Goal: Task Accomplishment & Management: Complete application form

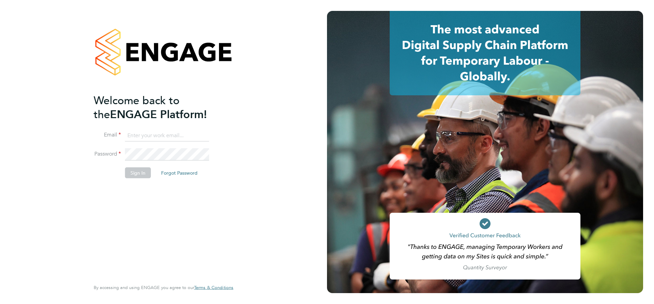
type input "[EMAIL_ADDRESS][DOMAIN_NAME]"
click at [140, 174] on button "Sign In" at bounding box center [138, 172] width 26 height 11
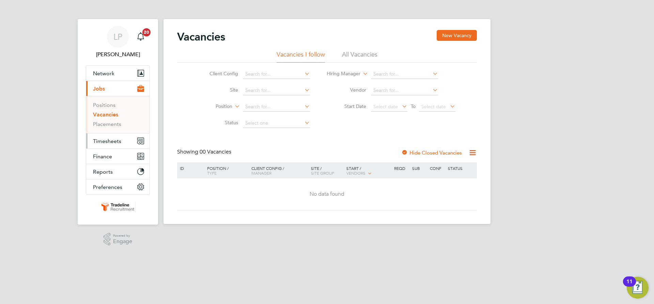
drag, startPoint x: 115, startPoint y: 141, endPoint x: 117, endPoint y: 145, distance: 4.0
click at [115, 141] on span "Timesheets" at bounding box center [107, 141] width 28 height 6
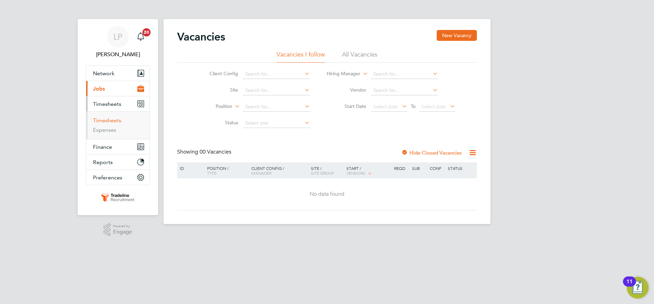
click at [104, 121] on link "Timesheets" at bounding box center [107, 120] width 28 height 6
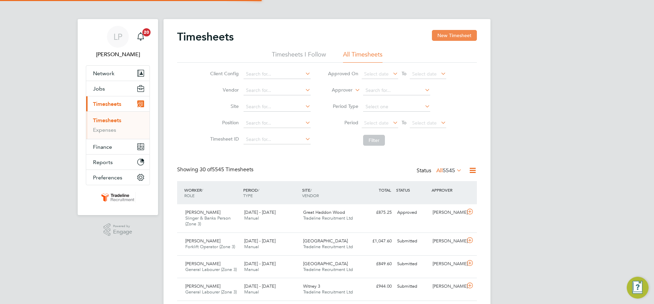
click at [448, 34] on button "New Timesheet" at bounding box center [454, 35] width 45 height 11
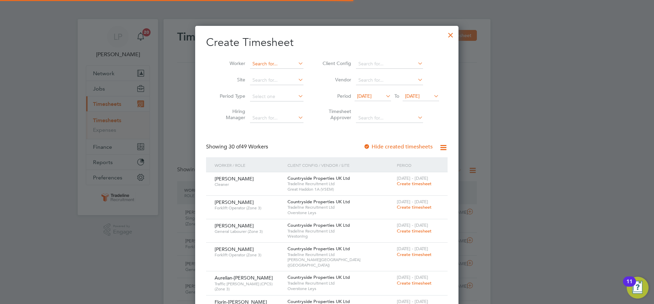
click at [273, 63] on input at bounding box center [277, 64] width 54 height 10
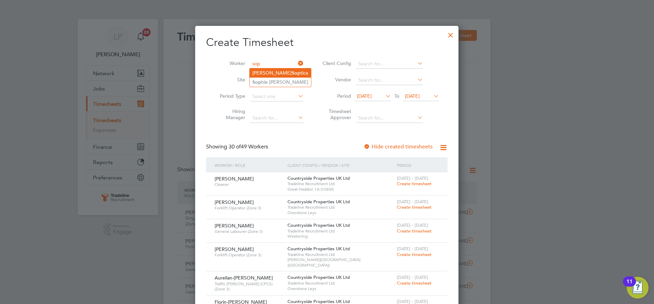
click at [275, 75] on li "Alexandru Sop tica" at bounding box center [280, 73] width 61 height 9
type input "Alexandru Soptica"
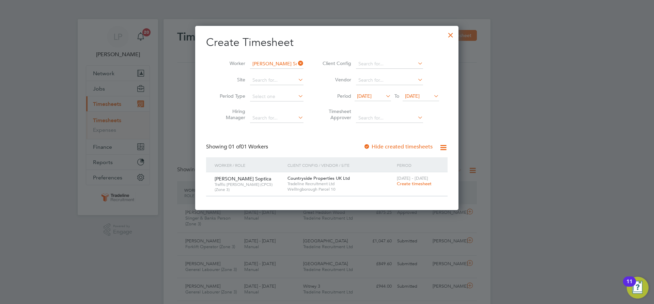
click at [417, 185] on span "Create timesheet" at bounding box center [414, 184] width 35 height 6
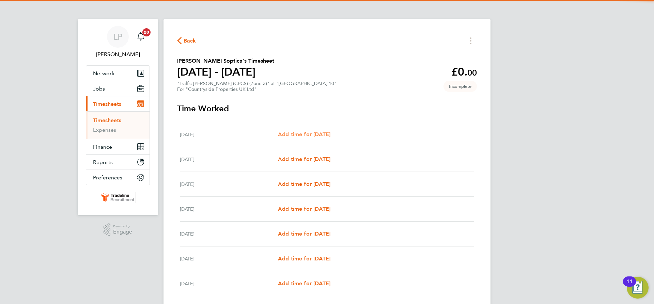
click at [296, 135] on span "Add time for Mon 22 Sep" at bounding box center [304, 134] width 52 height 6
select select "30"
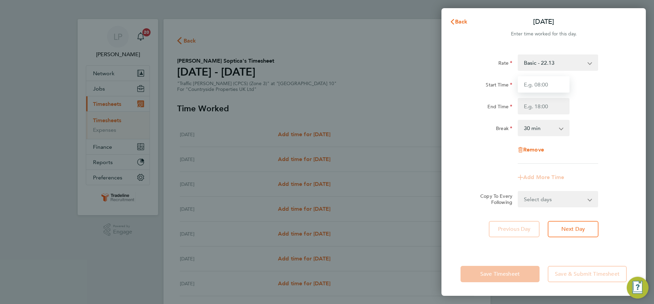
click at [551, 85] on input "Start Time" at bounding box center [544, 84] width 52 height 16
type input "07:00"
drag, startPoint x: 546, startPoint y: 108, endPoint x: 545, endPoint y: 114, distance: 6.2
click at [546, 108] on input "End Time" at bounding box center [544, 106] width 52 height 16
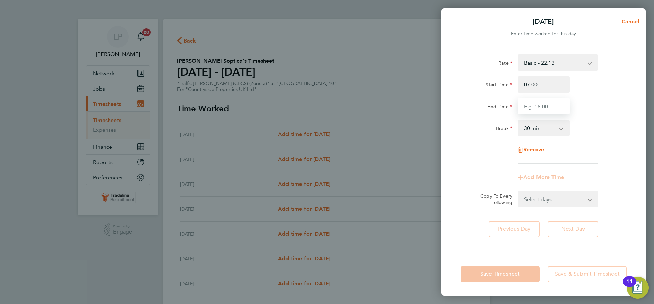
type input "16:30"
click at [597, 115] on div "Rate Basic - 22.13 Start Time 07:00 End Time 16:30 Break 0 min 15 min 30 min 45…" at bounding box center [544, 109] width 166 height 109
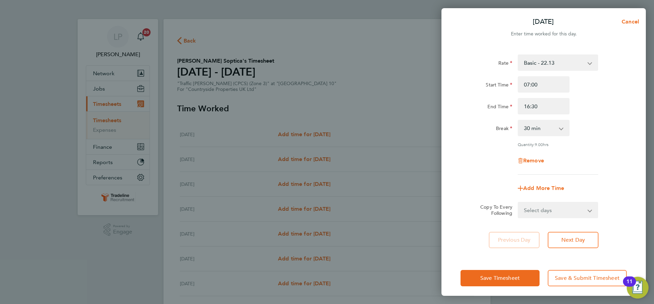
click at [573, 209] on select "Select days Day Weekday (Mon-Fri) Weekend (Sat-Sun) Tuesday Wednesday Thursday …" at bounding box center [555, 210] width 72 height 15
select select "WEEKDAY"
click at [519, 203] on select "Select days Day Weekday (Mon-Fri) Weekend (Sat-Sun) Tuesday Wednesday Thursday …" at bounding box center [555, 210] width 72 height 15
select select "2025-09-28"
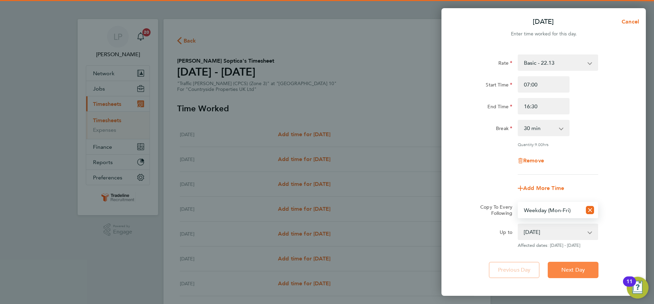
click at [570, 272] on span "Next Day" at bounding box center [574, 270] width 24 height 7
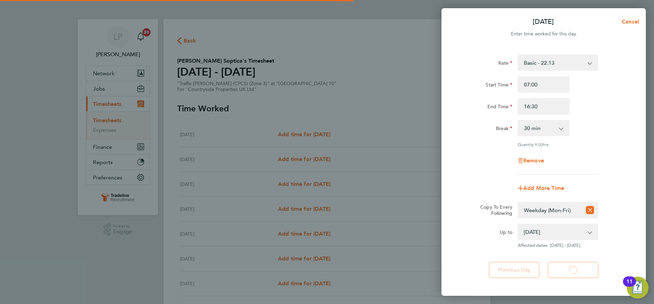
select select "30"
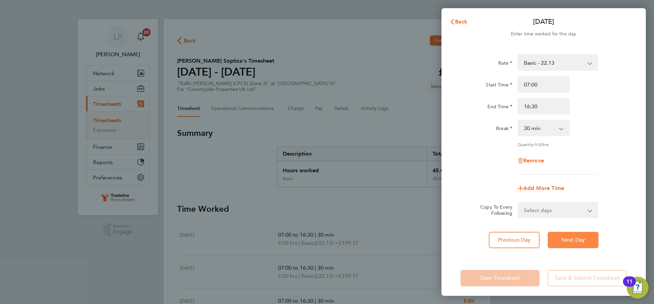
click at [585, 241] on span "Next Day" at bounding box center [574, 240] width 24 height 7
select select "30"
click at [585, 241] on span "Next Day" at bounding box center [574, 240] width 24 height 7
select select "30"
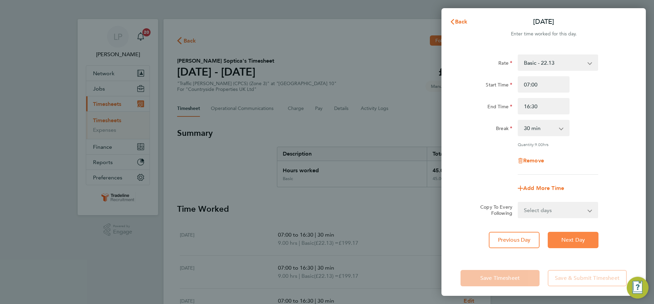
click at [585, 241] on span "Next Day" at bounding box center [574, 240] width 24 height 7
select select "30"
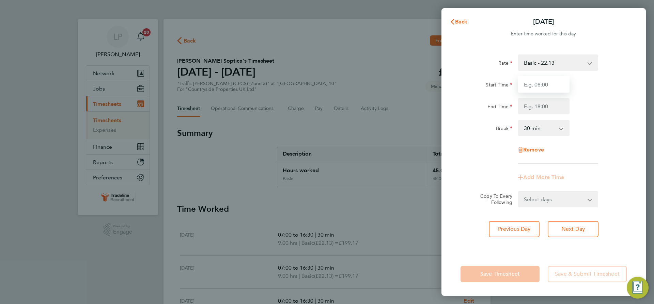
click at [553, 89] on input "Start Time" at bounding box center [544, 84] width 52 height 16
type input "07:00"
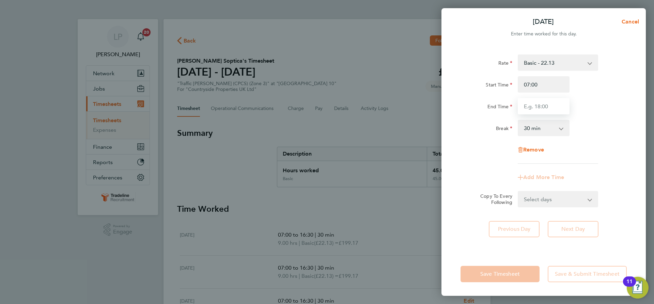
click at [554, 104] on input "End Time" at bounding box center [544, 106] width 52 height 16
type input "13:30"
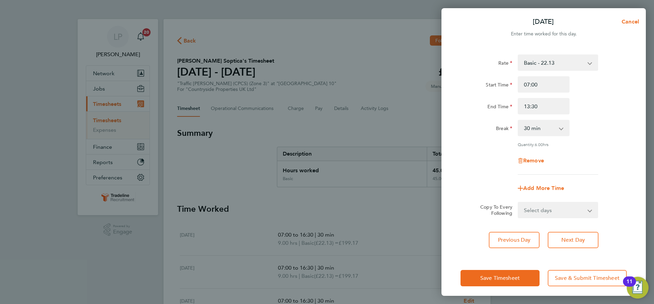
drag, startPoint x: 632, startPoint y: 95, endPoint x: 602, endPoint y: 140, distance: 53.7
click at [632, 96] on div "Rate Basic - 22.13 Start Time 07:00 End Time 13:30 Break 0 min 15 min 30 min 45…" at bounding box center [544, 151] width 205 height 210
click at [557, 235] on button "Next Day" at bounding box center [573, 240] width 51 height 16
select select "30"
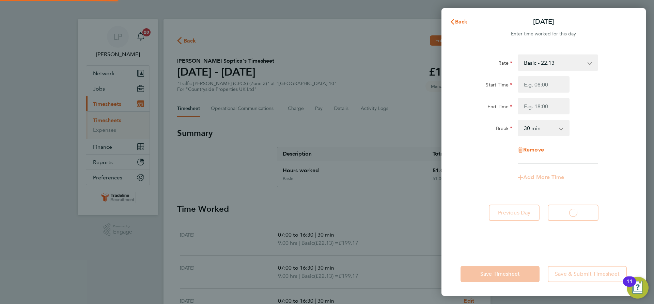
select select "30"
click at [453, 22] on icon "button" at bounding box center [452, 21] width 5 height 5
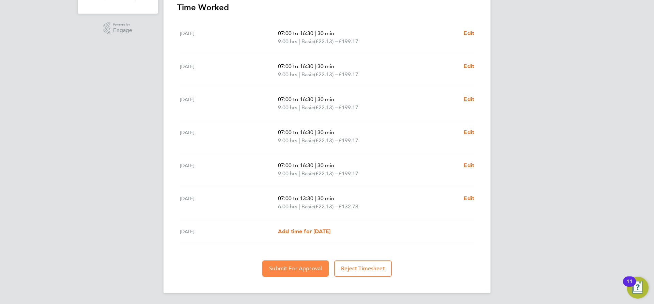
drag, startPoint x: 289, startPoint y: 270, endPoint x: 286, endPoint y: 270, distance: 3.7
click at [289, 270] on span "Submit For Approval" at bounding box center [295, 269] width 53 height 7
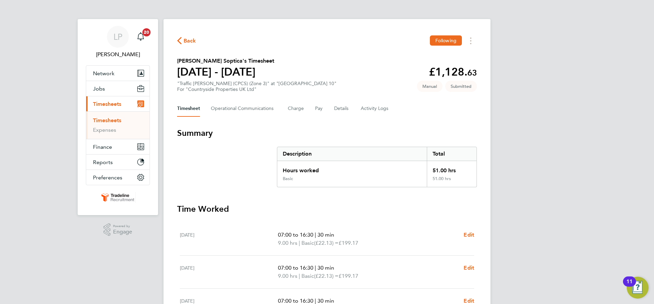
click at [124, 120] on li "Timesheets" at bounding box center [118, 122] width 51 height 10
click at [121, 123] on link "Timesheets" at bounding box center [107, 120] width 28 height 6
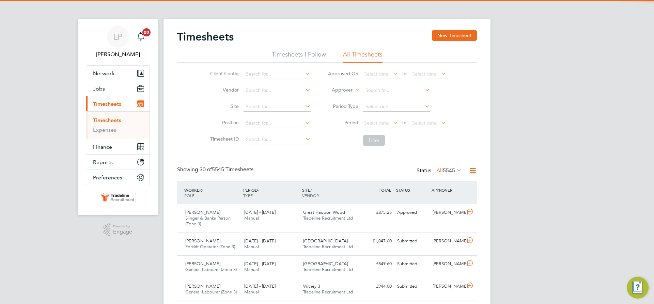
drag, startPoint x: 449, startPoint y: 33, endPoint x: 389, endPoint y: 39, distance: 60.3
click at [449, 33] on button "New Timesheet" at bounding box center [454, 35] width 45 height 11
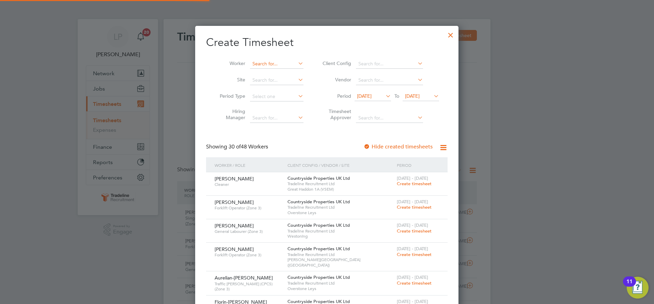
click at [273, 64] on input at bounding box center [277, 64] width 54 height 10
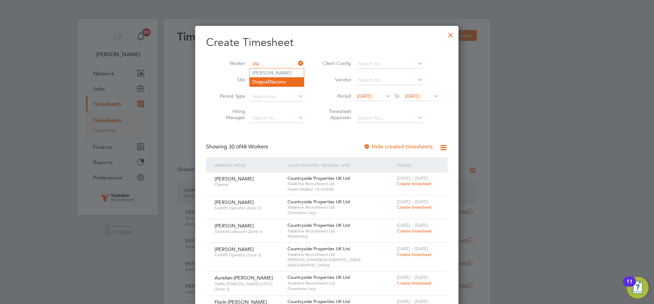
click at [272, 82] on b "Dia" at bounding box center [272, 82] width 8 height 6
type input "Dragos Diaconu"
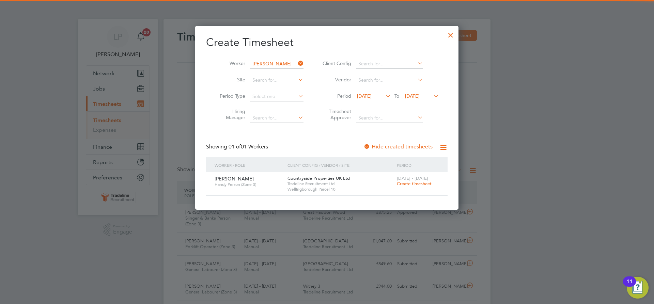
drag, startPoint x: 415, startPoint y: 185, endPoint x: 409, endPoint y: 182, distance: 7.0
click at [415, 185] on span "Create timesheet" at bounding box center [414, 184] width 35 height 6
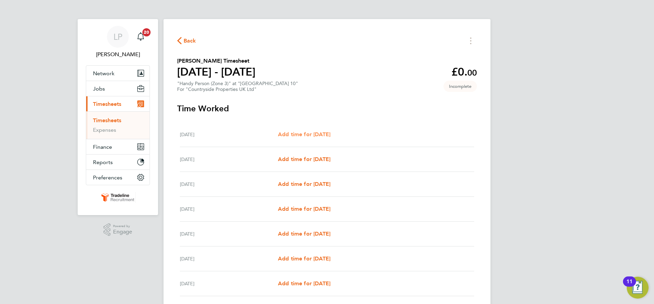
click at [311, 135] on span "Add time for Mon 22 Sep" at bounding box center [304, 134] width 52 height 6
select select "30"
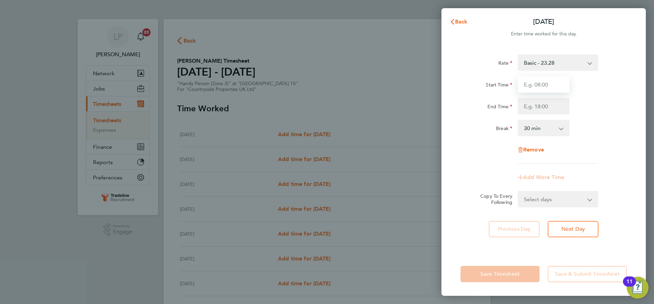
drag, startPoint x: 554, startPoint y: 86, endPoint x: 555, endPoint y: 92, distance: 5.5
click at [554, 86] on input "Start Time" at bounding box center [544, 84] width 52 height 16
type input "07:00"
click at [557, 102] on input "End Time" at bounding box center [544, 106] width 52 height 16
drag, startPoint x: 583, startPoint y: 95, endPoint x: 582, endPoint y: 100, distance: 5.3
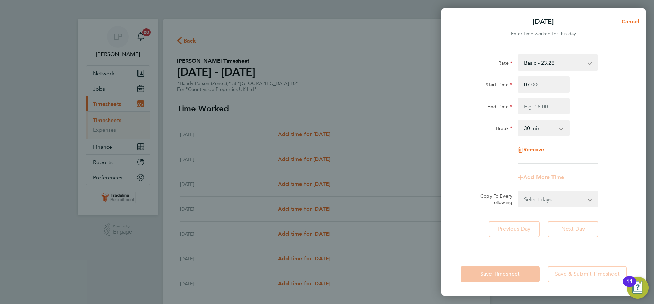
click at [583, 95] on div "Start Time 07:00 End Time" at bounding box center [544, 95] width 172 height 38
click at [540, 107] on input "End Time" at bounding box center [544, 106] width 52 height 16
type input "16:30"
click at [602, 136] on div "Break 0 min 15 min 30 min 45 min 60 min 75 min 90 min" at bounding box center [544, 128] width 172 height 16
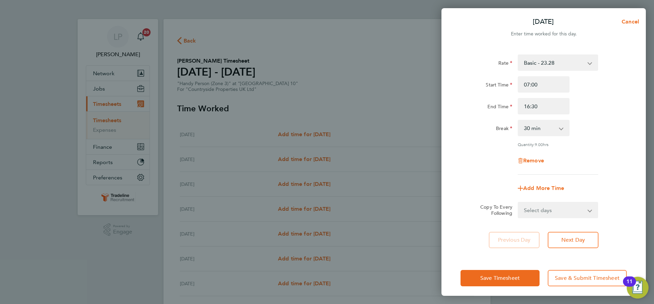
click at [568, 208] on select "Select days Day Weekday (Mon-Fri) Weekend (Sat-Sun) Tuesday Wednesday Thursday …" at bounding box center [555, 210] width 72 height 15
select select "WEEKDAY"
click at [519, 203] on select "Select days Day Weekday (Mon-Fri) Weekend (Sat-Sun) Tuesday Wednesday Thursday …" at bounding box center [555, 210] width 72 height 15
select select "2025-09-28"
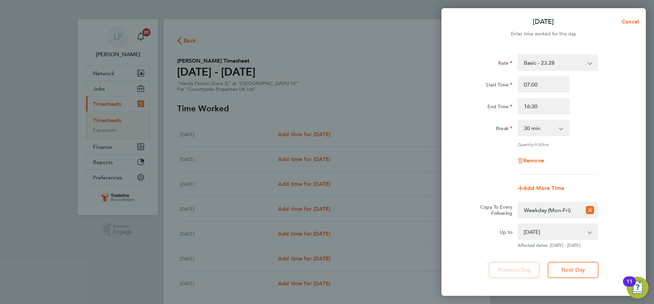
click at [576, 261] on div "Rate Basic - 23.28 Start Time 07:00 End Time 16:30 Break 0 min 15 min 30 min 45…" at bounding box center [544, 166] width 205 height 240
click at [576, 268] on span "Next Day" at bounding box center [574, 270] width 24 height 7
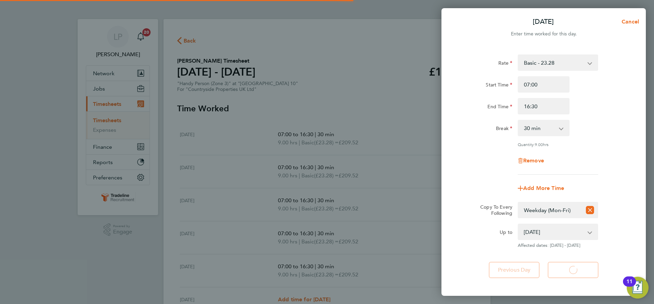
select select "30"
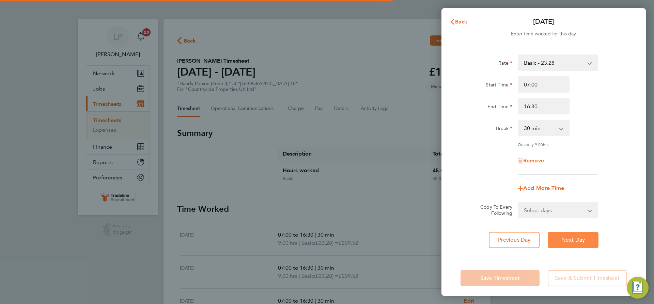
click at [566, 237] on span "Next Day" at bounding box center [574, 240] width 24 height 7
select select "30"
click at [566, 237] on span "Next Day" at bounding box center [574, 240] width 24 height 7
select select "30"
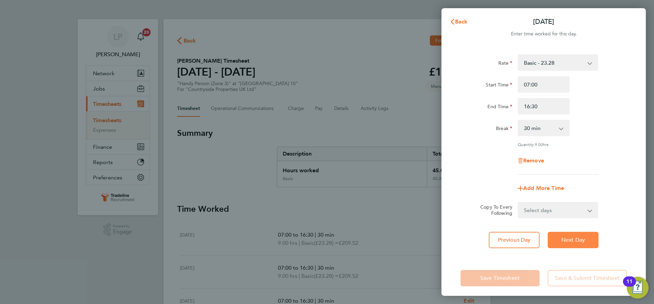
click at [566, 237] on span "Next Day" at bounding box center [574, 240] width 24 height 7
select select "30"
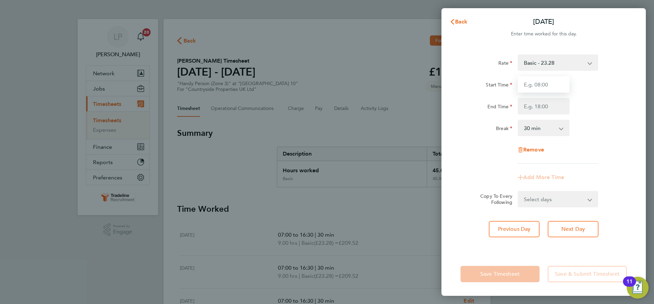
drag, startPoint x: 552, startPoint y: 82, endPoint x: 555, endPoint y: 87, distance: 5.6
click at [552, 82] on input "Start Time" at bounding box center [544, 84] width 52 height 16
type input "07:00"
click at [552, 104] on input "End Time" at bounding box center [544, 106] width 52 height 16
type input "13:30"
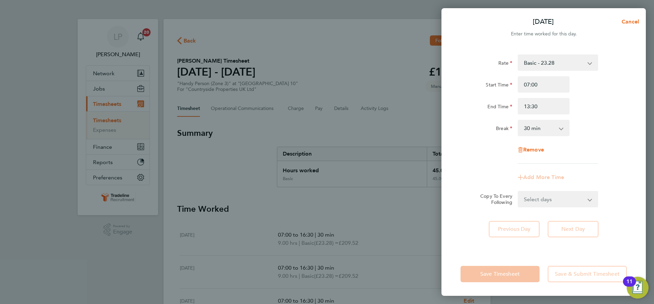
click at [590, 109] on div "End Time 13:30" at bounding box center [544, 106] width 172 height 16
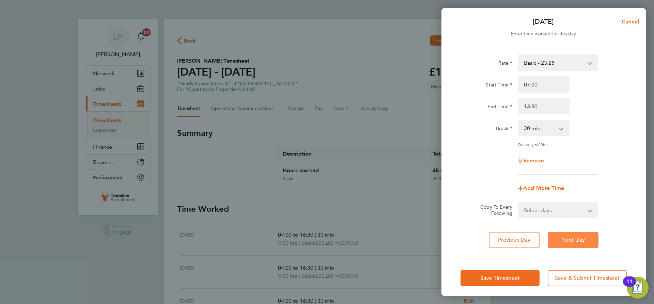
click at [585, 239] on span "Next Day" at bounding box center [574, 240] width 24 height 7
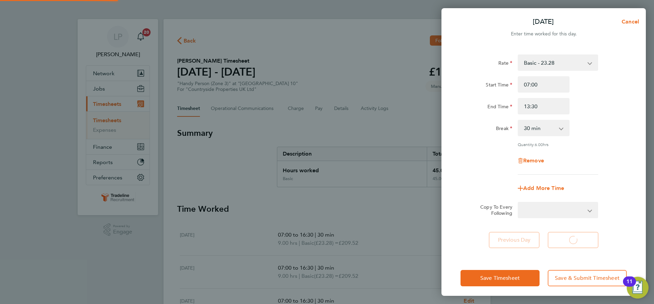
select select "30"
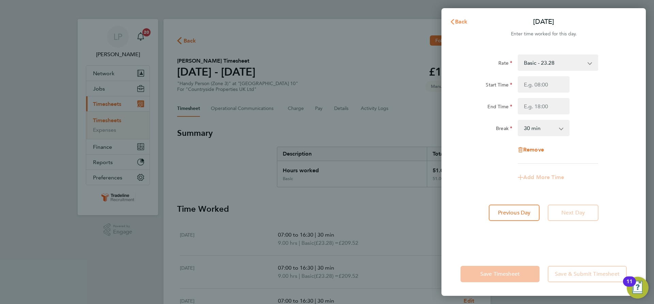
click at [467, 24] on span "Back" at bounding box center [461, 21] width 13 height 6
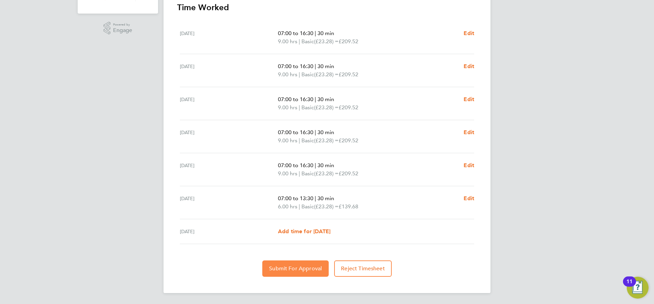
drag, startPoint x: 294, startPoint y: 267, endPoint x: 286, endPoint y: 260, distance: 10.2
click at [295, 267] on span "Submit For Approval" at bounding box center [295, 269] width 53 height 7
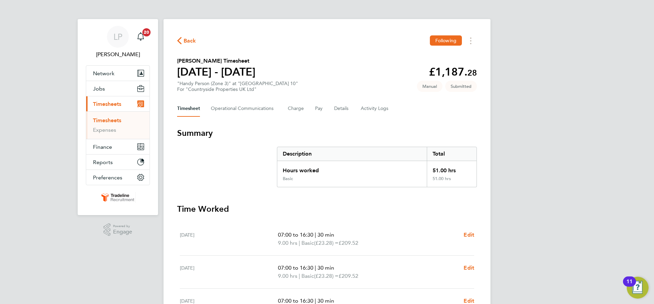
click at [118, 121] on link "Timesheets" at bounding box center [107, 120] width 28 height 6
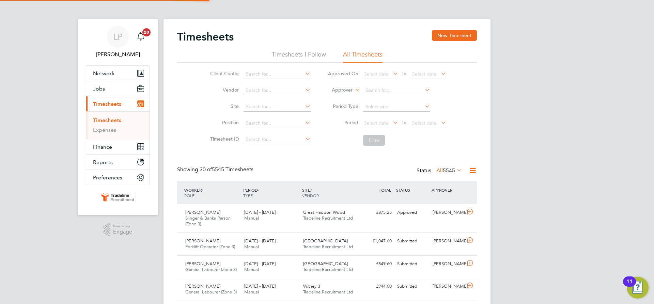
scroll to position [17, 59]
click at [448, 35] on button "New Timesheet" at bounding box center [454, 35] width 45 height 11
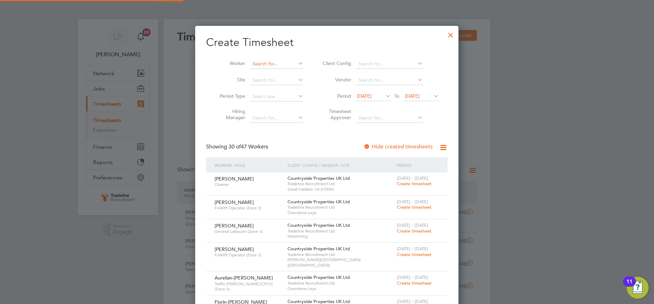
click at [274, 65] on input at bounding box center [277, 64] width 54 height 10
click at [280, 68] on input "toad" at bounding box center [277, 64] width 54 height 10
click at [292, 71] on b "Toad" at bounding box center [297, 73] width 11 height 6
type input "Benjamin Toader"
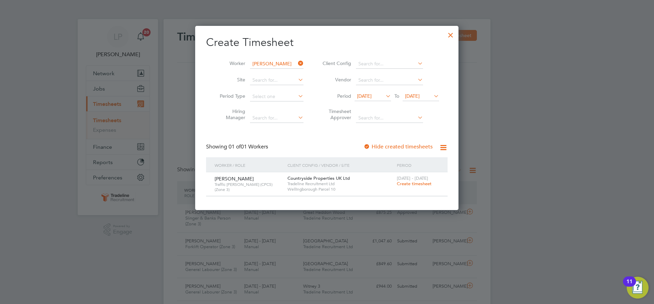
click at [400, 182] on span "Create timesheet" at bounding box center [414, 184] width 35 height 6
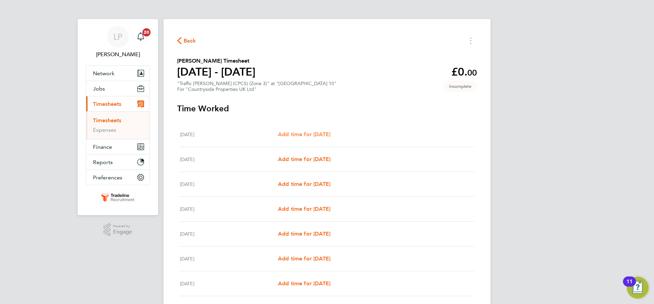
click at [319, 136] on span "Add time for Mon 22 Sep" at bounding box center [304, 134] width 52 height 6
select select "30"
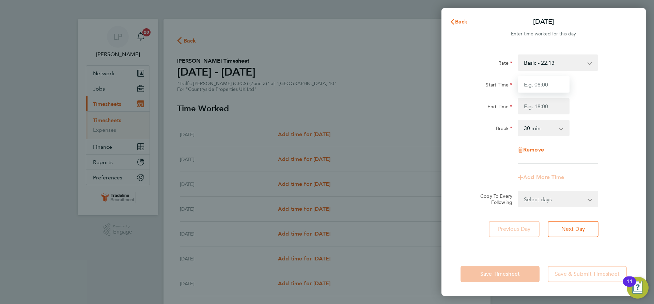
click at [562, 82] on input "Start Time" at bounding box center [544, 84] width 52 height 16
type input "07:00"
click at [557, 107] on input "End Time" at bounding box center [544, 106] width 52 height 16
type input "16:30"
click at [587, 111] on div "End Time 16:30" at bounding box center [544, 106] width 172 height 16
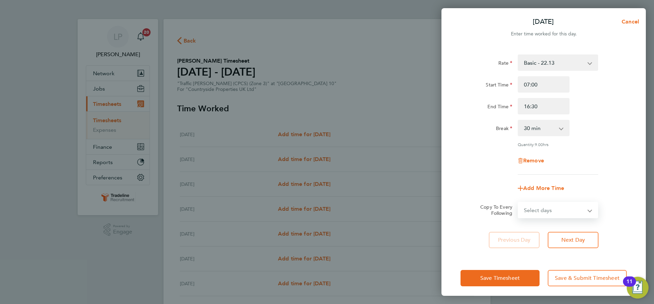
click at [564, 210] on select "Select days Day Weekday (Mon-Fri) Weekend (Sat-Sun) Tuesday Wednesday Thursday …" at bounding box center [555, 210] width 72 height 15
select select "WEEKDAY"
click at [519, 203] on select "Select days Day Weekday (Mon-Fri) Weekend (Sat-Sun) Tuesday Wednesday Thursday …" at bounding box center [555, 210] width 72 height 15
select select "2025-09-28"
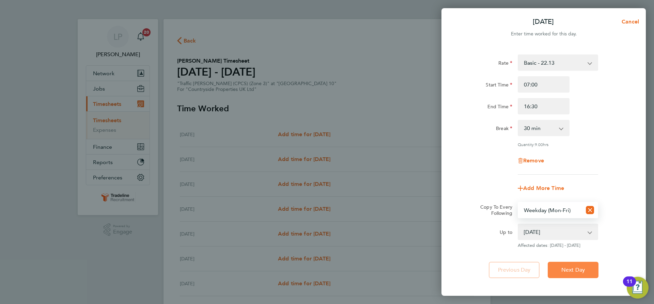
click at [579, 269] on span "Next Day" at bounding box center [574, 270] width 24 height 7
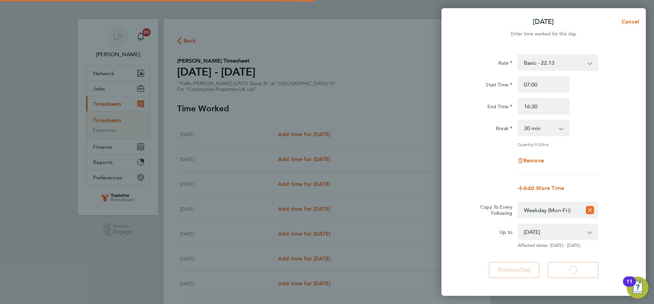
select select "30"
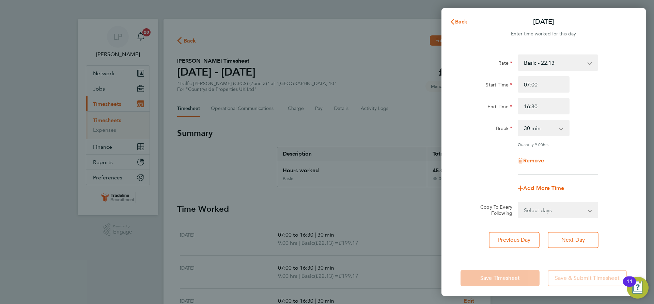
click at [610, 155] on div "Remove" at bounding box center [544, 161] width 172 height 16
click at [579, 206] on select "Select days Day Weekday (Mon-Fri) Weekend (Sat-Sun) Wednesday Thursday Friday S…" at bounding box center [555, 210] width 72 height 15
drag, startPoint x: 597, startPoint y: 155, endPoint x: 593, endPoint y: 160, distance: 6.6
click at [597, 155] on div "Remove" at bounding box center [544, 161] width 172 height 16
click at [582, 241] on span "Next Day" at bounding box center [574, 240] width 24 height 7
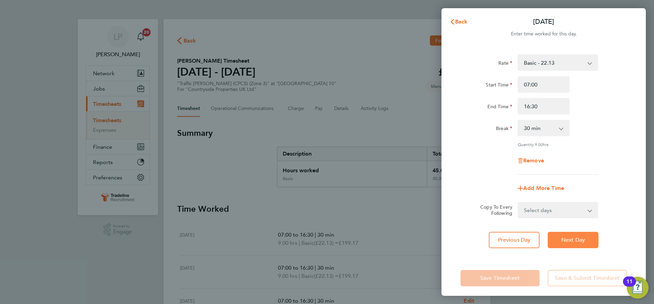
select select "30"
click at [582, 241] on span "Next Day" at bounding box center [574, 240] width 24 height 7
select select "30"
click at [582, 241] on span "Next Day" at bounding box center [574, 240] width 24 height 7
select select "30"
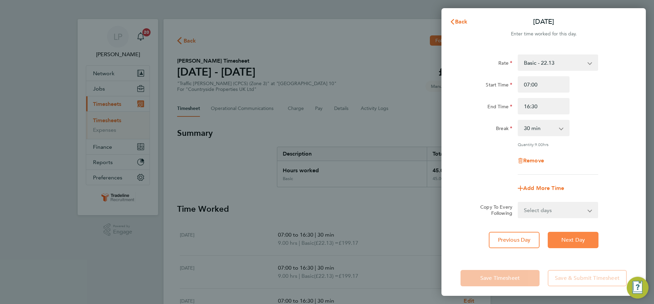
click at [582, 241] on span "Next Day" at bounding box center [574, 240] width 24 height 7
select select "30"
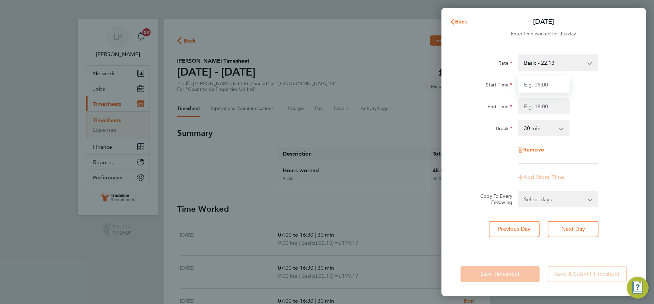
click at [535, 83] on input "Start Time" at bounding box center [544, 84] width 52 height 16
type input "07:00"
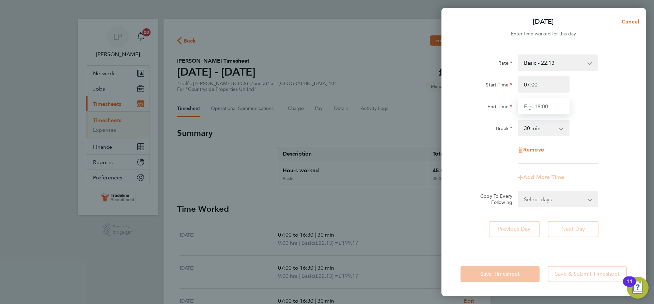
click at [547, 109] on input "End Time" at bounding box center [544, 106] width 52 height 16
click at [600, 127] on div "Break 0 min 15 min 30 min 45 min 60 min 75 min 90 min" at bounding box center [544, 128] width 172 height 16
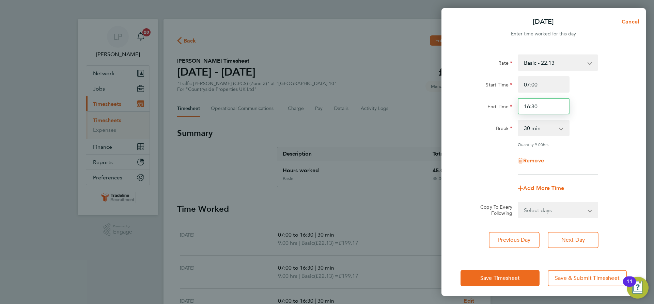
drag, startPoint x: 550, startPoint y: 108, endPoint x: 492, endPoint y: 107, distance: 57.6
click at [495, 109] on div "End Time 16:30" at bounding box center [544, 106] width 172 height 16
type input "13:30"
click at [582, 136] on div "Break 0 min 15 min 30 min 45 min 60 min 75 min 90 min" at bounding box center [544, 128] width 172 height 16
click at [584, 238] on span "Next Day" at bounding box center [574, 240] width 24 height 7
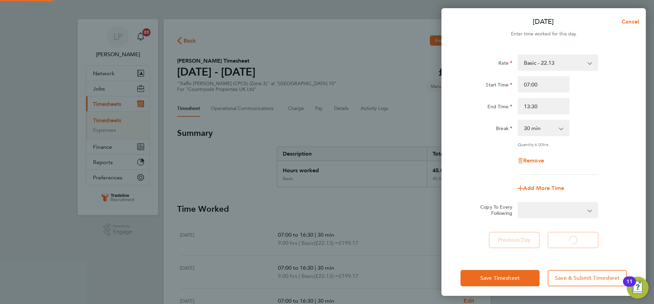
select select "30"
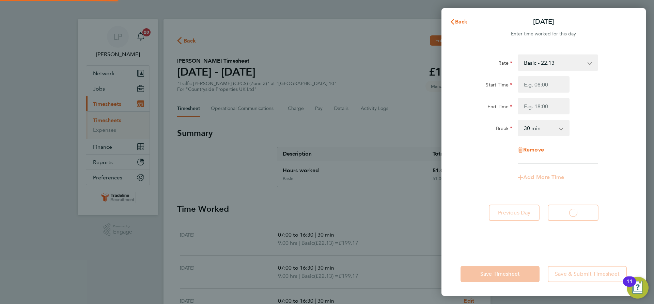
select select "30"
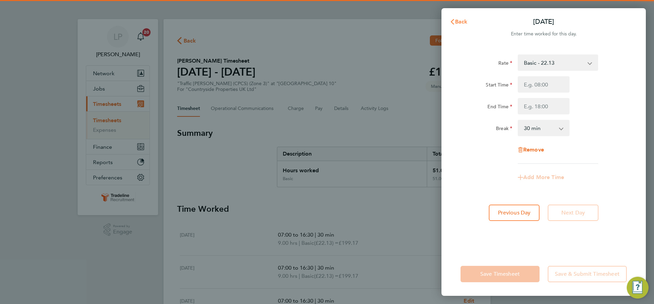
click at [459, 24] on span "Back" at bounding box center [461, 21] width 13 height 6
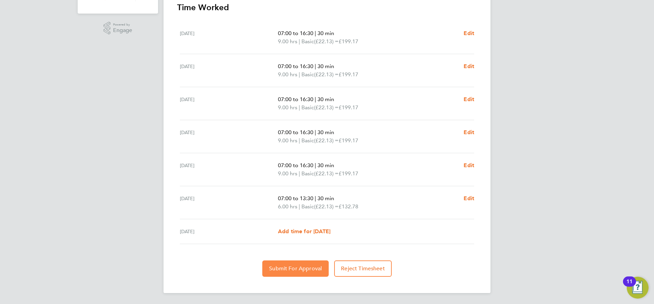
click at [304, 269] on span "Submit For Approval" at bounding box center [295, 269] width 53 height 7
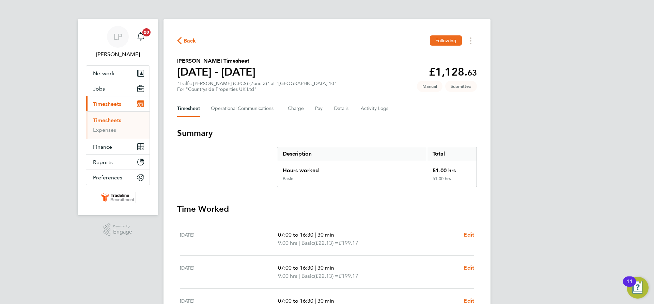
click at [100, 123] on link "Timesheets" at bounding box center [107, 120] width 28 height 6
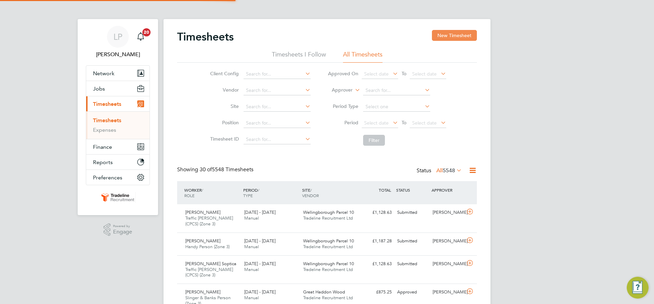
scroll to position [23, 59]
click at [462, 36] on button "New Timesheet" at bounding box center [454, 35] width 45 height 11
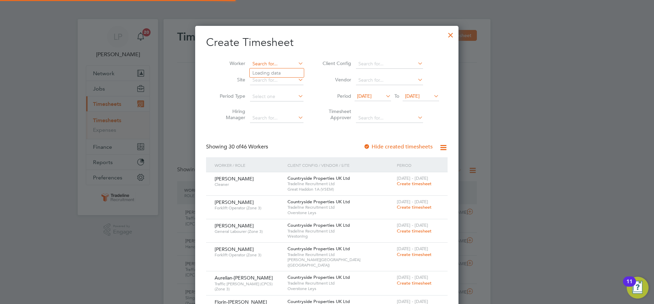
click at [269, 66] on input at bounding box center [277, 64] width 54 height 10
click at [270, 75] on li "Florin-Mihai Laza r" at bounding box center [278, 73] width 57 height 9
type input "Florin-Mihai Lazar"
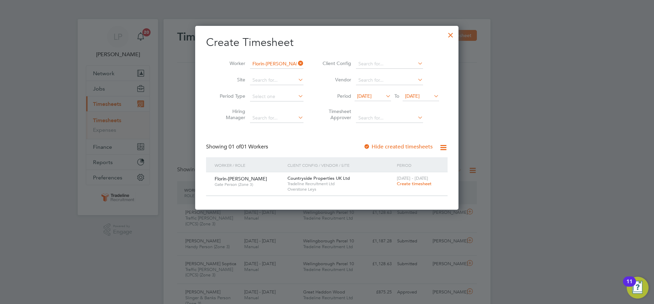
click at [416, 186] on span "Create timesheet" at bounding box center [414, 184] width 35 height 6
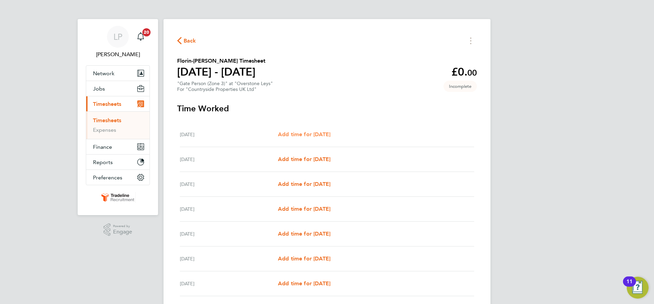
click at [293, 138] on link "Add time for Mon 22 Sep" at bounding box center [304, 135] width 52 height 8
select select "30"
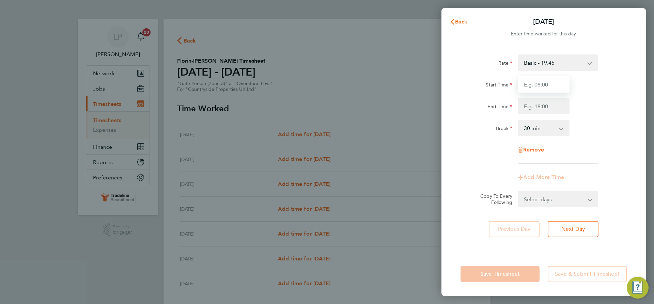
click at [552, 87] on input "Start Time" at bounding box center [544, 84] width 52 height 16
type input "07:00"
click at [548, 105] on input "End Time" at bounding box center [544, 106] width 52 height 16
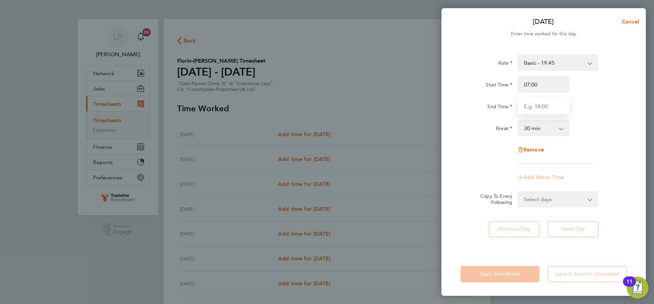
type input "16:30"
click at [619, 127] on div "Break 0 min 15 min 30 min 45 min 60 min 75 min 90 min" at bounding box center [544, 128] width 172 height 16
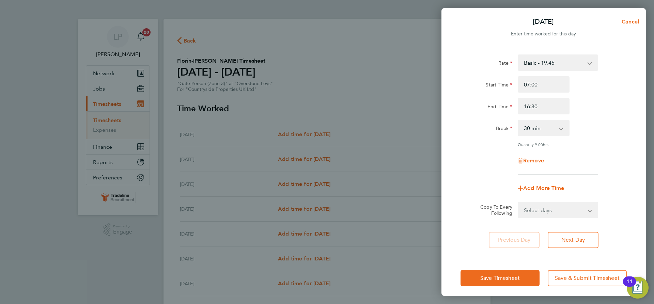
click at [580, 201] on form "Rate Basic - 19.45 Start Time 07:00 End Time 16:30 Break 0 min 15 min 30 min 45…" at bounding box center [544, 137] width 166 height 164
click at [576, 212] on select "Select days Day Weekday (Mon-Fri) Weekend (Sat-Sun) Tuesday Wednesday Thursday …" at bounding box center [555, 210] width 72 height 15
select select "WEEKDAY"
click at [519, 203] on select "Select days Day Weekday (Mon-Fri) Weekend (Sat-Sun) Tuesday Wednesday Thursday …" at bounding box center [555, 210] width 72 height 15
select select "2025-09-28"
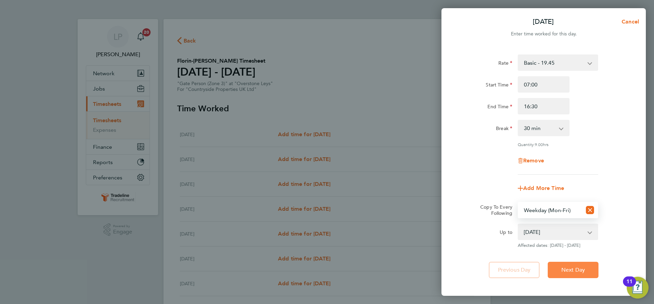
click at [580, 268] on span "Next Day" at bounding box center [574, 270] width 24 height 7
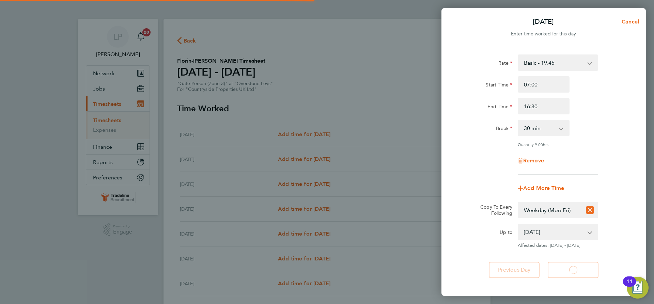
select select "30"
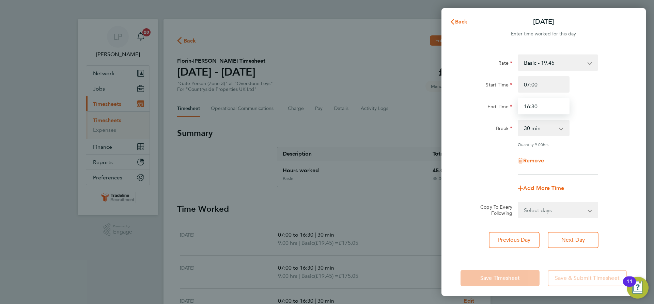
drag, startPoint x: 541, startPoint y: 106, endPoint x: 496, endPoint y: 103, distance: 45.1
click at [496, 103] on div "End Time 16:30" at bounding box center [544, 106] width 172 height 16
click at [496, 103] on div "End Time" at bounding box center [487, 105] width 52 height 14
click at [516, 241] on span "Previous Day" at bounding box center [514, 240] width 33 height 7
select select "30"
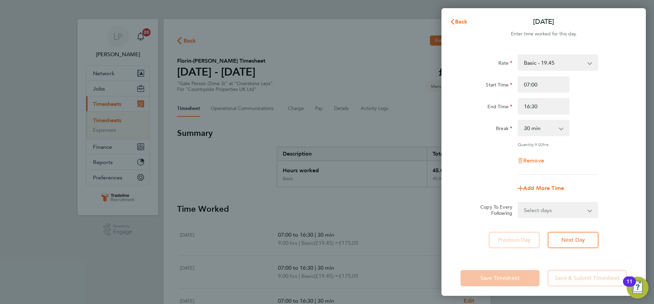
click at [534, 159] on span "Remove" at bounding box center [534, 160] width 21 height 6
select select "null"
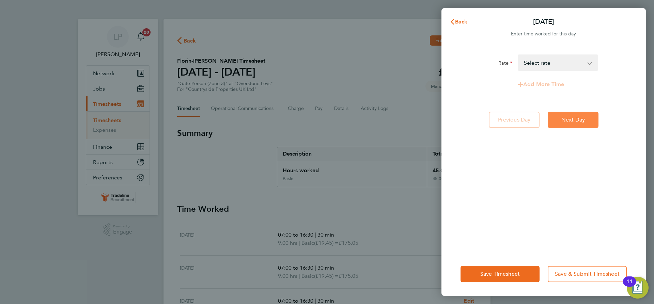
click at [582, 115] on button "Next Day" at bounding box center [573, 120] width 51 height 16
select select "30"
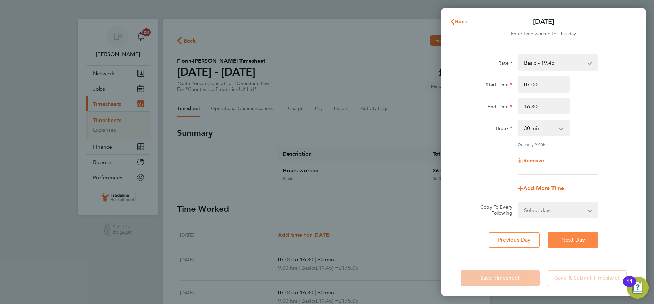
click at [587, 241] on button "Next Day" at bounding box center [573, 240] width 51 height 16
select select "30"
click at [587, 241] on button "Next Day" at bounding box center [573, 240] width 51 height 16
select select "30"
click at [587, 241] on button "Next Day" at bounding box center [573, 240] width 51 height 16
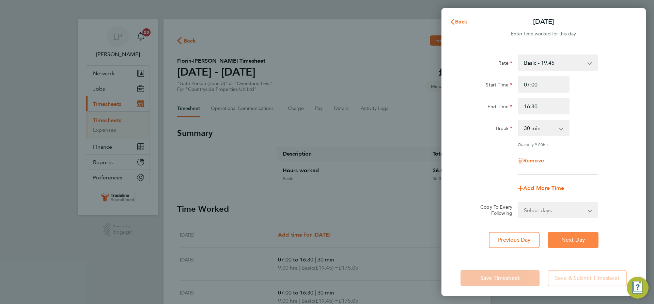
select select "30"
click at [587, 241] on button "Next Day" at bounding box center [573, 240] width 51 height 16
select select "30"
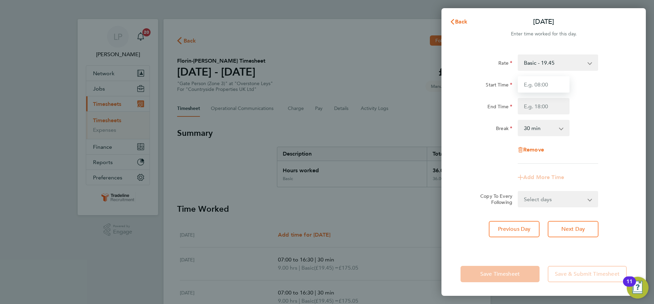
click at [551, 89] on input "Start Time" at bounding box center [544, 84] width 52 height 16
type input "07:00"
click at [552, 108] on input "End Time" at bounding box center [544, 106] width 52 height 16
type input "13:30"
click at [573, 108] on div "End Time 13:30" at bounding box center [544, 106] width 172 height 16
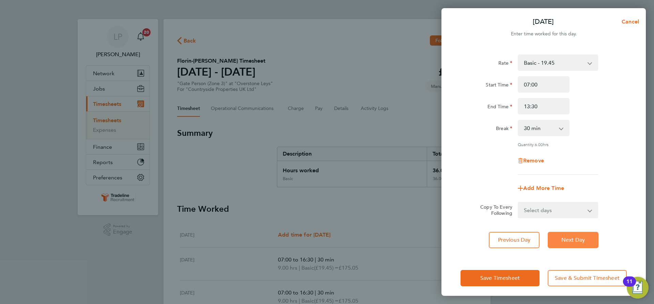
click at [578, 233] on button "Next Day" at bounding box center [573, 240] width 51 height 16
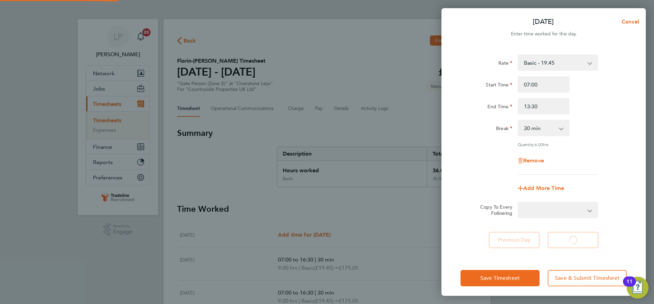
select select "30"
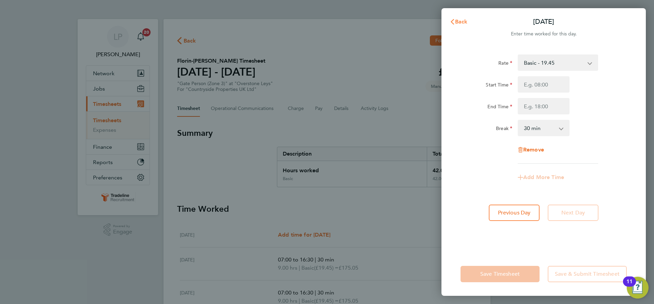
click at [460, 19] on span "Back" at bounding box center [461, 21] width 13 height 6
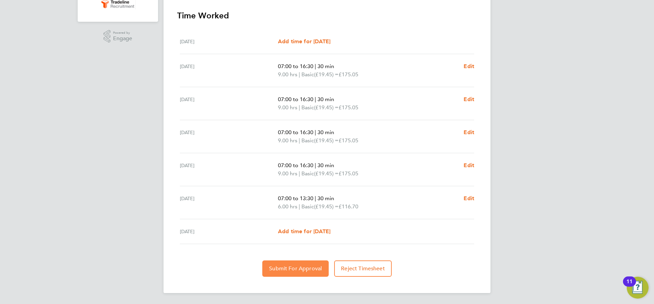
click at [290, 268] on span "Submit For Approval" at bounding box center [295, 269] width 53 height 7
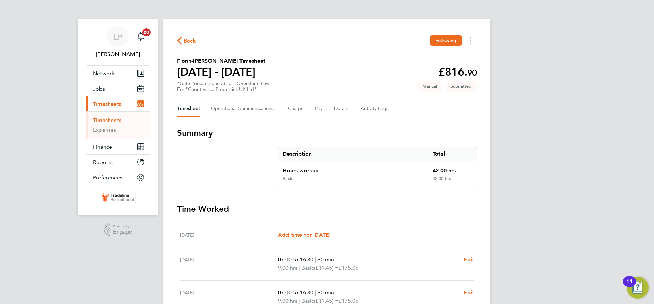
click at [107, 120] on link "Timesheets" at bounding box center [107, 120] width 28 height 6
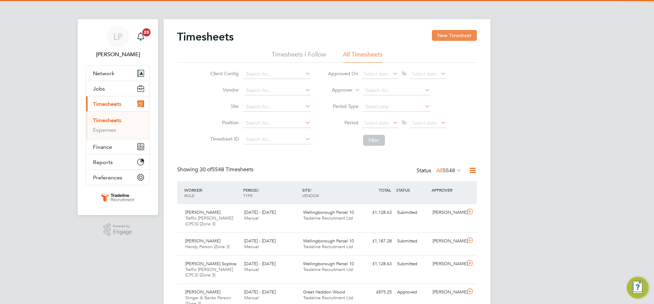
click at [462, 38] on button "New Timesheet" at bounding box center [454, 35] width 45 height 11
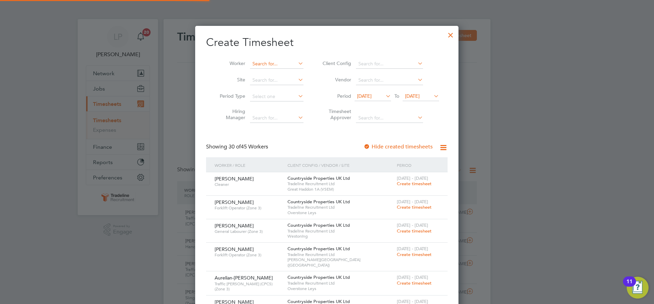
click at [273, 63] on input at bounding box center [277, 64] width 54 height 10
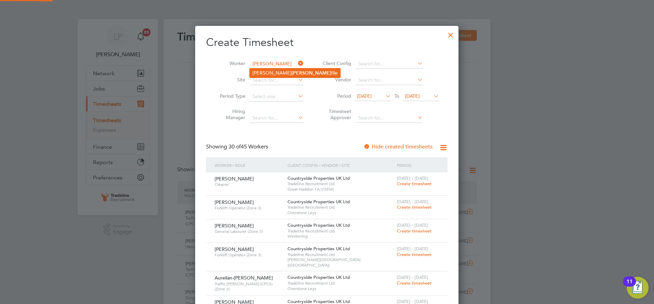
click at [271, 77] on li "Aurelian-Ovidiu Pam file" at bounding box center [295, 73] width 91 height 9
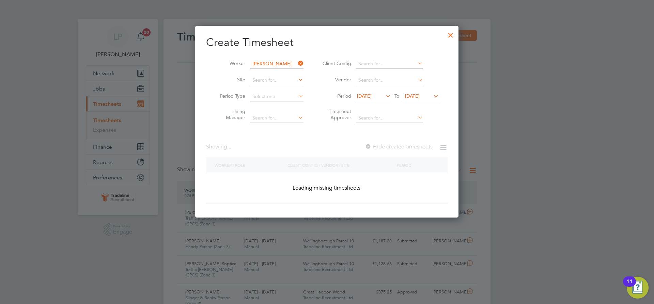
type input "Aurelian-Ovidiu Pamfile"
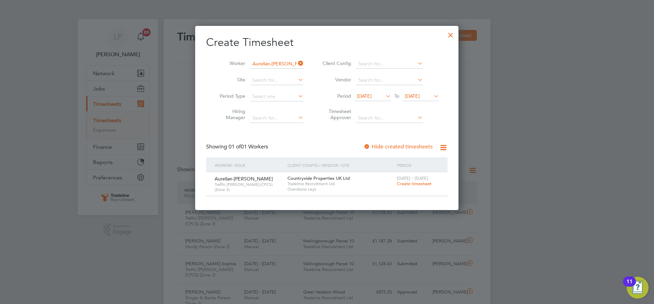
click at [410, 183] on span "Create timesheet" at bounding box center [414, 184] width 35 height 6
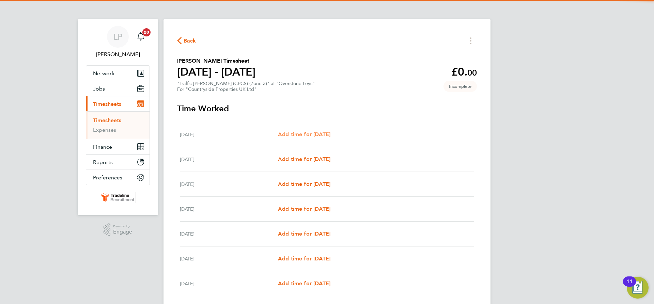
click at [310, 137] on span "Add time for Mon 22 Sep" at bounding box center [304, 134] width 52 height 6
select select "30"
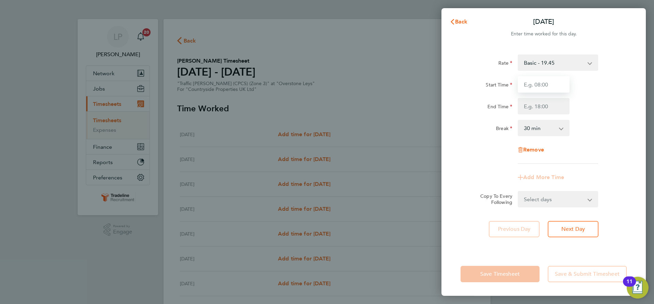
click at [546, 82] on input "Start Time" at bounding box center [544, 84] width 52 height 16
type input "07:00"
click at [547, 108] on input "End Time" at bounding box center [544, 106] width 52 height 16
type input "16:30"
click at [597, 116] on div "Rate Basic - 19.45 Start Time 07:00 End Time 16:30 Break 0 min 15 min 30 min 45…" at bounding box center [544, 109] width 166 height 109
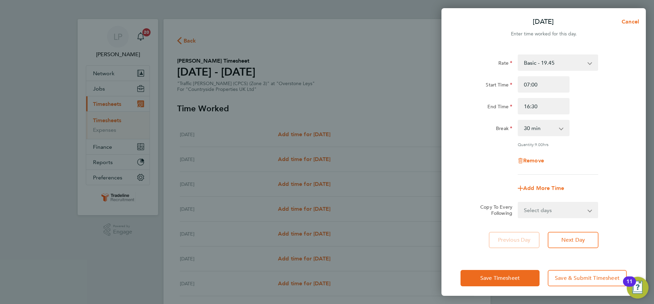
click at [576, 208] on select "Select days Day Weekday (Mon-Fri) Weekend (Sat-Sun) Tuesday Wednesday Thursday …" at bounding box center [555, 210] width 72 height 15
select select "WEEKDAY"
click at [519, 203] on select "Select days Day Weekday (Mon-Fri) Weekend (Sat-Sun) Tuesday Wednesday Thursday …" at bounding box center [555, 210] width 72 height 15
select select "2025-09-28"
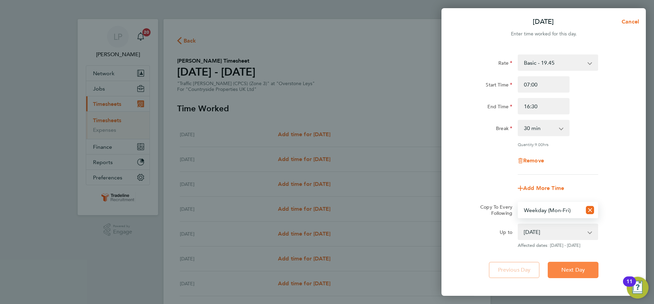
drag, startPoint x: 562, startPoint y: 282, endPoint x: 565, endPoint y: 276, distance: 6.9
click at [563, 281] on div "Rate Basic - 19.45 Start Time 07:00 End Time 16:30 Break 0 min 15 min 30 min 45…" at bounding box center [544, 166] width 205 height 240
click at [566, 272] on span "Next Day" at bounding box center [574, 270] width 24 height 7
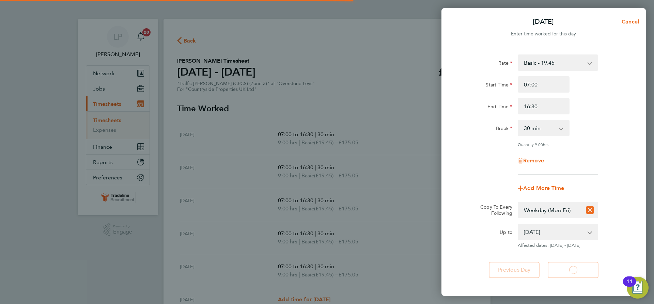
select select "30"
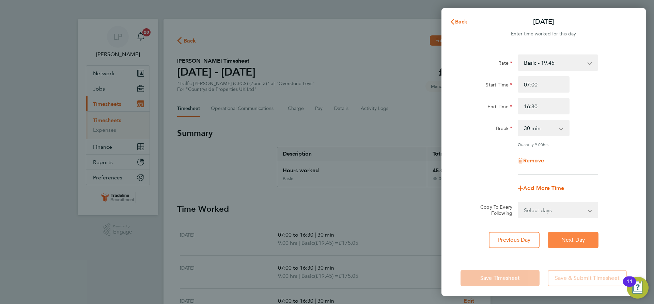
click at [579, 239] on span "Next Day" at bounding box center [574, 240] width 24 height 7
select select "30"
click at [579, 239] on span "Next Day" at bounding box center [574, 240] width 24 height 7
select select "30"
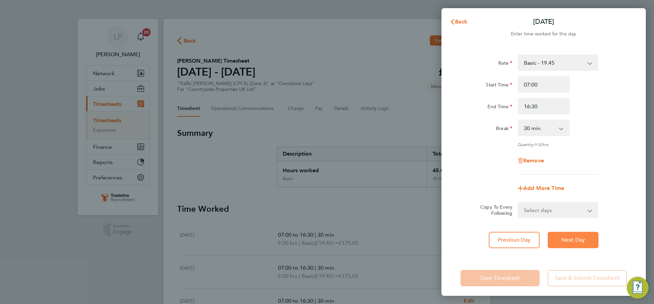
click at [579, 238] on span "Next Day" at bounding box center [574, 240] width 24 height 7
select select "30"
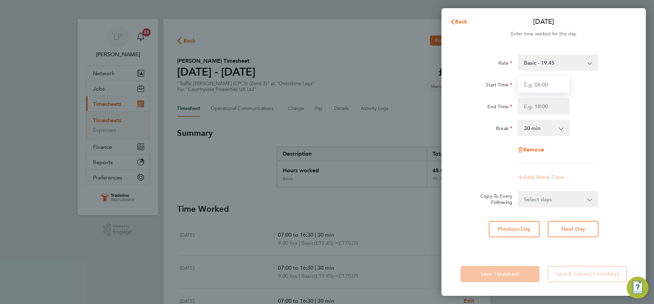
drag, startPoint x: 556, startPoint y: 85, endPoint x: 556, endPoint y: 92, distance: 7.8
click at [555, 91] on input "Start Time" at bounding box center [544, 84] width 52 height 16
type input "07:00"
click at [544, 108] on input "End Time" at bounding box center [544, 106] width 52 height 16
type input "13:30"
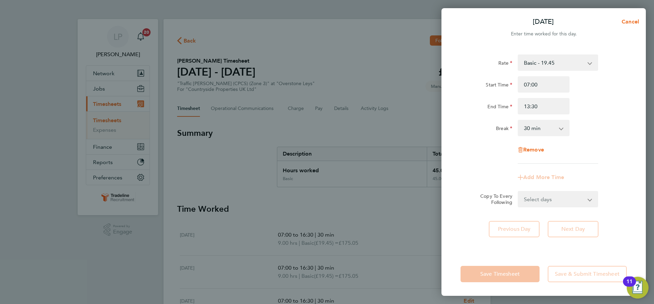
click at [583, 104] on div "End Time 13:30" at bounding box center [544, 106] width 172 height 16
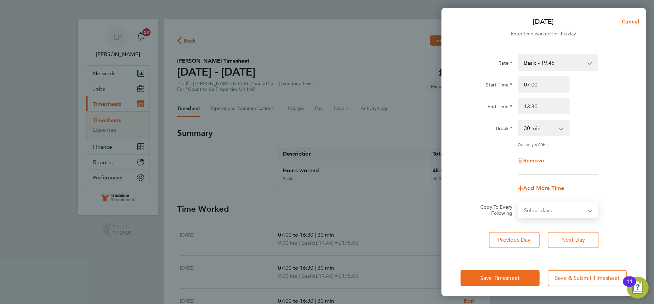
click at [577, 209] on select "Select days Sunday" at bounding box center [555, 210] width 72 height 15
click at [576, 179] on app-timesheet-line-form-group "Rate Basic - 19.45 Start Time 07:00 End Time 13:30 Break 0 min 15 min 30 min 45…" at bounding box center [544, 126] width 166 height 142
click at [574, 245] on button "Next Day" at bounding box center [573, 240] width 51 height 16
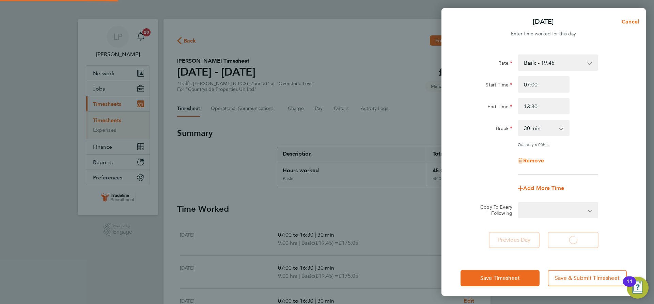
select select "30"
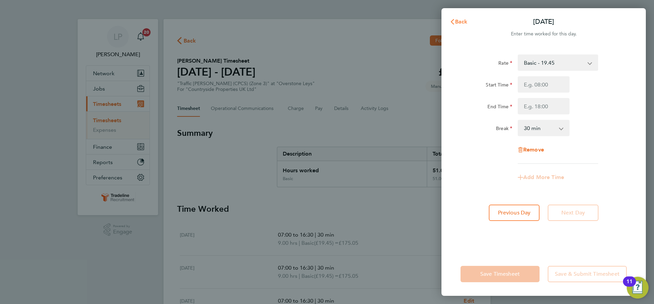
click at [456, 22] on span "Back" at bounding box center [461, 21] width 13 height 6
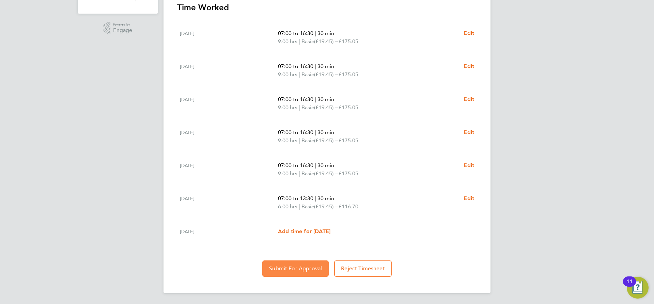
click at [298, 265] on button "Submit For Approval" at bounding box center [295, 269] width 66 height 16
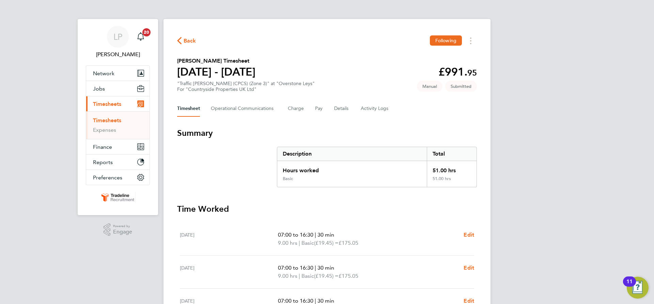
click at [102, 121] on link "Timesheets" at bounding box center [107, 120] width 28 height 6
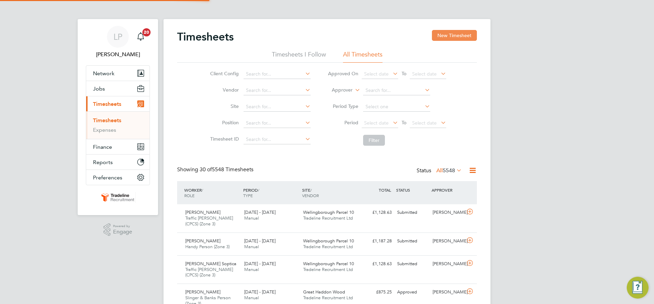
click at [463, 38] on button "New Timesheet" at bounding box center [454, 35] width 45 height 11
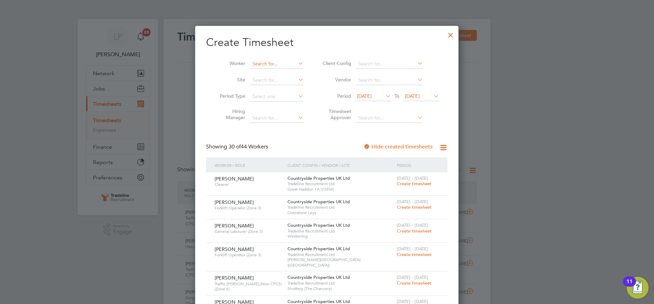
click at [264, 62] on input at bounding box center [277, 64] width 54 height 10
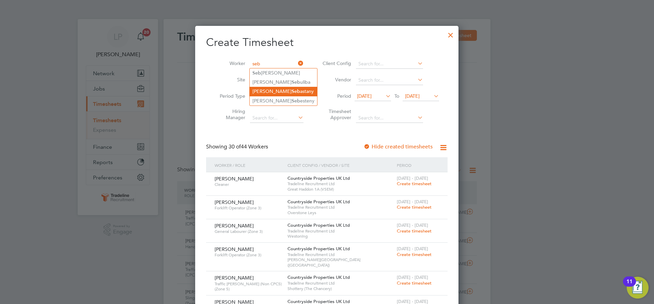
click at [263, 94] on li "Raul Seb astany" at bounding box center [283, 91] width 67 height 9
type input "Raul Sebastany"
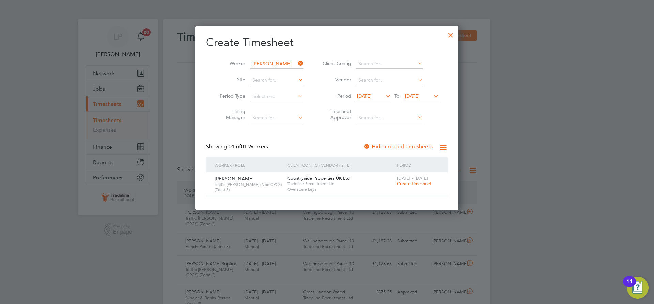
click at [412, 183] on span "Create timesheet" at bounding box center [414, 184] width 35 height 6
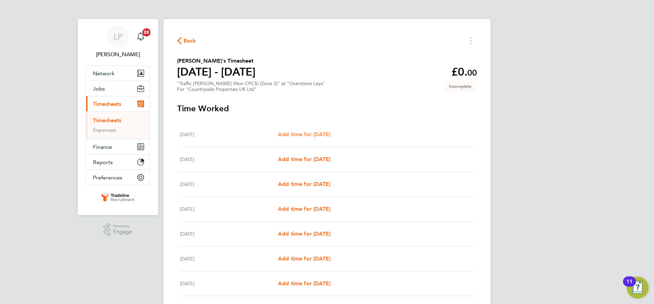
click at [295, 134] on span "Add time for Mon 22 Sep" at bounding box center [304, 134] width 52 height 6
select select "30"
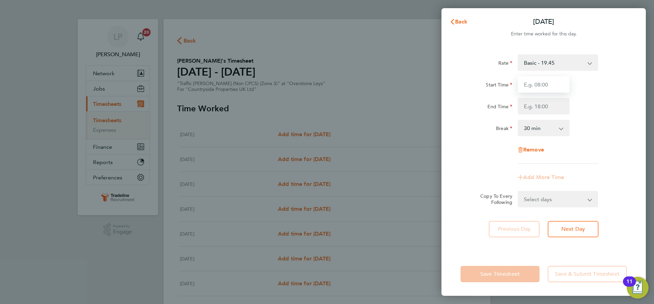
click at [562, 87] on input "Start Time" at bounding box center [544, 84] width 52 height 16
type input "07:00"
click at [543, 107] on input "End Time" at bounding box center [544, 106] width 52 height 16
type input "16:30"
click at [601, 109] on div "End Time 16:30" at bounding box center [544, 106] width 172 height 16
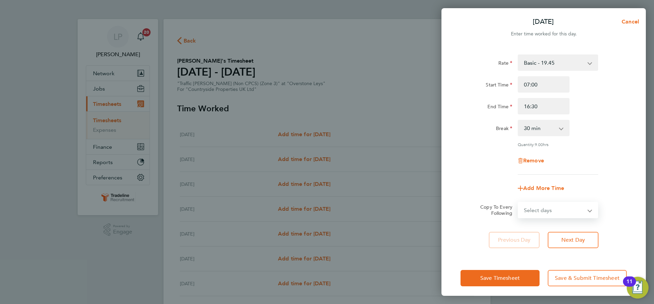
click at [568, 211] on select "Select days Day Weekday (Mon-Fri) Weekend (Sat-Sun) Tuesday Wednesday Thursday …" at bounding box center [555, 210] width 72 height 15
select select "WEEKDAY"
click at [519, 203] on select "Select days Day Weekday (Mon-Fri) Weekend (Sat-Sun) Tuesday Wednesday Thursday …" at bounding box center [555, 210] width 72 height 15
select select "2025-09-28"
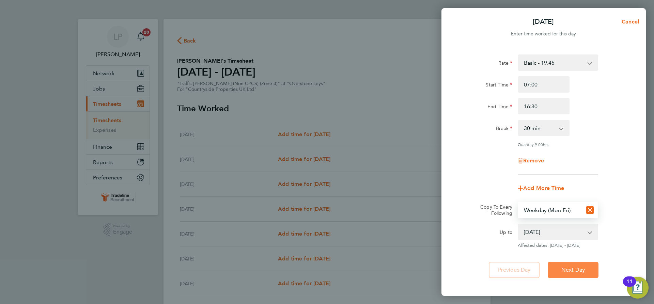
click at [582, 270] on span "Next Day" at bounding box center [574, 270] width 24 height 7
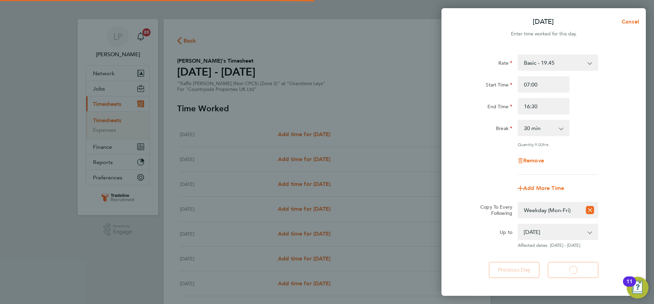
select select "30"
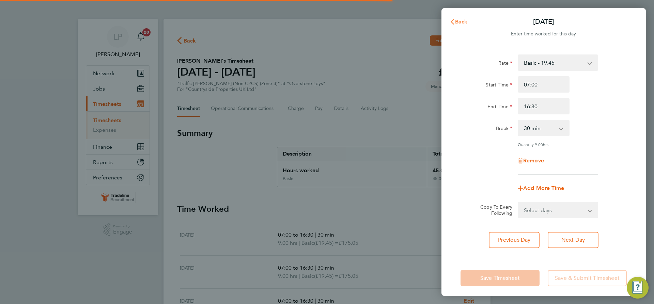
click at [450, 21] on icon "button" at bounding box center [452, 21] width 5 height 5
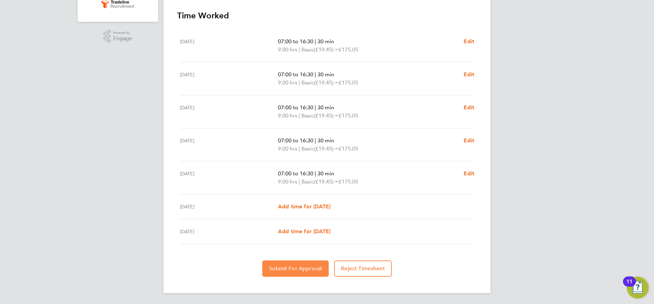
drag, startPoint x: 274, startPoint y: 269, endPoint x: 271, endPoint y: 266, distance: 5.1
click at [274, 270] on span "Submit For Approval" at bounding box center [295, 269] width 53 height 7
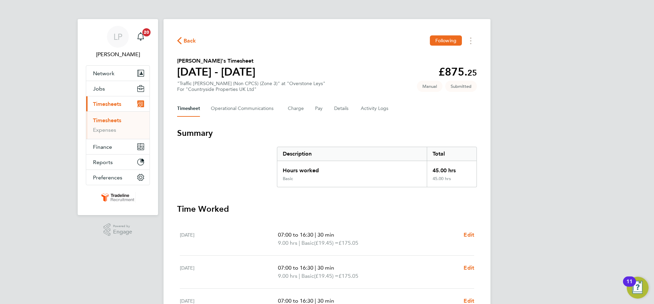
drag, startPoint x: 115, startPoint y: 120, endPoint x: 137, endPoint y: 123, distance: 22.1
click at [115, 120] on link "Timesheets" at bounding box center [107, 120] width 28 height 6
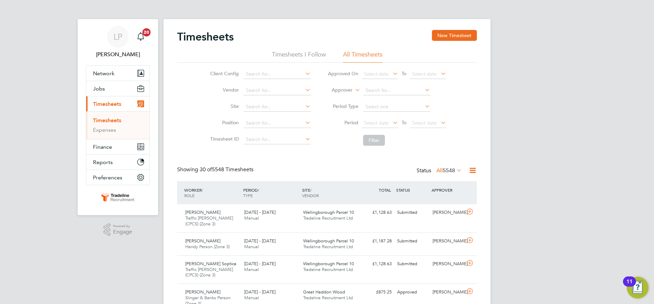
click at [345, 90] on label "Approver" at bounding box center [337, 90] width 31 height 7
click at [342, 96] on li "Worker" at bounding box center [336, 98] width 34 height 9
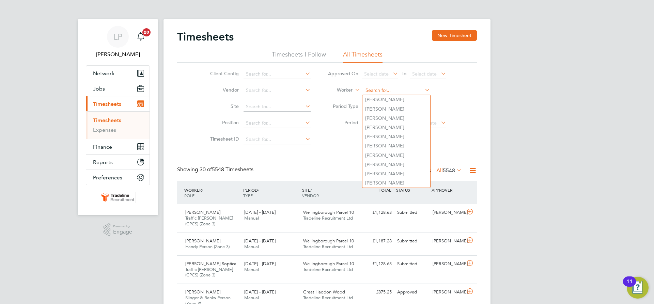
click at [376, 91] on input at bounding box center [396, 91] width 67 height 10
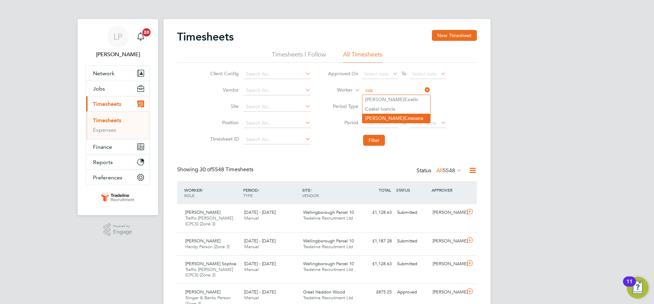
click at [382, 116] on li "Constantin Cos oana" at bounding box center [397, 118] width 68 height 9
type input "Constantin Cosoana"
click at [376, 142] on button "Filter" at bounding box center [374, 140] width 22 height 11
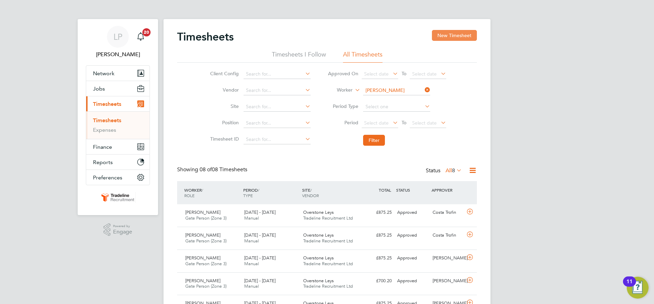
click at [469, 32] on button "New Timesheet" at bounding box center [454, 35] width 45 height 11
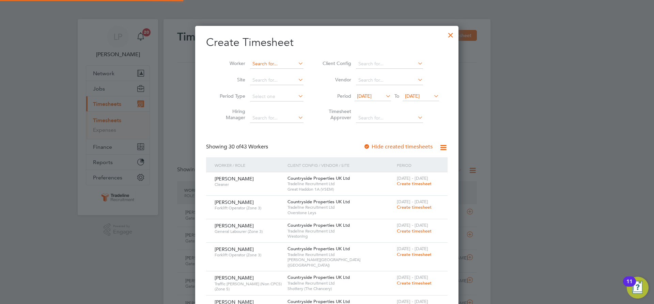
click at [275, 62] on input at bounding box center [277, 64] width 54 height 10
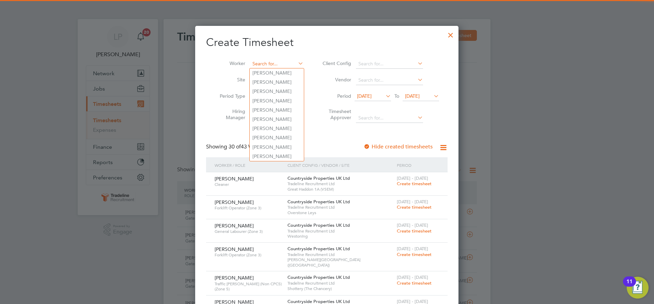
type input "s"
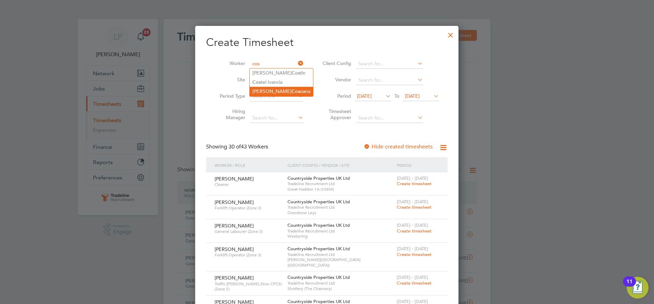
click at [265, 93] on li "Constantin Cos oana" at bounding box center [281, 91] width 63 height 9
type input "Constantin Cosoana"
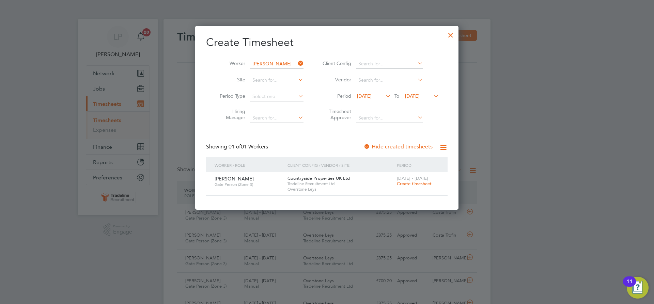
click at [413, 185] on span "Create timesheet" at bounding box center [414, 184] width 35 height 6
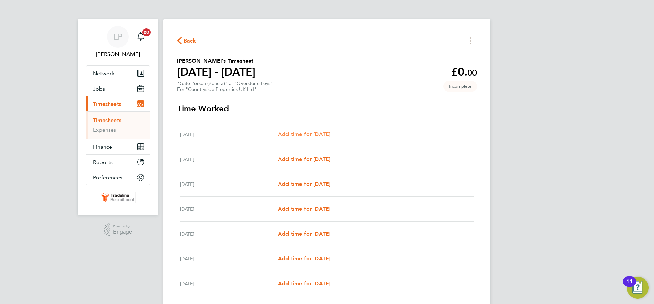
click at [329, 135] on span "Add time for Mon 22 Sep" at bounding box center [304, 134] width 52 height 6
select select "30"
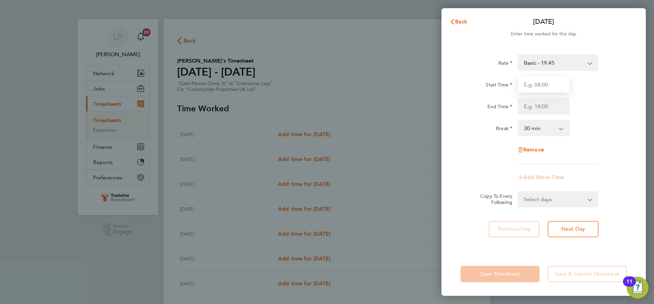
click at [564, 85] on input "Start Time" at bounding box center [544, 84] width 52 height 16
type input "07:00"
drag, startPoint x: 553, startPoint y: 105, endPoint x: 554, endPoint y: 111, distance: 5.8
click at [553, 105] on input "End Time" at bounding box center [544, 106] width 52 height 16
type input "16:30"
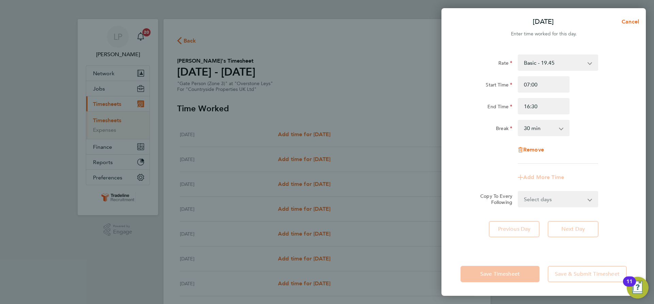
click at [596, 116] on div "Rate Basic - 19.45 Start Time 07:00 End Time 16:30 Break 0 min 15 min 30 min 45…" at bounding box center [544, 109] width 166 height 109
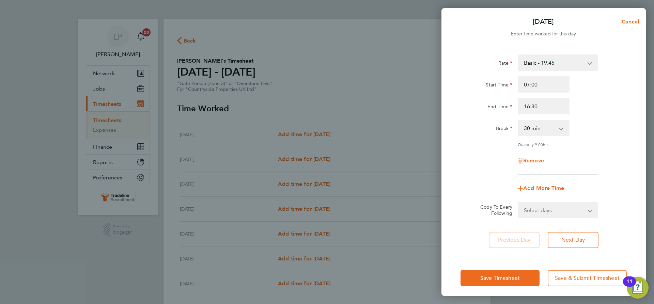
click at [577, 214] on select "Select days Day Weekday (Mon-Fri) Weekend (Sat-Sun) Tuesday Wednesday Thursday …" at bounding box center [555, 210] width 72 height 15
select select "WEEKDAY"
click at [519, 203] on select "Select days Day Weekday (Mon-Fri) Weekend (Sat-Sun) Tuesday Wednesday Thursday …" at bounding box center [555, 210] width 72 height 15
select select "2025-09-28"
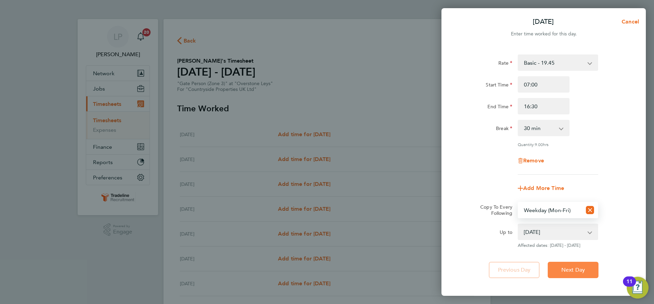
click at [583, 267] on span "Next Day" at bounding box center [574, 270] width 24 height 7
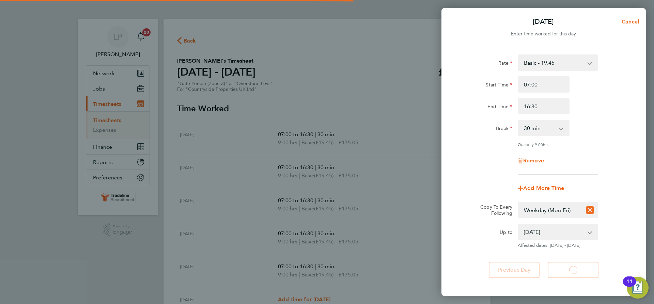
select select "30"
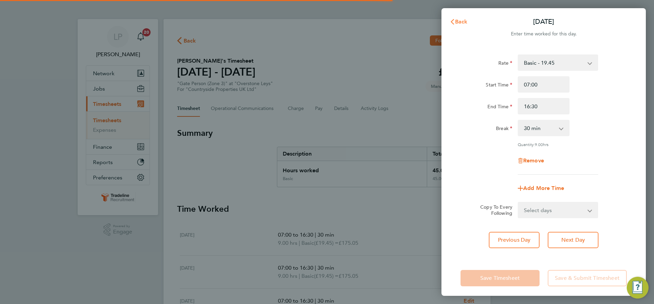
click at [461, 24] on span "Back" at bounding box center [461, 21] width 13 height 6
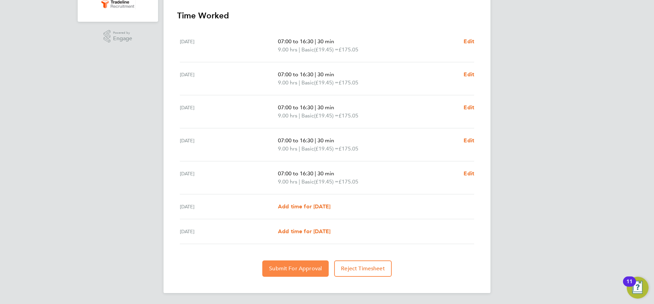
click at [295, 270] on span "Submit For Approval" at bounding box center [295, 269] width 53 height 7
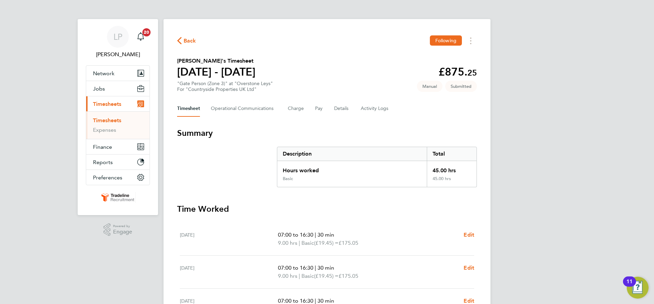
click at [115, 121] on link "Timesheets" at bounding box center [107, 120] width 28 height 6
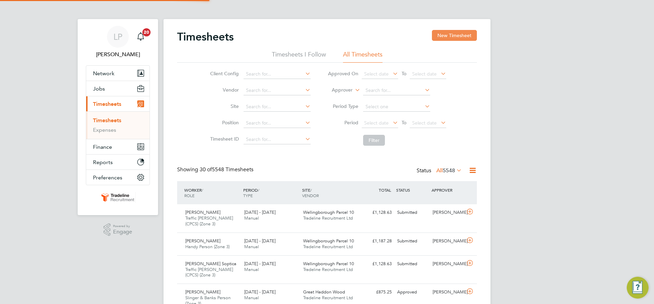
click at [466, 38] on button "New Timesheet" at bounding box center [454, 35] width 45 height 11
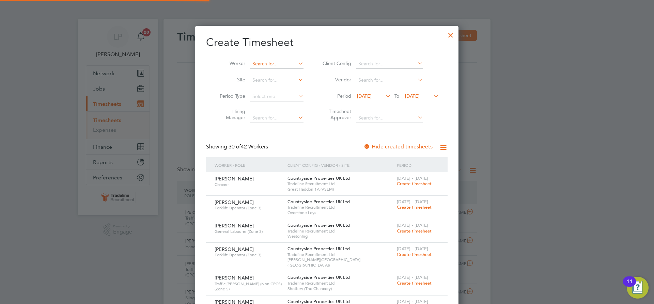
click at [271, 64] on input at bounding box center [277, 64] width 54 height 10
click at [269, 76] on li "Oleg Net ede" at bounding box center [280, 73] width 61 height 9
type input "Oleg Netede"
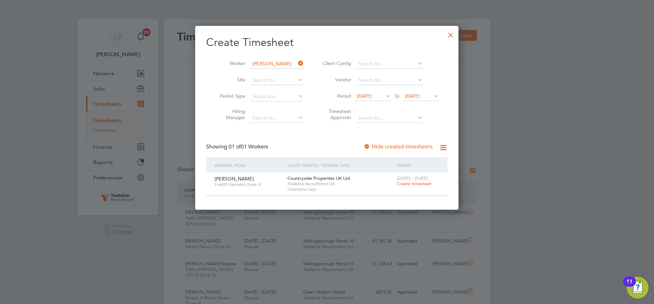
click at [412, 183] on span "Create timesheet" at bounding box center [414, 184] width 35 height 6
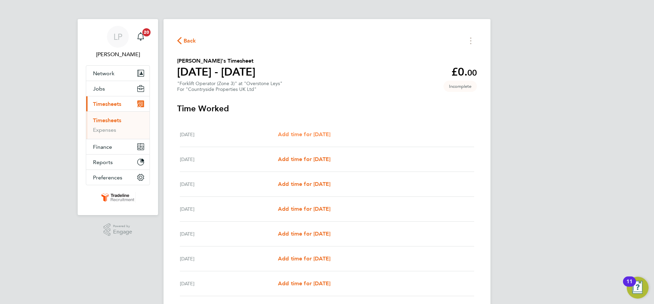
click at [298, 134] on span "Add time for Mon 22 Sep" at bounding box center [304, 134] width 52 height 6
select select "30"
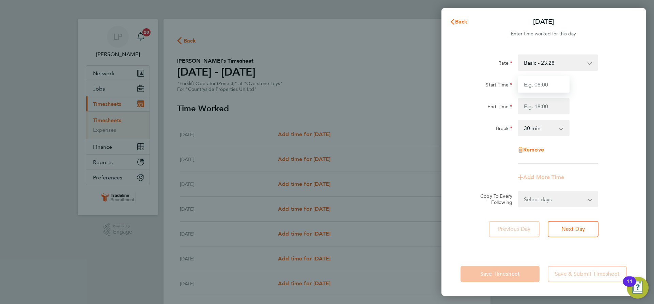
click at [545, 82] on input "Start Time" at bounding box center [544, 84] width 52 height 16
type input "07:00"
drag, startPoint x: 541, startPoint y: 106, endPoint x: 535, endPoint y: 114, distance: 10.0
click at [541, 106] on input "End Time" at bounding box center [544, 106] width 52 height 16
type input "16:30"
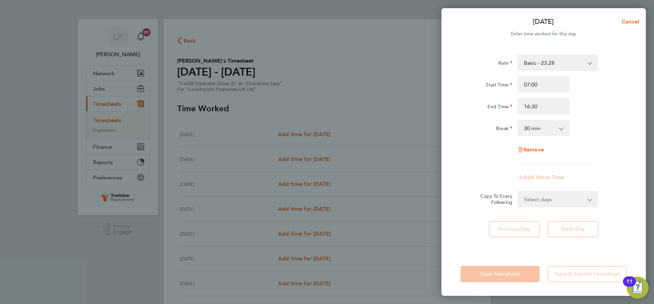
click at [605, 143] on div "Rate Basic - 23.28 Start Time 07:00 End Time 16:30 Break 0 min 15 min 30 min 45…" at bounding box center [544, 109] width 166 height 109
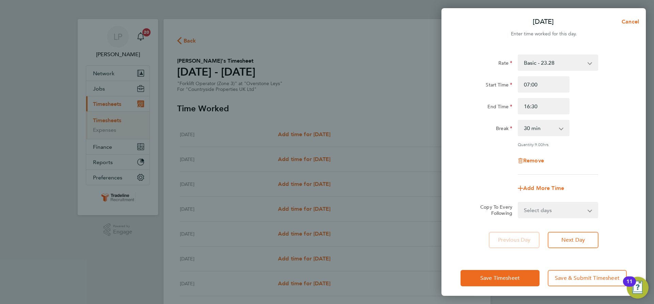
click at [568, 208] on select "Select days Day Weekday (Mon-Fri) Weekend (Sat-Sun) Tuesday Wednesday Thursday …" at bounding box center [555, 210] width 72 height 15
select select "WEEKDAY"
click at [519, 203] on select "Select days Day Weekday (Mon-Fri) Weekend (Sat-Sun) Tuesday Wednesday Thursday …" at bounding box center [555, 210] width 72 height 15
select select "2025-09-28"
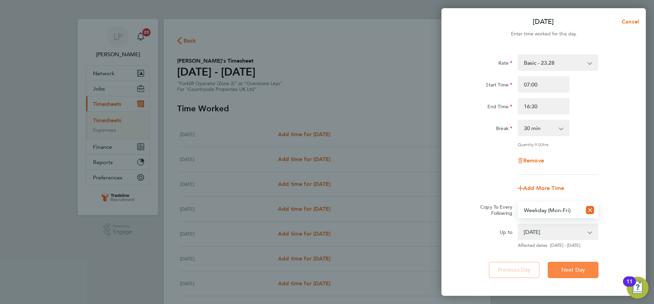
click at [574, 273] on span "Next Day" at bounding box center [574, 270] width 24 height 7
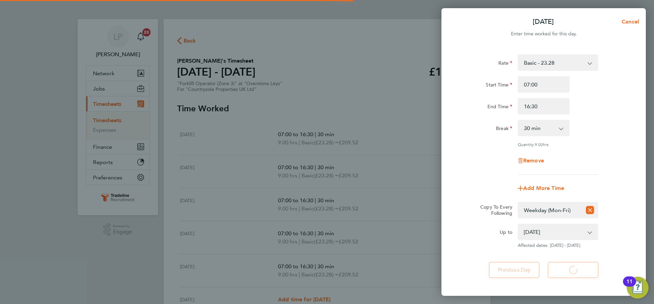
select select "30"
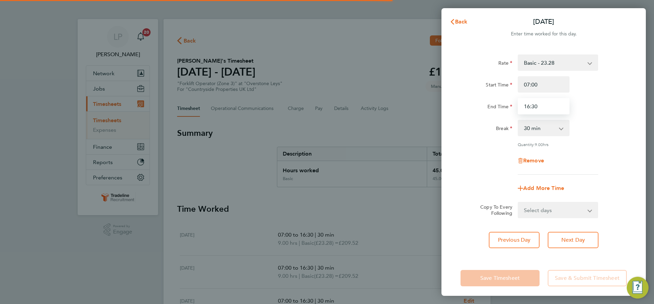
drag, startPoint x: 555, startPoint y: 104, endPoint x: 473, endPoint y: 95, distance: 82.7
click at [481, 97] on div "Start Time 07:00 End Time 16:30" at bounding box center [544, 95] width 172 height 38
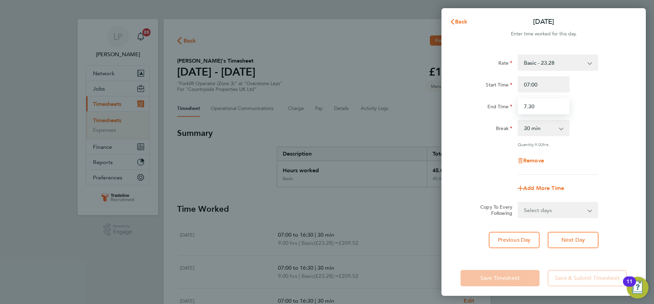
click at [522, 106] on input "7.30" at bounding box center [544, 106] width 52 height 16
type input "17:30"
click at [578, 240] on span "Next Day" at bounding box center [574, 240] width 24 height 7
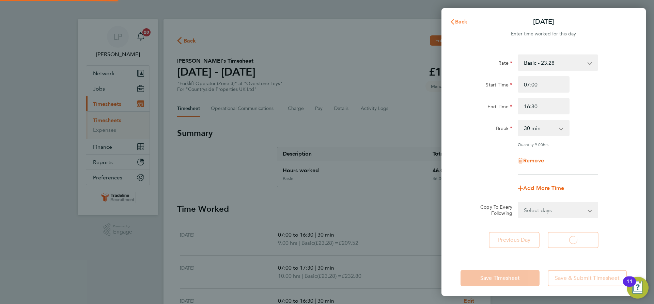
select select "30"
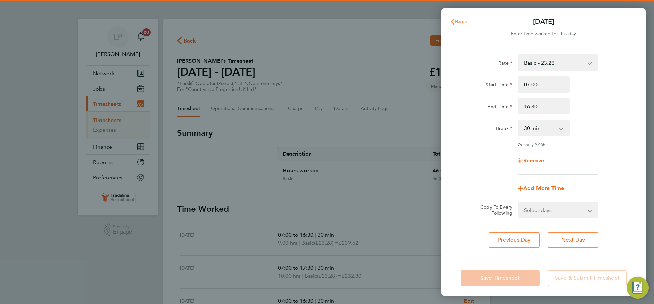
click at [456, 20] on span "Back" at bounding box center [461, 21] width 13 height 6
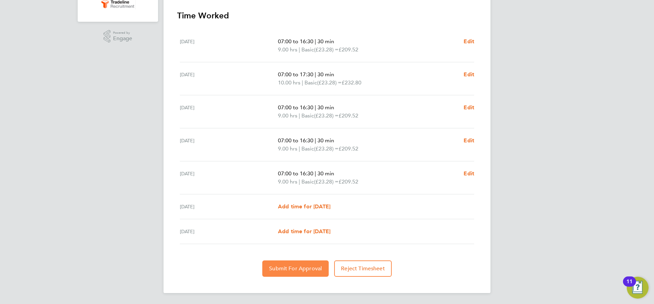
click at [297, 267] on span "Submit For Approval" at bounding box center [295, 269] width 53 height 7
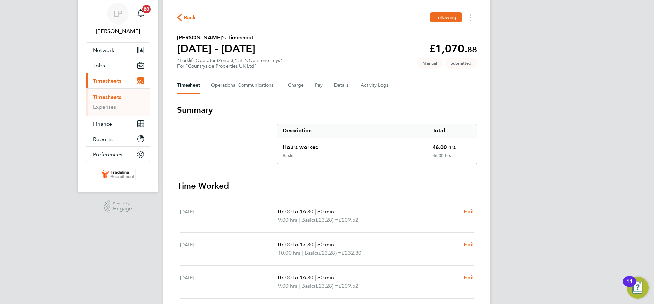
drag, startPoint x: 117, startPoint y: 97, endPoint x: 127, endPoint y: 99, distance: 10.7
click at [117, 97] on link "Timesheets" at bounding box center [107, 97] width 28 height 6
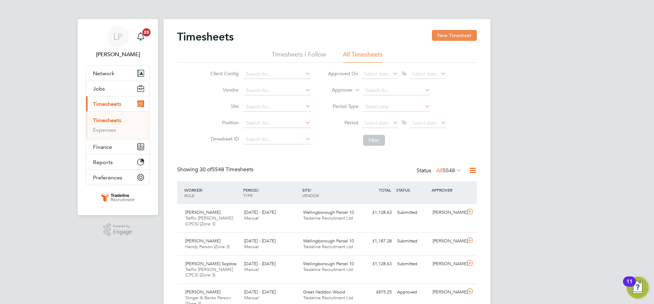
click at [466, 35] on button "New Timesheet" at bounding box center [454, 35] width 45 height 11
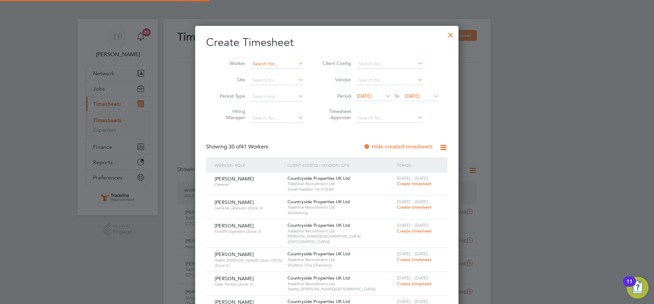
click at [264, 62] on input at bounding box center [277, 64] width 54 height 10
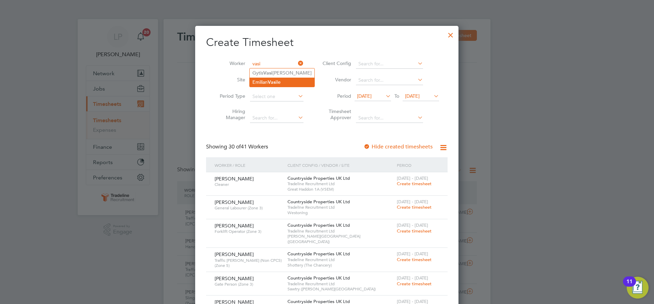
click at [270, 81] on b "Vasi" at bounding box center [272, 82] width 9 height 6
type input "Emilian Vasile"
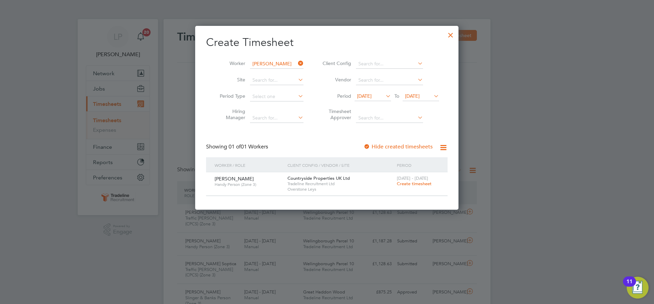
click at [415, 185] on span "Create timesheet" at bounding box center [414, 184] width 35 height 6
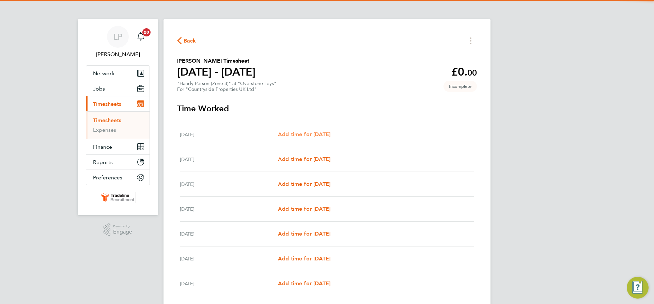
click at [322, 135] on span "Add time for Mon 22 Sep" at bounding box center [304, 134] width 52 height 6
select select "30"
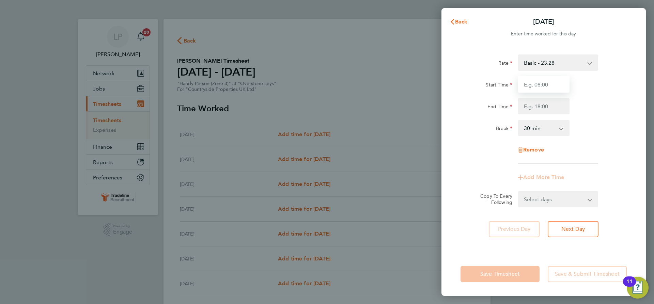
drag, startPoint x: 546, startPoint y: 85, endPoint x: 547, endPoint y: 91, distance: 6.4
click at [546, 85] on input "Start Time" at bounding box center [544, 84] width 52 height 16
type input "07:00"
click at [550, 105] on input "End Time" at bounding box center [544, 106] width 52 height 16
type input "16:30"
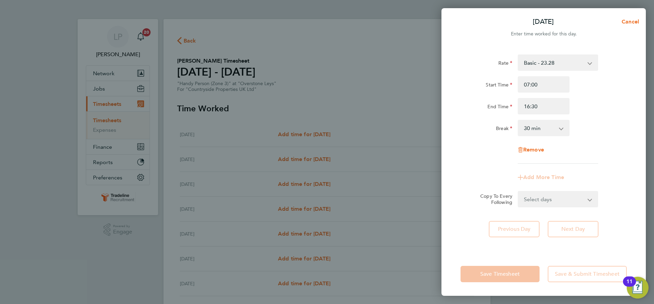
click at [606, 122] on div "Break 0 min 15 min 30 min 45 min 60 min 75 min 90 min" at bounding box center [544, 128] width 172 height 16
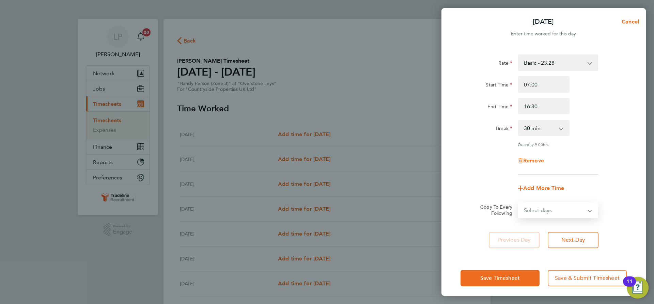
click at [589, 209] on select "Select days Day Weekday (Mon-Fri) Weekend (Sat-Sun) Tuesday Wednesday Thursday …" at bounding box center [555, 210] width 72 height 15
select select "WEEKDAY"
click at [519, 203] on select "Select days Day Weekday (Mon-Fri) Weekend (Sat-Sun) Tuesday Wednesday Thursday …" at bounding box center [555, 210] width 72 height 15
select select "2025-09-28"
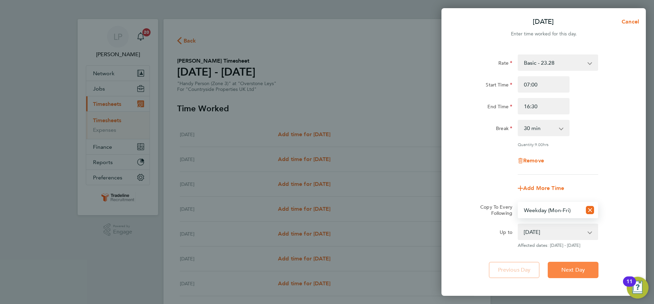
click at [587, 265] on button "Next Day" at bounding box center [573, 270] width 51 height 16
select select "30"
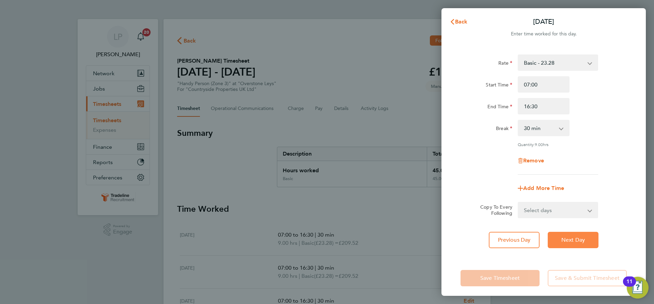
click at [575, 237] on span "Next Day" at bounding box center [574, 240] width 24 height 7
select select "30"
click at [575, 237] on span "Next Day" at bounding box center [574, 240] width 24 height 7
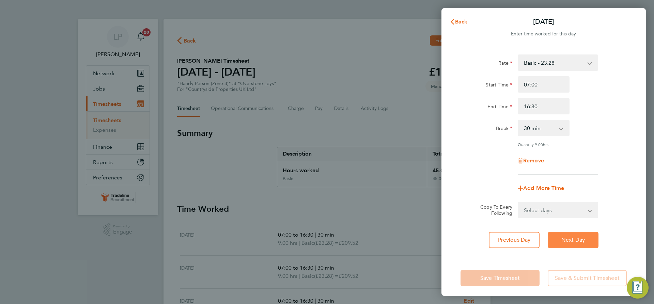
select select "30"
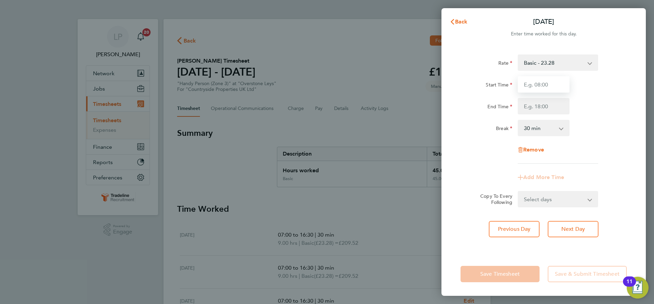
drag, startPoint x: 546, startPoint y: 82, endPoint x: 550, endPoint y: 88, distance: 7.3
click at [546, 82] on input "Start Time" at bounding box center [544, 84] width 52 height 16
type input "07:00"
click at [553, 105] on input "End Time" at bounding box center [544, 106] width 52 height 16
type input "13:30"
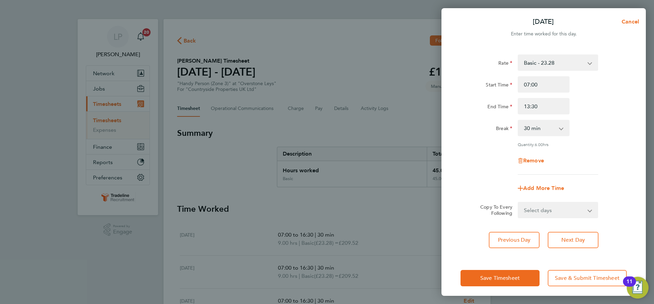
click at [581, 107] on div "End Time 13:30" at bounding box center [544, 106] width 172 height 16
click at [573, 238] on span "Next Day" at bounding box center [574, 240] width 24 height 7
select select "30"
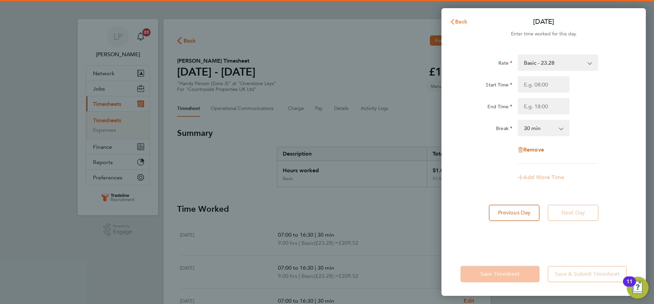
click at [455, 22] on icon "button" at bounding box center [452, 21] width 5 height 5
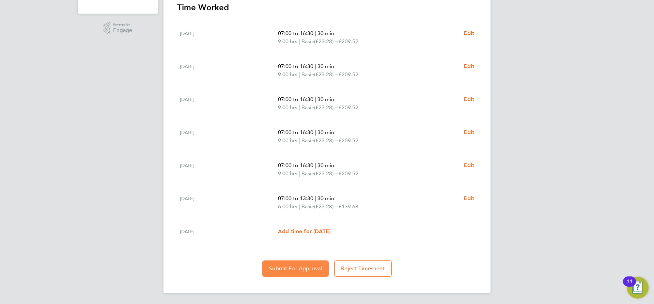
click at [296, 266] on span "Submit For Approval" at bounding box center [295, 269] width 53 height 7
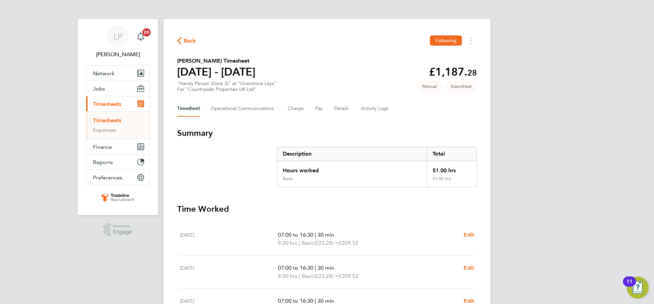
click at [111, 122] on link "Timesheets" at bounding box center [107, 120] width 28 height 6
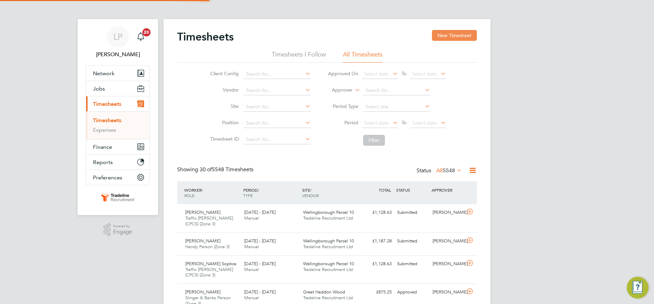
click at [452, 40] on button "New Timesheet" at bounding box center [454, 35] width 45 height 11
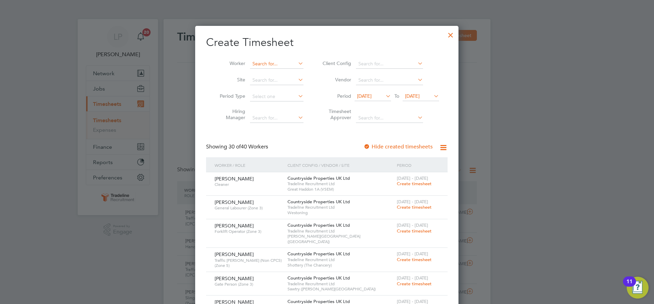
click at [261, 64] on input at bounding box center [277, 64] width 54 height 10
click at [293, 79] on li "Mihai Ianc u" at bounding box center [278, 82] width 57 height 9
type input "Mihai Iancu"
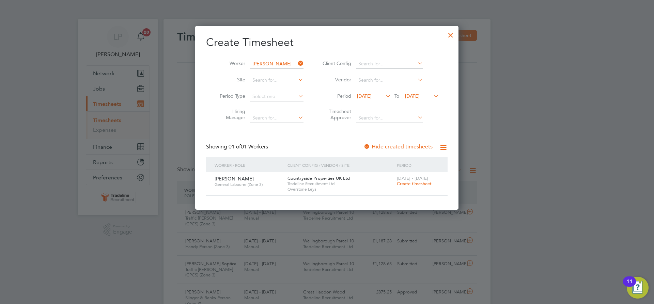
click at [410, 185] on span "Create timesheet" at bounding box center [414, 184] width 35 height 6
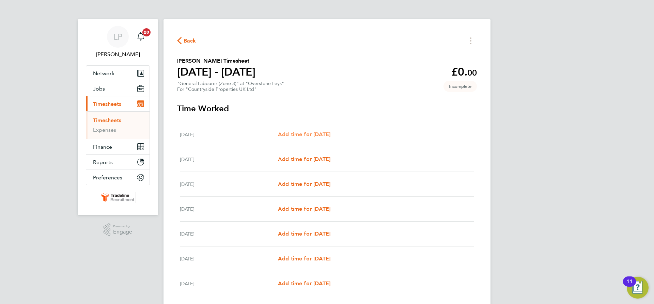
click at [313, 133] on span "Add time for Mon 22 Sep" at bounding box center [304, 134] width 52 height 6
select select "30"
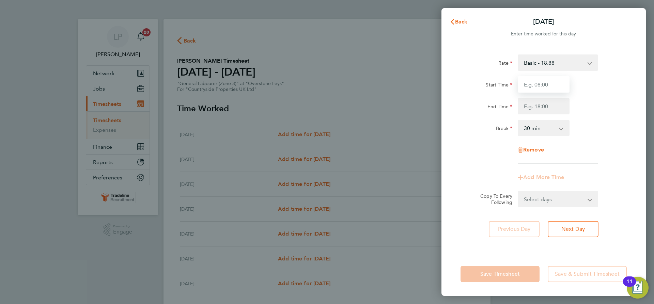
click at [549, 83] on input "Start Time" at bounding box center [544, 84] width 52 height 16
type input "07:00"
click at [555, 107] on input "End Time" at bounding box center [544, 106] width 52 height 16
type input "16:30"
click at [594, 116] on div "Rate Basic - 18.88 Start Time 07:00 End Time 16:30 Break 0 min 15 min 30 min 45…" at bounding box center [544, 109] width 166 height 109
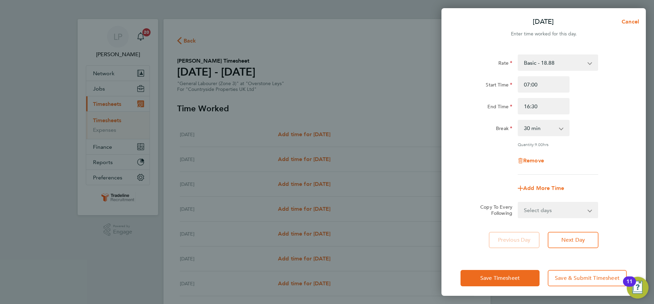
drag, startPoint x: 585, startPoint y: 211, endPoint x: 585, endPoint y: 204, distance: 6.8
click at [585, 211] on select "Select days Day Weekday (Mon-Fri) Weekend (Sat-Sun) Tuesday Wednesday Thursday …" at bounding box center [555, 210] width 72 height 15
select select "WEEKDAY"
click at [519, 203] on select "Select days Day Weekday (Mon-Fri) Weekend (Sat-Sun) Tuesday Wednesday Thursday …" at bounding box center [555, 210] width 72 height 15
select select "2025-09-28"
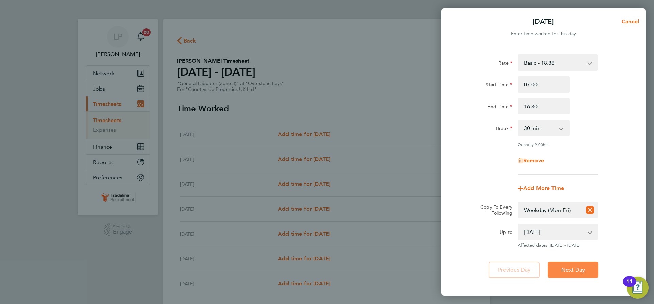
click at [570, 267] on span "Next Day" at bounding box center [574, 270] width 24 height 7
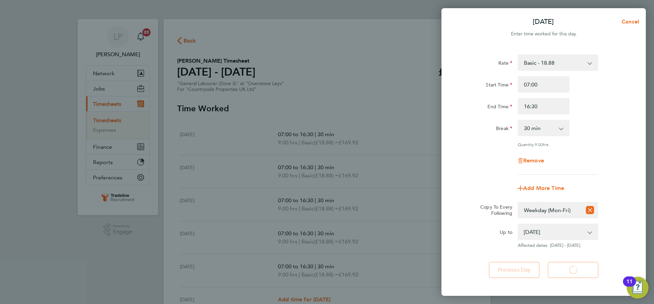
select select "30"
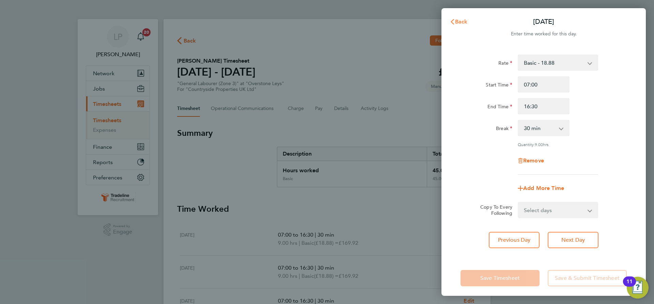
click at [459, 21] on span "Back" at bounding box center [461, 21] width 13 height 6
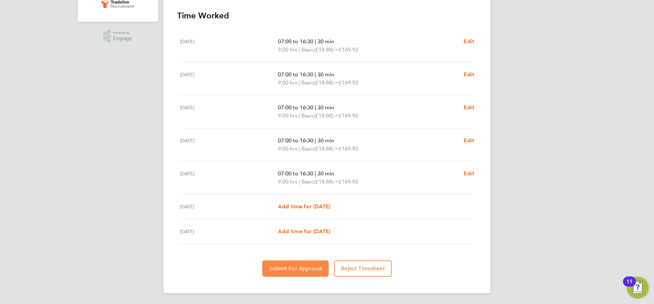
click at [314, 266] on span "Submit For Approval" at bounding box center [295, 269] width 53 height 7
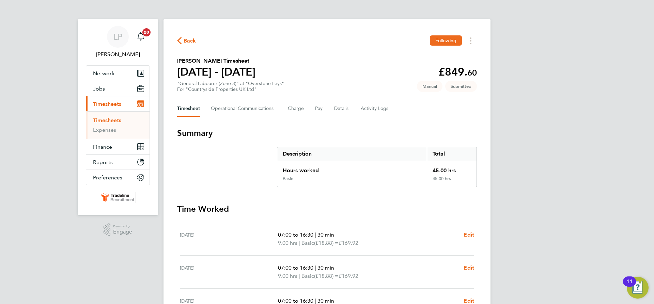
click at [108, 117] on link "Timesheets" at bounding box center [107, 120] width 28 height 6
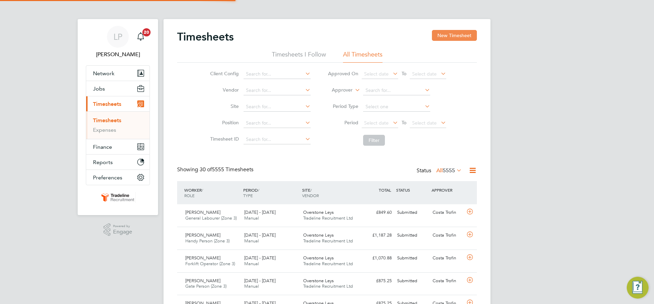
scroll to position [17, 59]
click at [464, 38] on button "New Timesheet" at bounding box center [454, 35] width 45 height 11
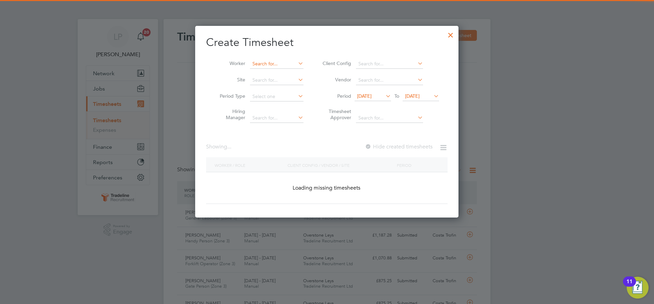
click at [269, 63] on input at bounding box center [277, 64] width 54 height 10
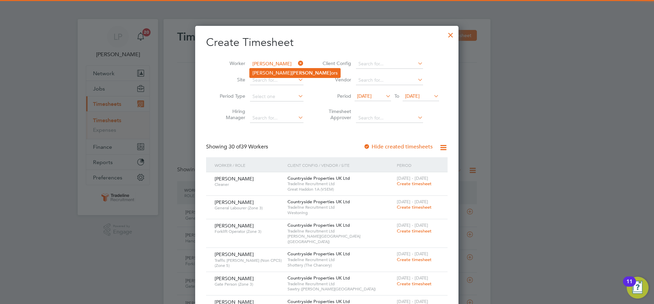
click at [292, 71] on b "Mell" at bounding box center [312, 73] width 40 height 6
type input "Clint Mellors"
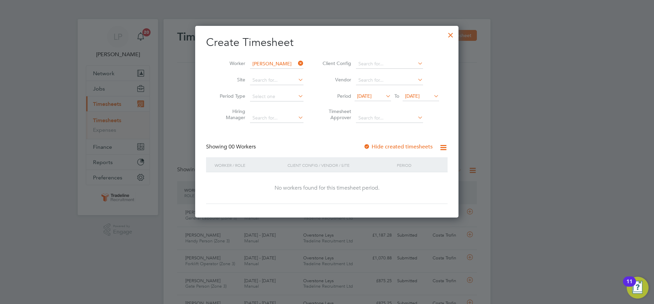
click at [367, 147] on div at bounding box center [367, 147] width 7 height 7
click at [420, 89] on li "Period 16 Sep 2025 To 23 Sep 2025" at bounding box center [380, 97] width 136 height 16
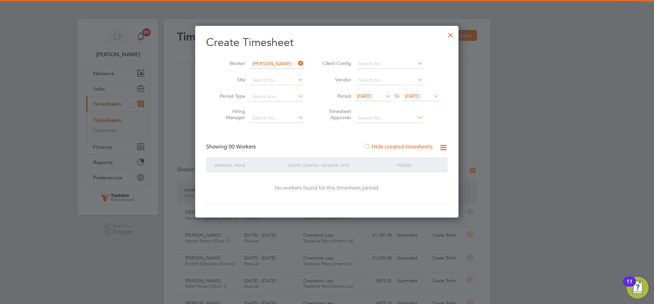
click at [420, 96] on span "23 Sep 2025" at bounding box center [412, 96] width 15 height 6
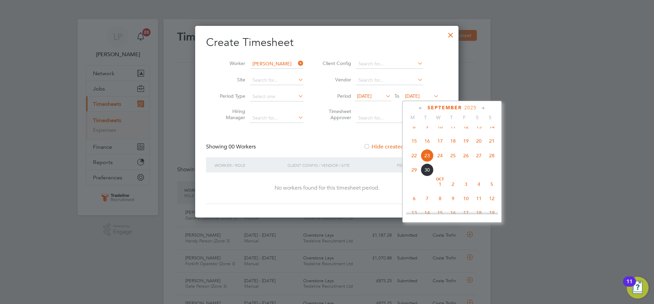
click at [463, 191] on span "3" at bounding box center [466, 184] width 13 height 13
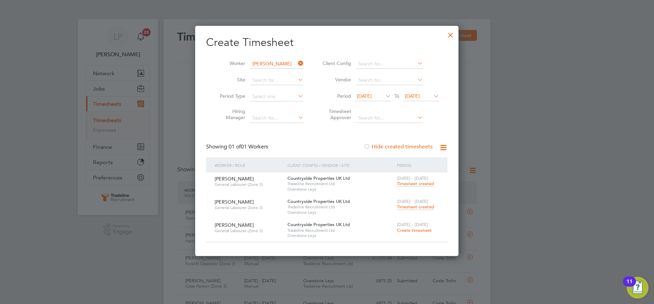
click at [412, 209] on span "Timesheet created" at bounding box center [415, 207] width 37 height 6
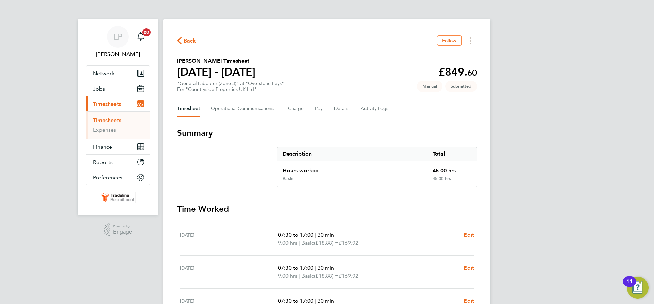
drag, startPoint x: 112, startPoint y: 118, endPoint x: 117, endPoint y: 117, distance: 4.9
click at [112, 118] on link "Timesheets" at bounding box center [107, 120] width 28 height 6
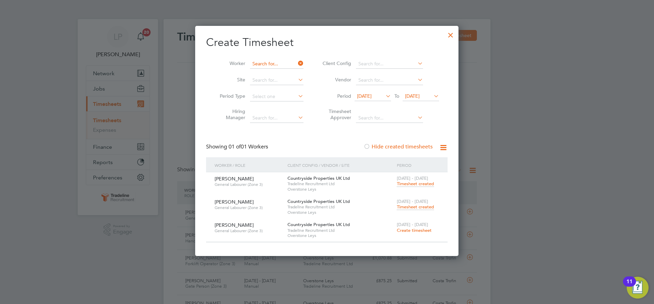
click at [266, 64] on input at bounding box center [277, 64] width 54 height 10
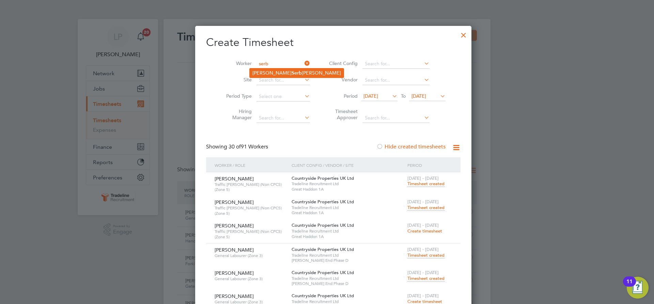
click at [292, 74] on b "Serb" at bounding box center [297, 73] width 10 height 6
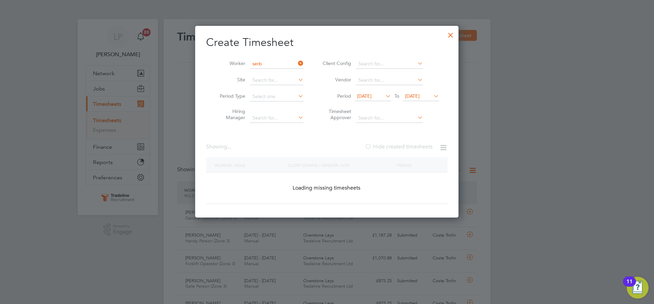
type input "Daniel Serbanica"
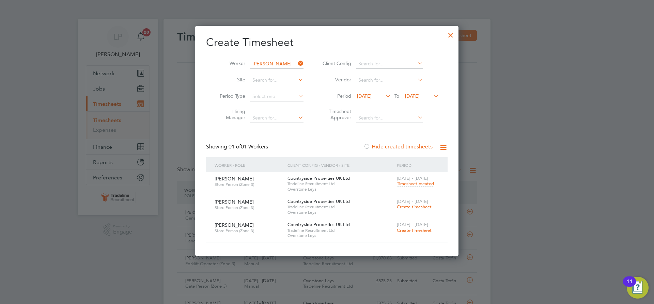
click at [418, 204] on span "22 - 28 Sep 2025" at bounding box center [412, 202] width 31 height 6
click at [418, 206] on span "Create timesheet" at bounding box center [414, 207] width 35 height 6
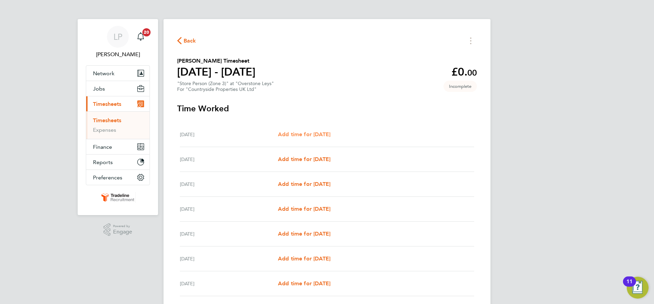
click at [321, 135] on span "Add time for Mon 22 Sep" at bounding box center [304, 134] width 52 height 6
select select "30"
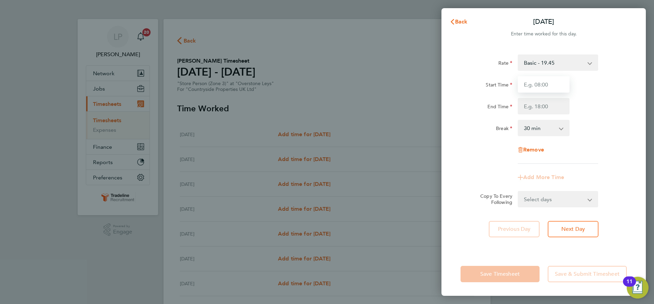
click at [534, 88] on input "Start Time" at bounding box center [544, 84] width 52 height 16
type input "07:00"
click at [550, 107] on input "End Time" at bounding box center [544, 106] width 52 height 16
type input "16:30"
click at [596, 123] on div "Break 0 min 15 min 30 min 45 min 60 min 75 min 90 min" at bounding box center [544, 128] width 172 height 16
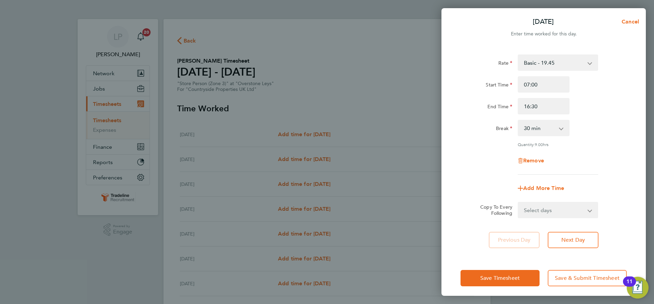
click at [580, 208] on select "Select days Day Weekday (Mon-Fri) Weekend (Sat-Sun) Tuesday Wednesday Thursday …" at bounding box center [555, 210] width 72 height 15
select select "WEEKDAY"
click at [519, 203] on select "Select days Day Weekday (Mon-Fri) Weekend (Sat-Sun) Tuesday Wednesday Thursday …" at bounding box center [555, 210] width 72 height 15
select select "2025-09-28"
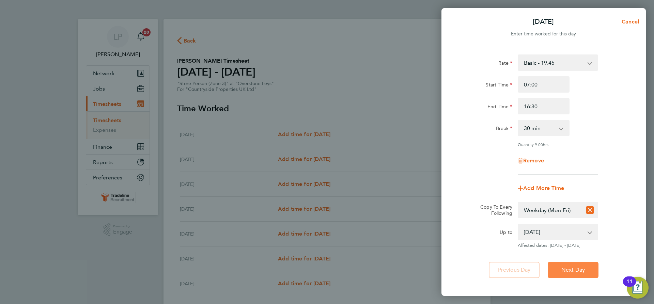
click at [574, 265] on button "Next Day" at bounding box center [573, 270] width 51 height 16
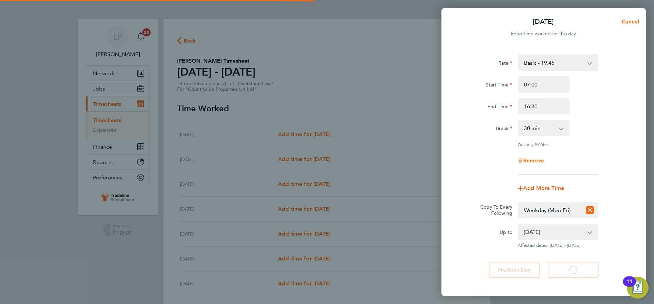
select select "30"
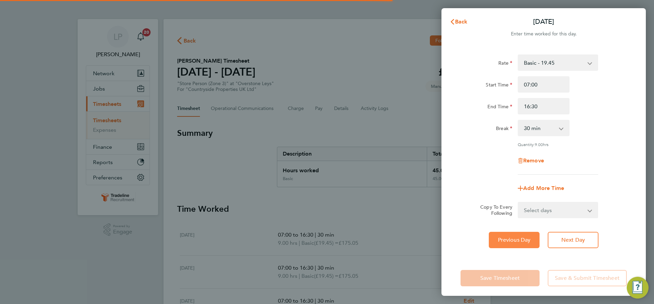
click at [515, 239] on span "Previous Day" at bounding box center [514, 240] width 33 height 7
select select "30"
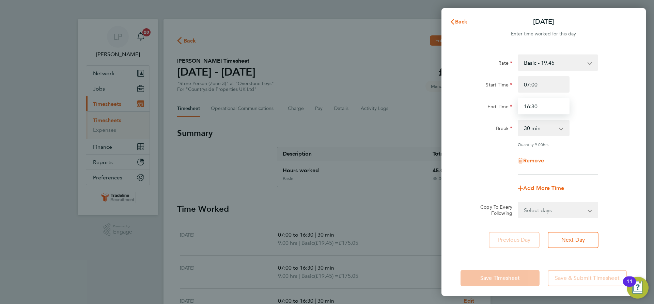
drag, startPoint x: 552, startPoint y: 104, endPoint x: 504, endPoint y: 105, distance: 47.7
click at [504, 105] on div "End Time 16:30" at bounding box center [544, 106] width 172 height 16
click at [540, 161] on span "Remove" at bounding box center [534, 160] width 21 height 6
select select "null"
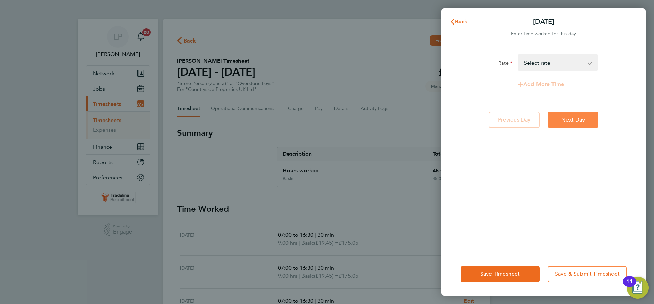
click at [567, 113] on button "Next Day" at bounding box center [573, 120] width 51 height 16
select select "30"
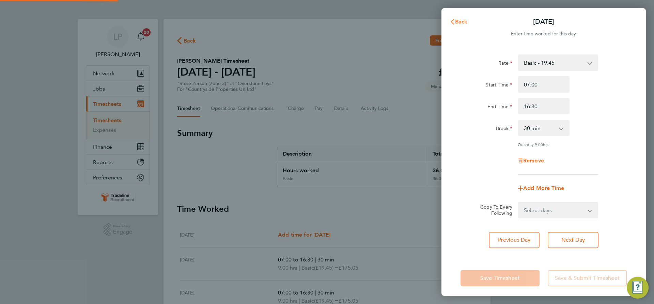
click at [464, 19] on span "Back" at bounding box center [461, 21] width 13 height 6
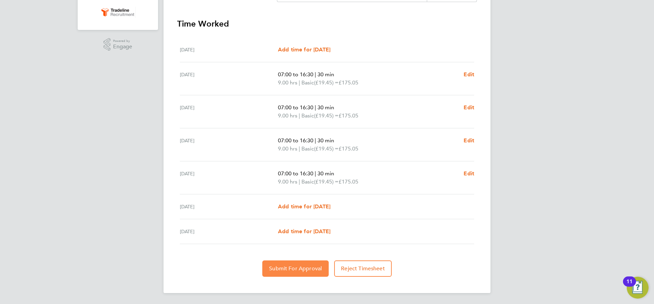
click at [295, 269] on span "Submit For Approval" at bounding box center [295, 269] width 53 height 7
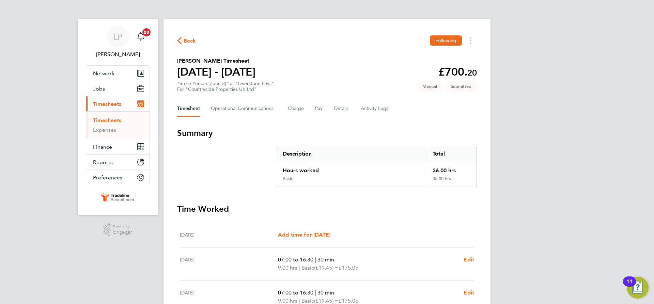
click at [112, 119] on link "Timesheets" at bounding box center [107, 120] width 28 height 6
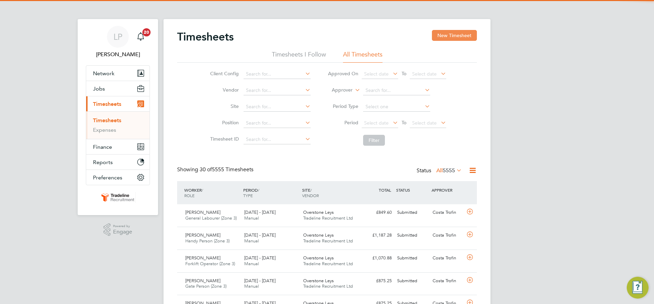
click at [442, 39] on button "New Timesheet" at bounding box center [454, 35] width 45 height 11
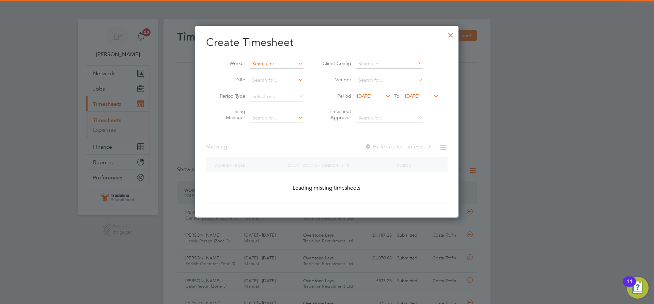
click at [267, 61] on input at bounding box center [277, 64] width 54 height 10
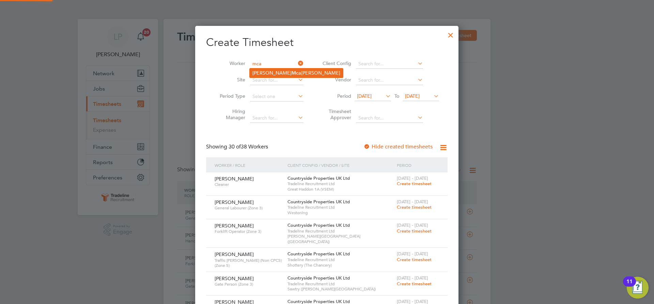
click at [292, 74] on b "Mca" at bounding box center [297, 73] width 10 height 6
type input "Terence Mcateer"
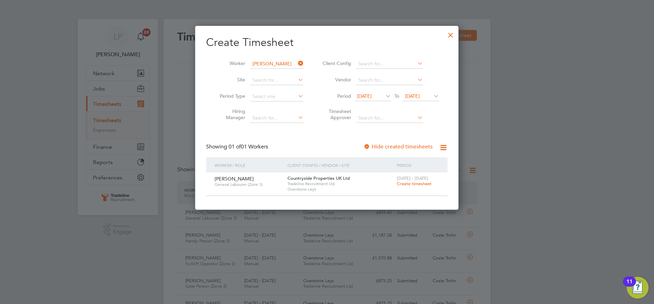
click at [413, 185] on span "Create timesheet" at bounding box center [414, 184] width 35 height 6
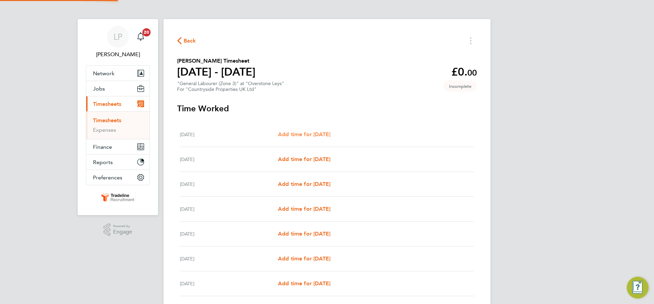
click at [289, 135] on span "Add time for Mon 22 Sep" at bounding box center [304, 134] width 52 height 6
select select "30"
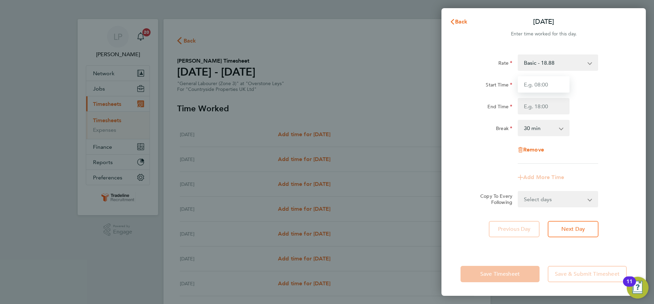
click at [543, 87] on input "Start Time" at bounding box center [544, 84] width 52 height 16
type input "07:00"
click at [551, 106] on input "End Time" at bounding box center [544, 106] width 52 height 16
type input "16:30"
click at [593, 121] on div "Break 0 min 15 min 30 min 45 min 60 min 75 min 90 min" at bounding box center [544, 128] width 172 height 16
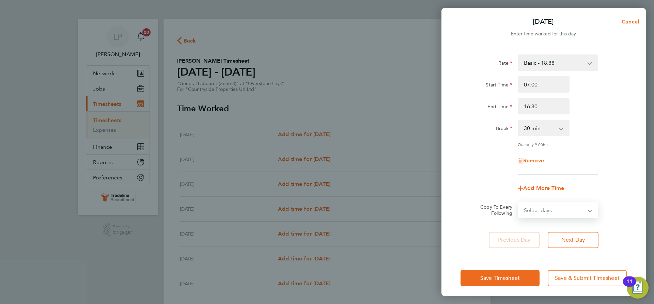
drag, startPoint x: 575, startPoint y: 207, endPoint x: 577, endPoint y: 203, distance: 4.7
click at [575, 207] on select "Select days Day Weekday (Mon-Fri) Weekend (Sat-Sun) Tuesday Wednesday Thursday …" at bounding box center [555, 210] width 72 height 15
select select "WEEKDAY"
click at [519, 203] on select "Select days Day Weekday (Mon-Fri) Weekend (Sat-Sun) Tuesday Wednesday Thursday …" at bounding box center [555, 210] width 72 height 15
select select "2025-09-28"
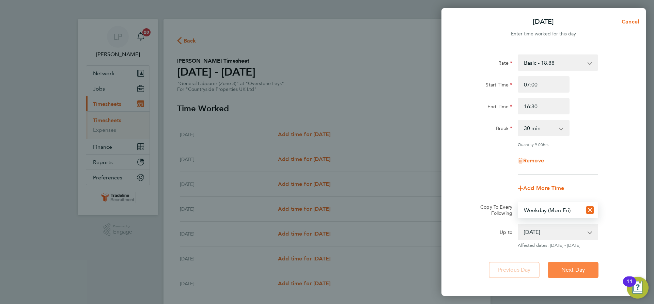
click at [570, 268] on span "Next Day" at bounding box center [574, 270] width 24 height 7
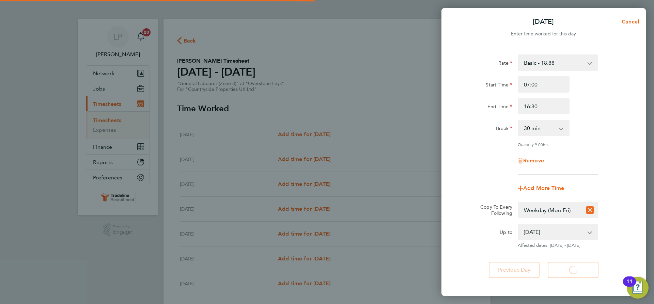
select select "30"
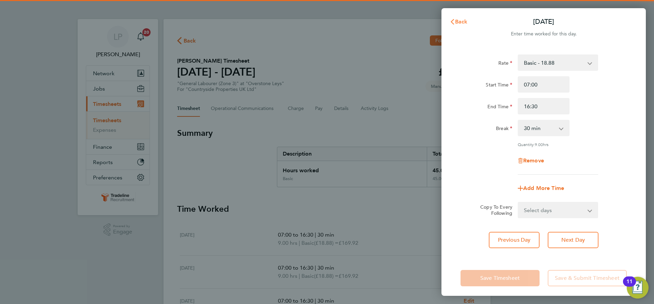
click at [462, 16] on button "Back" at bounding box center [459, 22] width 32 height 14
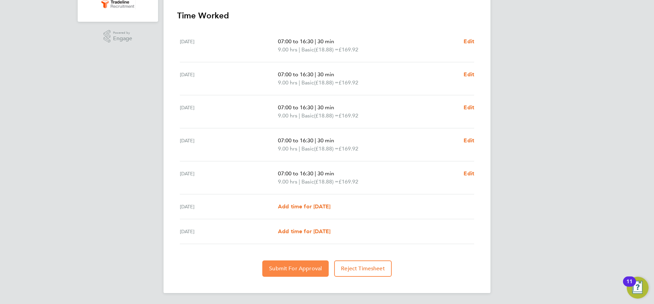
click at [295, 265] on button "Submit For Approval" at bounding box center [295, 269] width 66 height 16
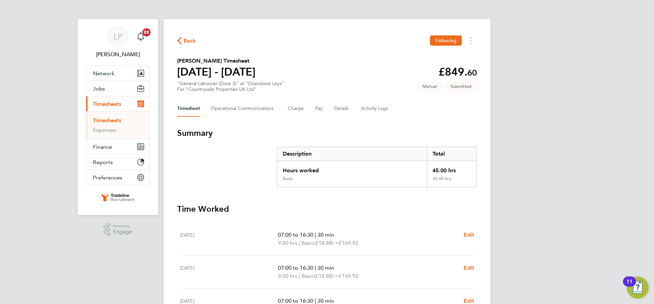
drag, startPoint x: 107, startPoint y: 122, endPoint x: 127, endPoint y: 115, distance: 21.7
click at [107, 122] on link "Timesheets" at bounding box center [107, 120] width 28 height 6
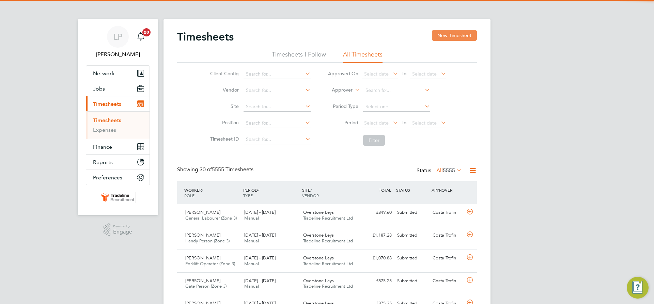
click at [459, 41] on button "New Timesheet" at bounding box center [454, 35] width 45 height 11
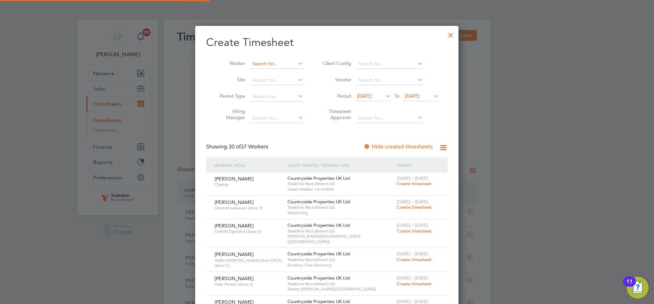
click at [280, 62] on input at bounding box center [277, 64] width 54 height 10
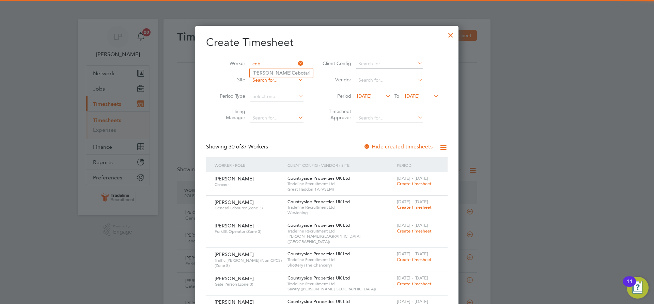
type input "ceb"
click at [273, 78] on input at bounding box center [277, 81] width 54 height 10
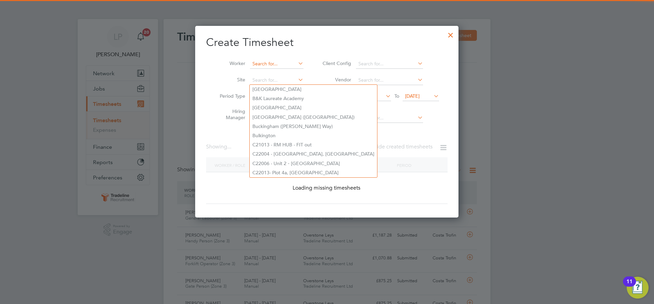
click at [275, 64] on input at bounding box center [277, 64] width 54 height 10
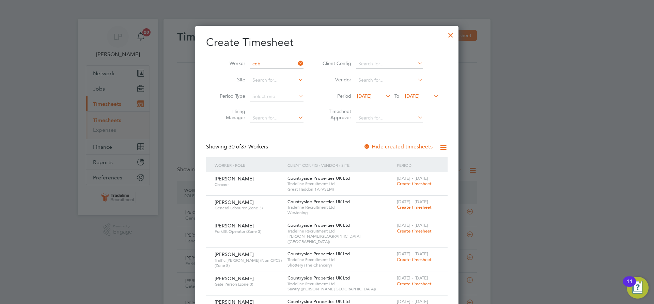
click at [292, 70] on b "Ceb" at bounding box center [296, 73] width 9 height 6
type input "Radu Cebotari"
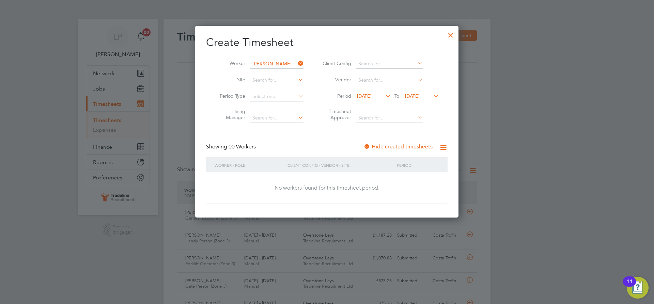
click at [368, 146] on div at bounding box center [367, 147] width 7 height 7
click at [420, 95] on span "23 Sep 2025" at bounding box center [412, 96] width 15 height 6
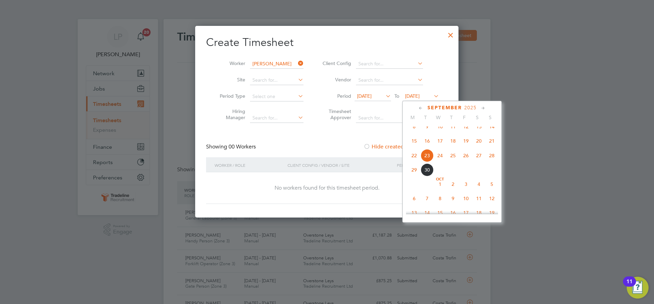
click at [456, 191] on span "2" at bounding box center [453, 184] width 13 height 13
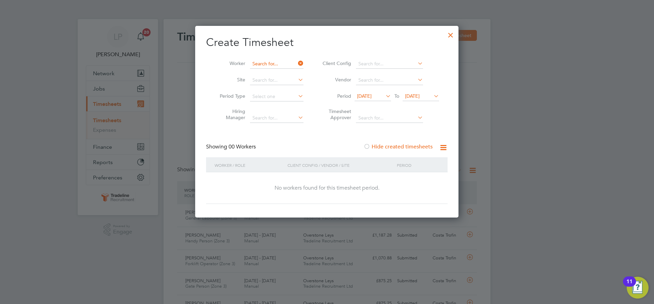
click at [268, 61] on input at bounding box center [277, 64] width 54 height 10
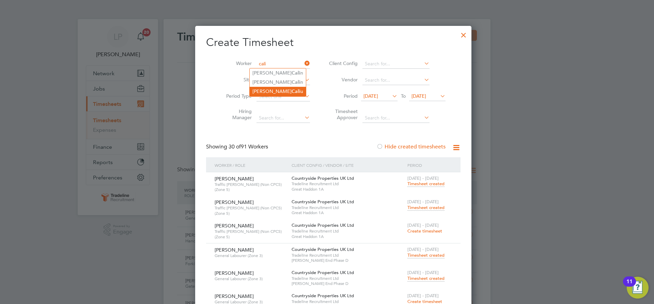
click at [272, 92] on li "Lucian-Marius Cali u" at bounding box center [278, 91] width 56 height 9
type input "Lucian-Marius Caliu"
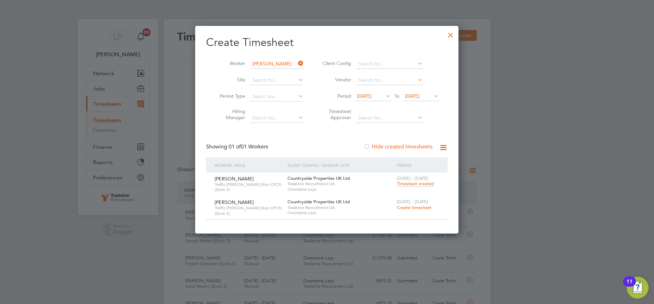
click at [420, 207] on span "Create timesheet" at bounding box center [414, 208] width 35 height 6
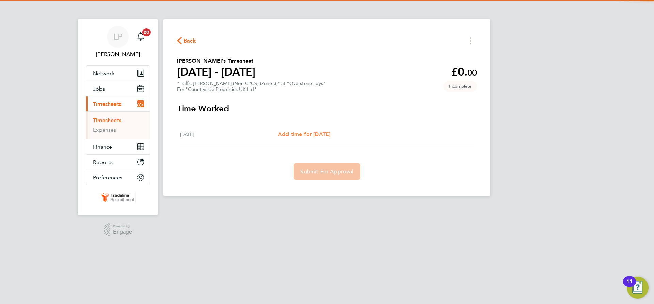
click at [321, 135] on span "Add time for Mon 22 Sep" at bounding box center [304, 134] width 52 height 6
select select "30"
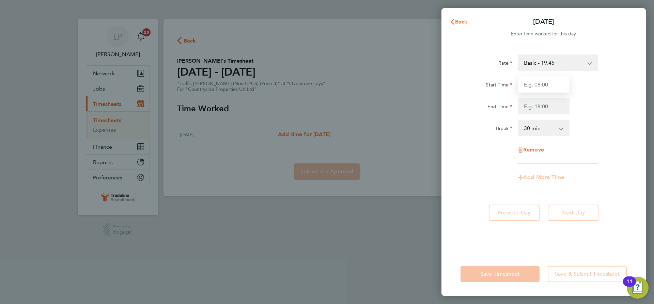
click at [541, 90] on input "Start Time" at bounding box center [544, 84] width 52 height 16
type input "07:00"
drag, startPoint x: 549, startPoint y: 107, endPoint x: 553, endPoint y: 113, distance: 6.6
click at [549, 107] on input "End Time" at bounding box center [544, 106] width 52 height 16
type input "16:30"
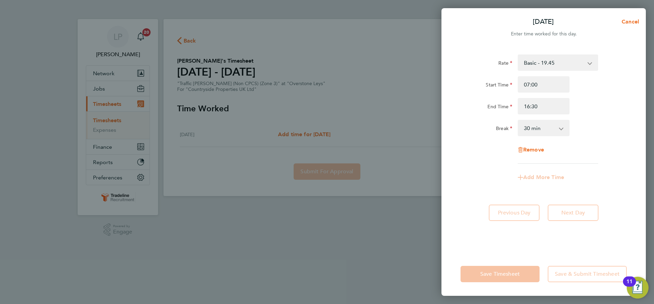
click at [594, 132] on div "Break 0 min 15 min 30 min 45 min 60 min 75 min 90 min" at bounding box center [544, 128] width 172 height 16
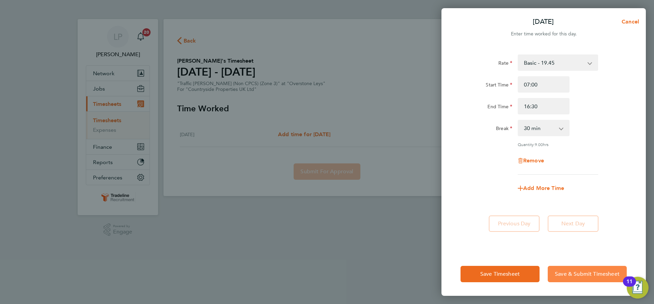
click at [566, 277] on span "Save & Submit Timesheet" at bounding box center [587, 274] width 65 height 7
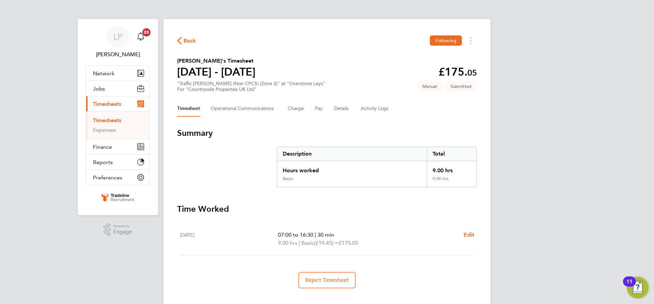
click at [117, 120] on link "Timesheets" at bounding box center [107, 120] width 28 height 6
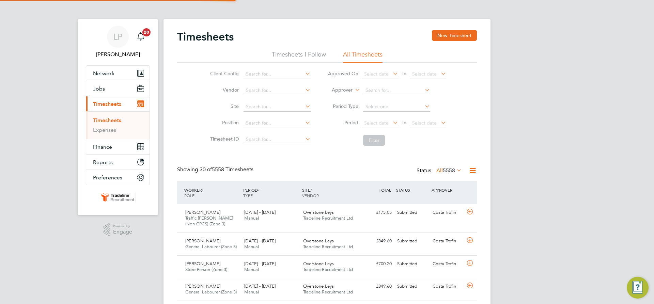
scroll to position [17, 59]
click at [444, 32] on button "New Timesheet" at bounding box center [454, 35] width 45 height 11
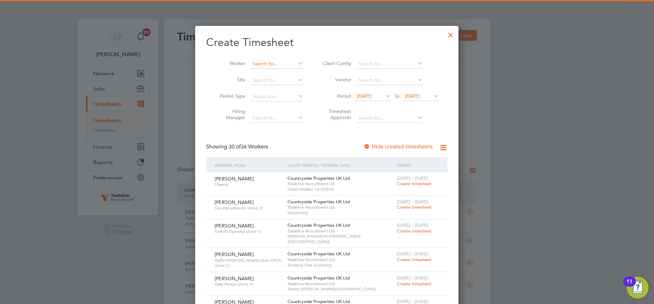
click at [261, 63] on input at bounding box center [277, 64] width 54 height 10
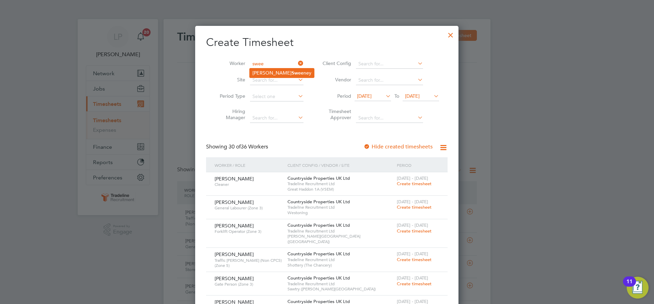
click at [269, 72] on li "Nicholas Swee ney" at bounding box center [282, 73] width 64 height 9
type input "Nicholas Sweeney"
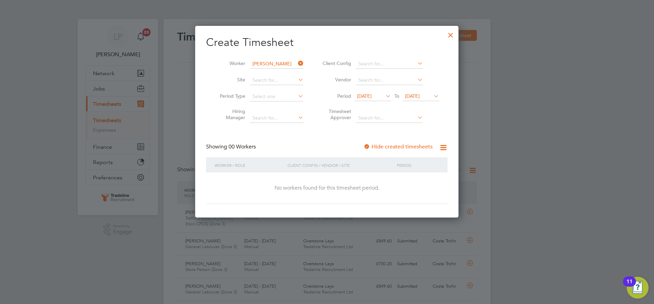
click at [369, 145] on div at bounding box center [367, 147] width 7 height 7
click at [420, 98] on span "23 Sep 2025" at bounding box center [412, 96] width 15 height 6
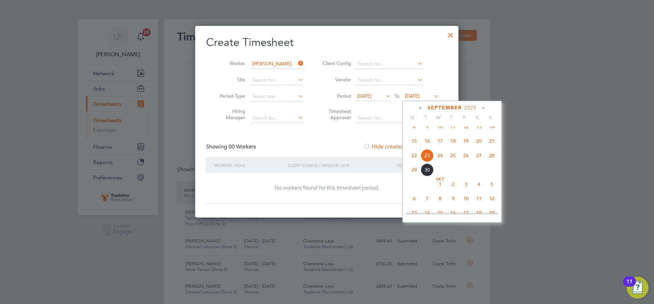
click at [458, 191] on span "2" at bounding box center [453, 184] width 13 height 13
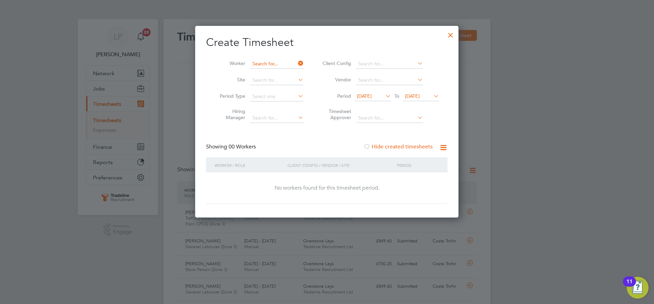
click at [271, 63] on input at bounding box center [277, 64] width 54 height 10
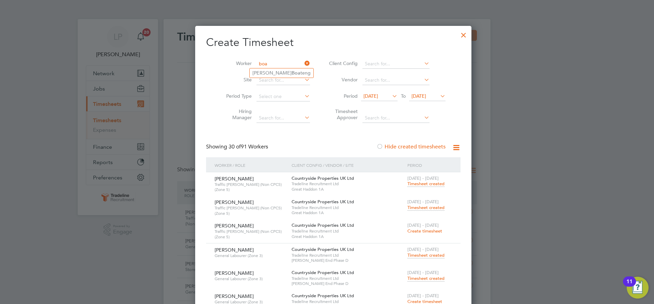
type input "boa"
click at [269, 63] on input at bounding box center [284, 64] width 54 height 10
type input "matt"
click at [458, 37] on div at bounding box center [464, 33] width 12 height 12
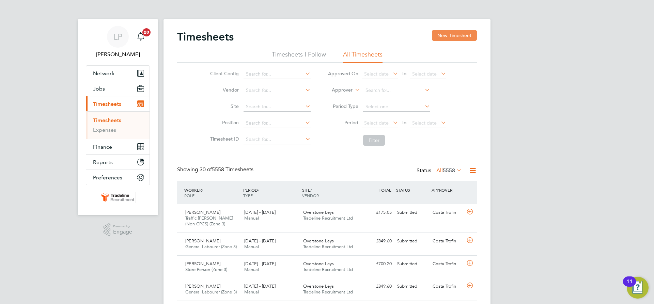
click at [452, 32] on button "New Timesheet" at bounding box center [454, 35] width 45 height 11
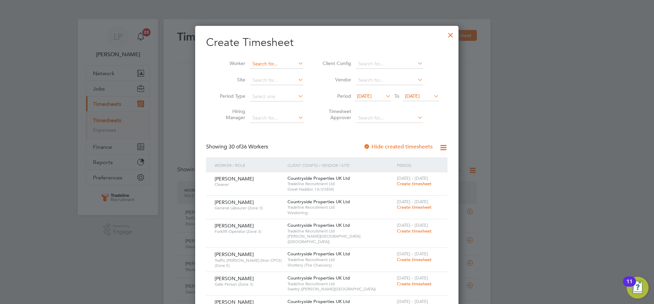
click at [277, 83] on li "Aaron Matt hams" at bounding box center [297, 82] width 95 height 9
type input "Aaron Matthams"
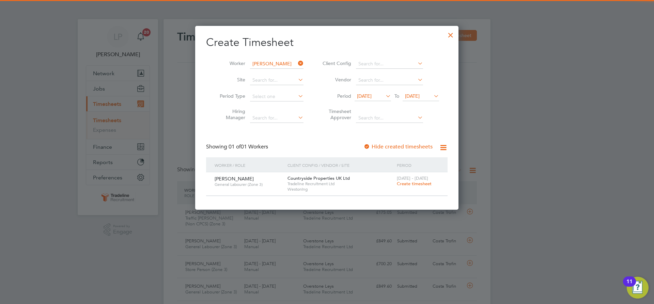
click at [402, 184] on span "Create timesheet" at bounding box center [414, 184] width 35 height 6
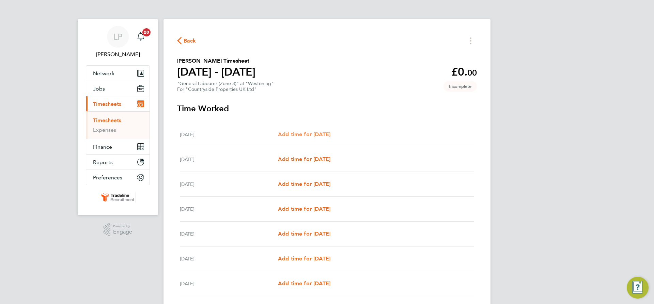
click at [322, 136] on span "Add time for Mon 22 Sep" at bounding box center [304, 134] width 52 height 6
select select "30"
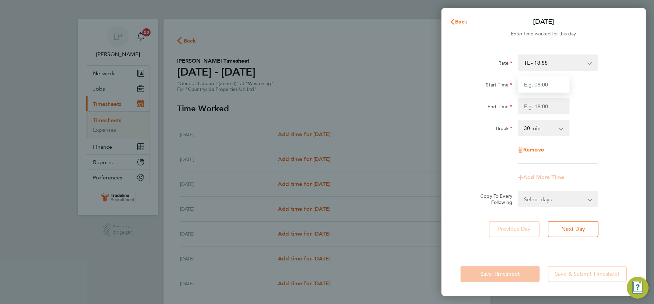
click at [541, 85] on input "Start Time" at bounding box center [544, 84] width 52 height 16
type input "07:00"
click at [548, 109] on input "End Time" at bounding box center [544, 106] width 52 height 16
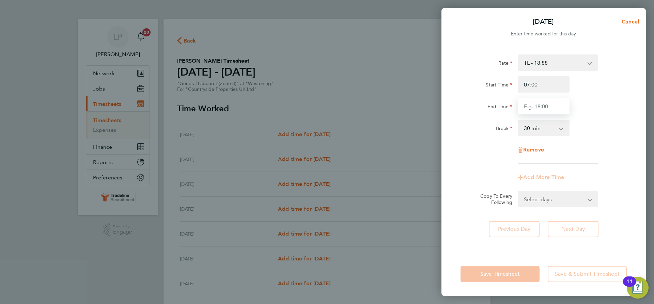
type input "16:30"
click at [606, 148] on div "Rate TL - 18.88 Start Time 07:00 End Time 16:30 Break 0 min 15 min 30 min 45 mi…" at bounding box center [544, 109] width 166 height 109
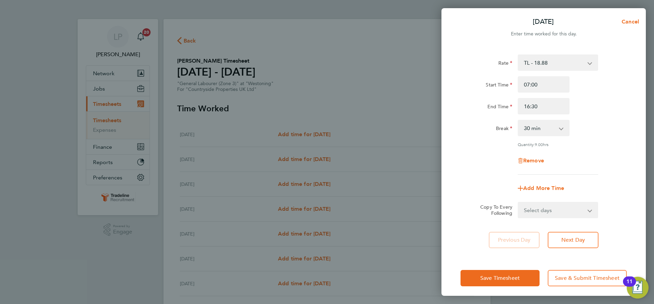
click at [561, 210] on select "Select days Day Weekday (Mon-Fri) Weekend (Sat-Sun) Tuesday Wednesday Thursday …" at bounding box center [555, 210] width 72 height 15
select select "WEEKDAY"
click at [519, 203] on select "Select days Day Weekday (Mon-Fri) Weekend (Sat-Sun) Tuesday Wednesday Thursday …" at bounding box center [555, 210] width 72 height 15
select select "2025-09-28"
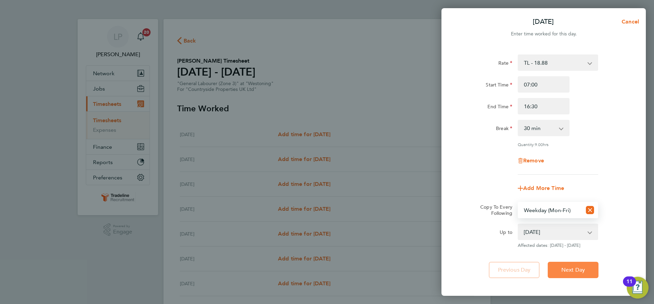
click at [568, 268] on span "Next Day" at bounding box center [574, 270] width 24 height 7
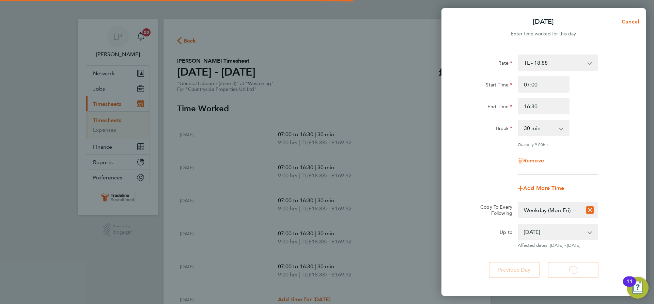
select select "30"
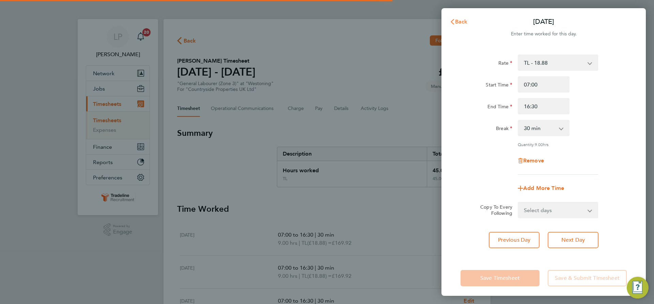
click at [454, 20] on icon "button" at bounding box center [452, 21] width 3 height 5
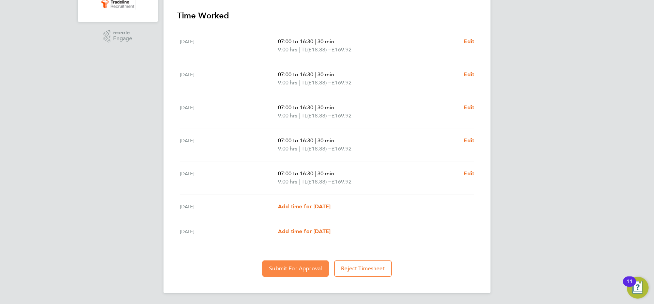
click at [293, 264] on button "Submit For Approval" at bounding box center [295, 269] width 66 height 16
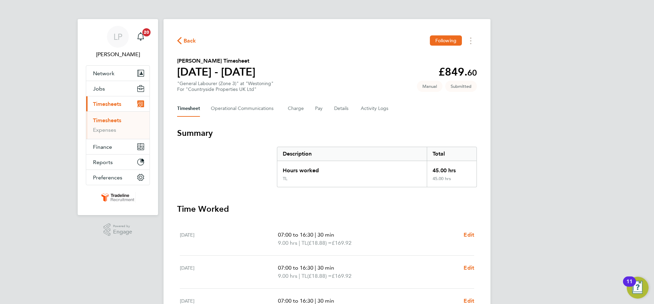
drag, startPoint x: 103, startPoint y: 119, endPoint x: 113, endPoint y: 119, distance: 10.6
click at [103, 119] on link "Timesheets" at bounding box center [107, 120] width 28 height 6
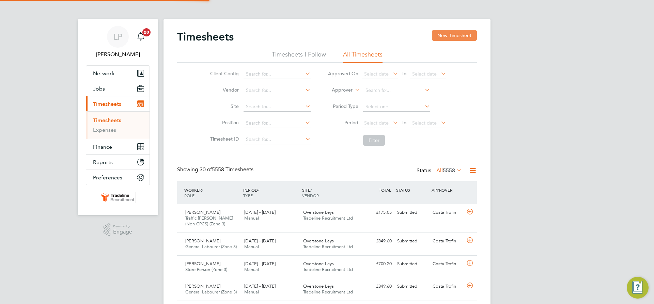
click at [470, 35] on button "New Timesheet" at bounding box center [454, 35] width 45 height 11
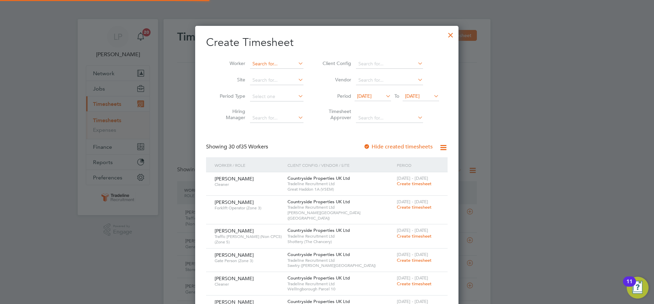
click at [271, 63] on input at bounding box center [277, 64] width 54 height 10
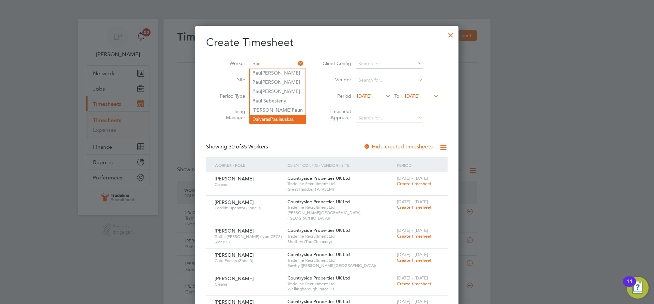
click at [270, 119] on li "Daivaras Pau lauskas" at bounding box center [278, 119] width 56 height 9
type input "Daivaras Paulauskas"
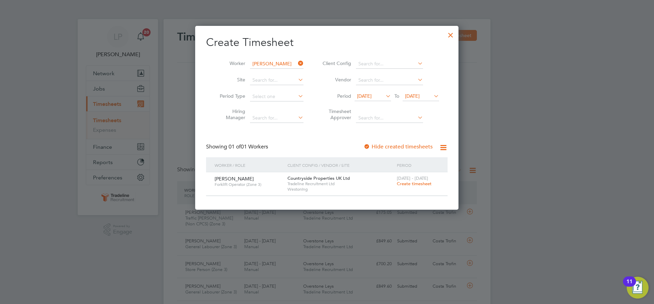
click at [416, 183] on span "Create timesheet" at bounding box center [414, 184] width 35 height 6
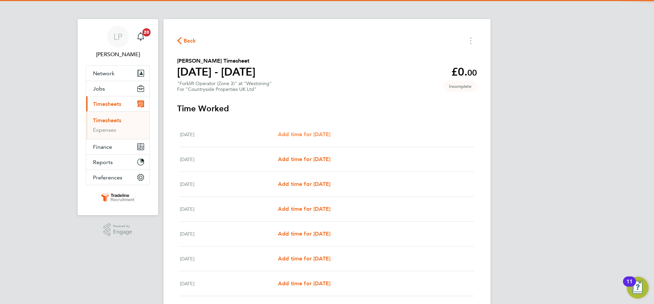
click at [321, 133] on span "Add time for Mon 22 Sep" at bounding box center [304, 134] width 52 height 6
select select "30"
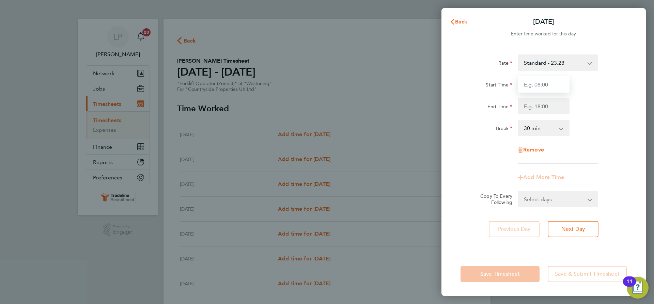
click at [556, 86] on input "Start Time" at bounding box center [544, 84] width 52 height 16
type input "07:00"
click at [555, 109] on input "End Time" at bounding box center [544, 106] width 52 height 16
type input "16:30"
click at [582, 129] on div "Break 0 min 15 min 30 min 45 min 60 min 75 min 90 min" at bounding box center [544, 128] width 172 height 16
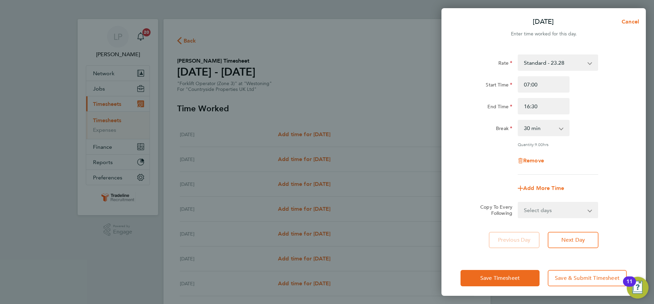
click at [565, 210] on select "Select days Day Weekday (Mon-Fri) Weekend (Sat-Sun) Tuesday Wednesday Thursday …" at bounding box center [555, 210] width 72 height 15
select select "WEEKDAY"
click at [519, 203] on select "Select days Day Weekday (Mon-Fri) Weekend (Sat-Sun) Tuesday Wednesday Thursday …" at bounding box center [555, 210] width 72 height 15
select select "2025-09-28"
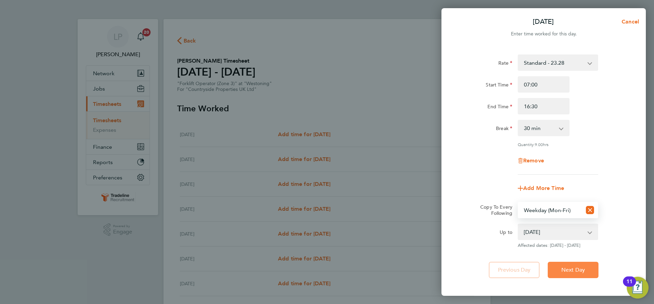
click at [589, 266] on button "Next Day" at bounding box center [573, 270] width 51 height 16
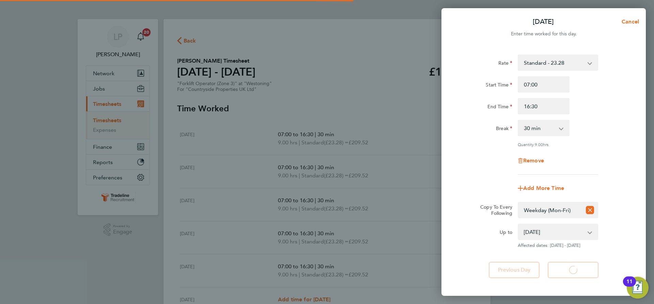
select select "30"
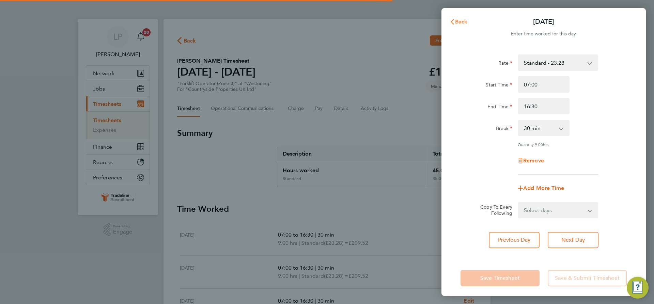
click at [466, 19] on span "Back" at bounding box center [461, 21] width 13 height 6
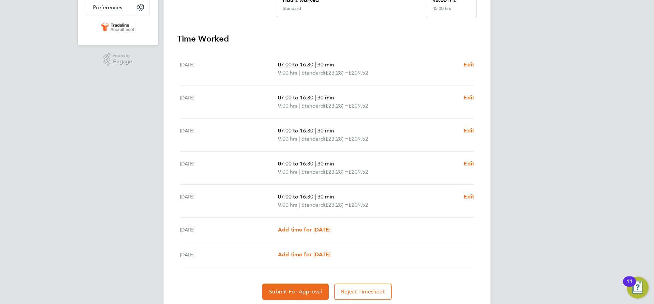
click at [311, 236] on div "Sat 27 Sep Add time for Sat 27 Sep Add time for Sat 27 Sep" at bounding box center [327, 230] width 295 height 25
click at [312, 232] on span "Add time for Sat 27 Sep" at bounding box center [304, 230] width 52 height 6
select select "30"
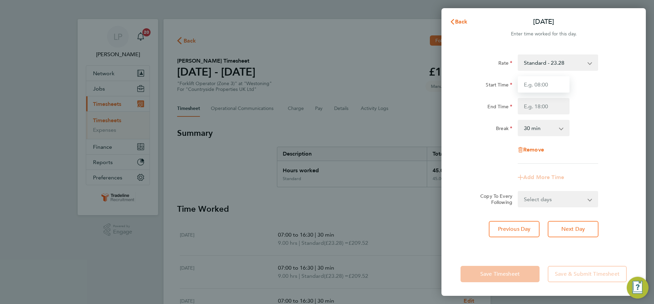
click at [558, 87] on input "Start Time" at bounding box center [544, 84] width 52 height 16
type input "07:00"
click at [545, 108] on input "End Time" at bounding box center [544, 106] width 52 height 16
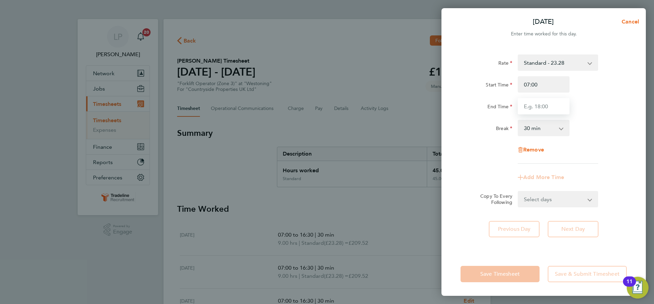
type input "16:30"
click at [613, 123] on div "Break 0 min 15 min 30 min 45 min 60 min 75 min 90 min" at bounding box center [544, 128] width 172 height 16
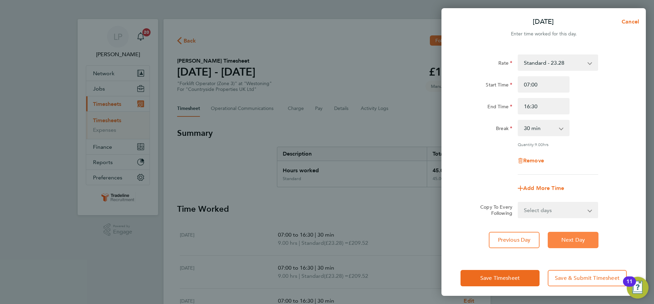
click at [582, 242] on span "Next Day" at bounding box center [574, 240] width 24 height 7
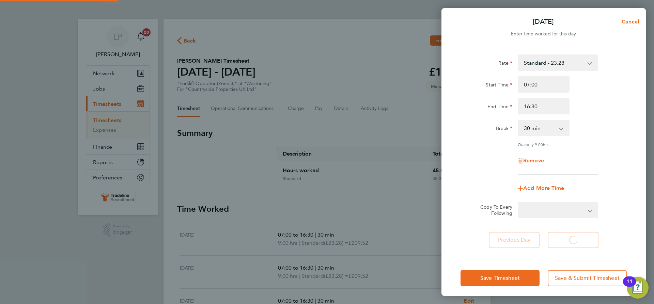
select select "30"
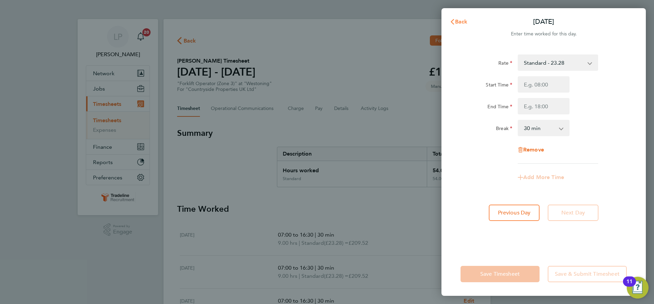
click at [469, 23] on button "Back" at bounding box center [459, 22] width 32 height 14
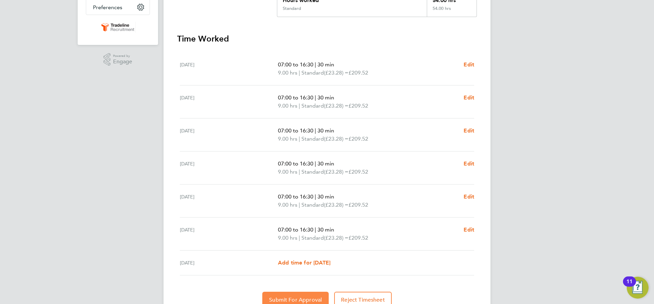
click at [295, 295] on button "Submit For Approval" at bounding box center [295, 300] width 66 height 16
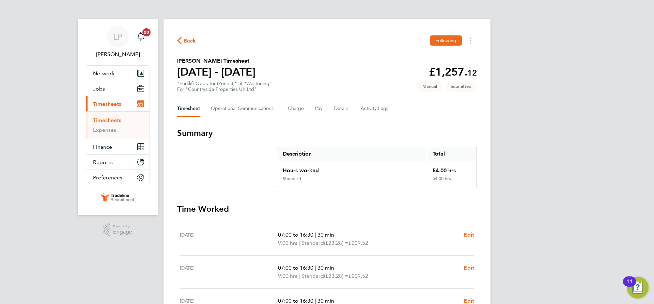
click at [103, 120] on link "Timesheets" at bounding box center [107, 120] width 28 height 6
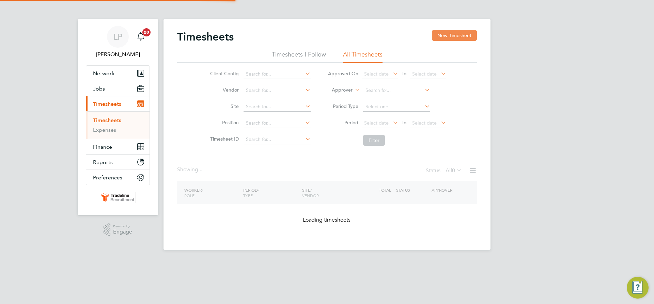
click at [468, 40] on button "New Timesheet" at bounding box center [454, 35] width 45 height 11
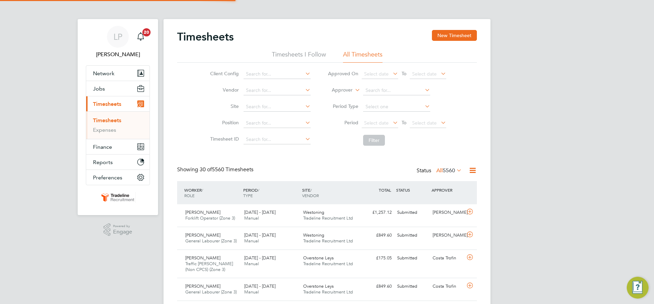
scroll to position [23, 59]
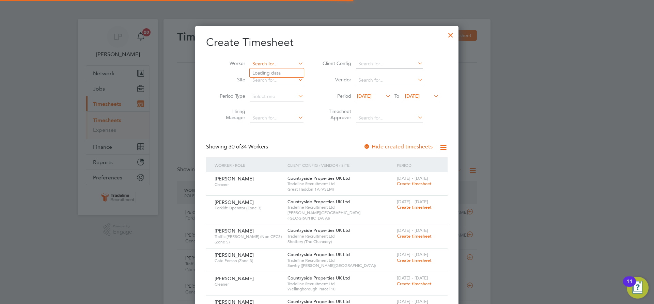
click at [268, 61] on input at bounding box center [277, 64] width 54 height 10
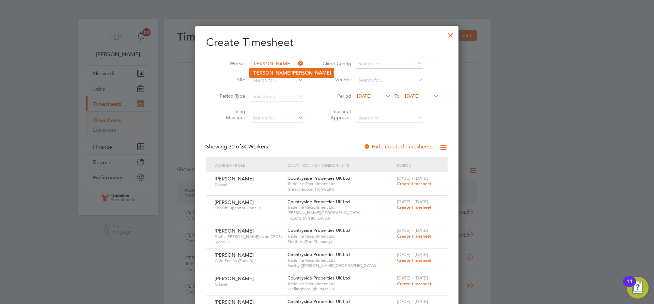
click at [292, 71] on b "Evans" at bounding box center [312, 73] width 40 height 6
type input "Justin Evans"
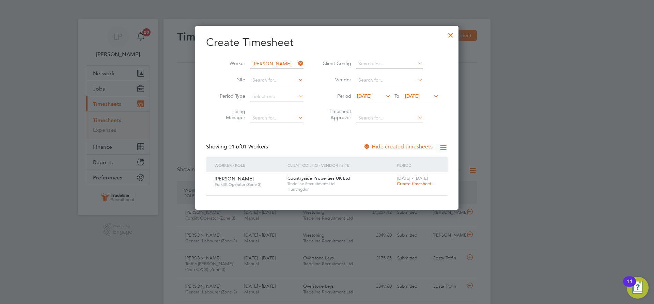
click at [417, 185] on span "Create timesheet" at bounding box center [414, 184] width 35 height 6
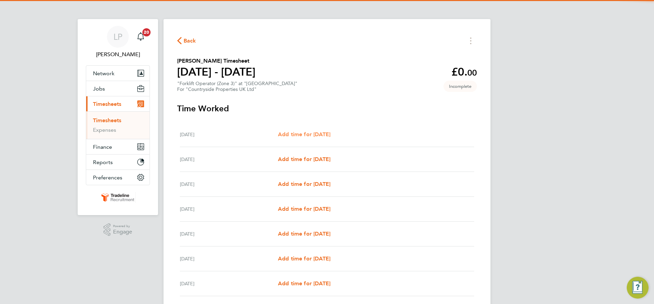
click at [321, 135] on span "Add time for Mon 22 Sep" at bounding box center [304, 134] width 52 height 6
select select "30"
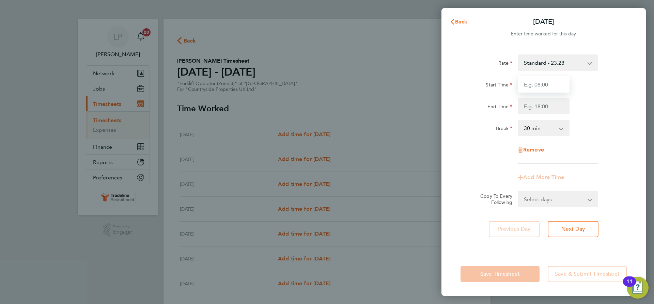
click at [540, 87] on input "Start Time" at bounding box center [544, 84] width 52 height 16
type input "07:00"
click at [545, 102] on input "End Time" at bounding box center [544, 106] width 52 height 16
type input "16:30"
click at [584, 124] on div "Break 0 min 15 min 30 min 45 min 60 min 75 min 90 min" at bounding box center [544, 128] width 172 height 16
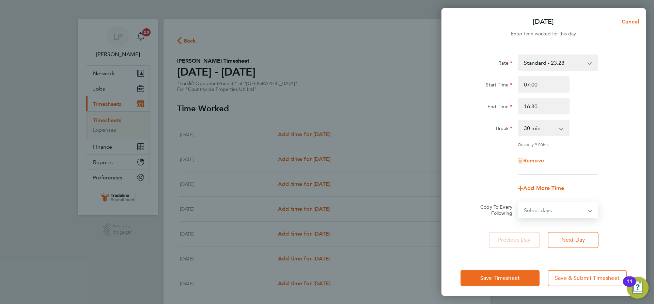
click at [571, 215] on select "Select days Day Weekday (Mon-Fri) Weekend (Sat-Sun) Tuesday Wednesday Thursday …" at bounding box center [555, 210] width 72 height 15
select select "WEEKDAY"
click at [519, 203] on select "Select days Day Weekday (Mon-Fri) Weekend (Sat-Sun) Tuesday Wednesday Thursday …" at bounding box center [555, 210] width 72 height 15
select select "2025-09-28"
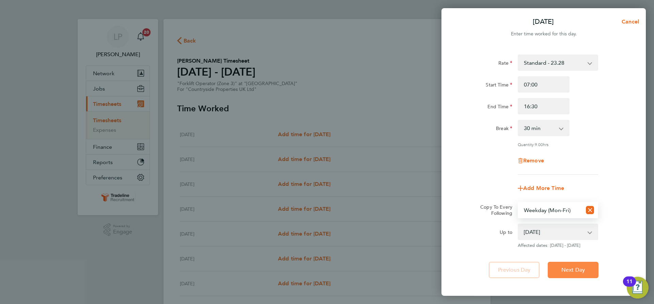
click at [583, 272] on span "Next Day" at bounding box center [574, 270] width 24 height 7
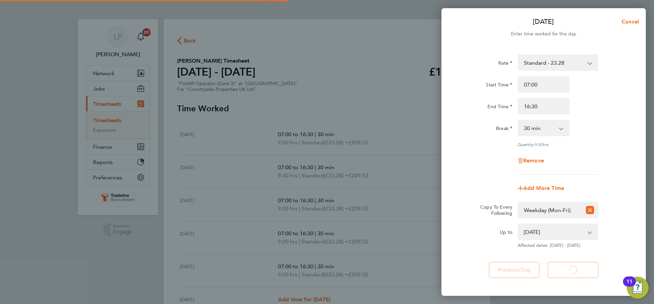
select select "30"
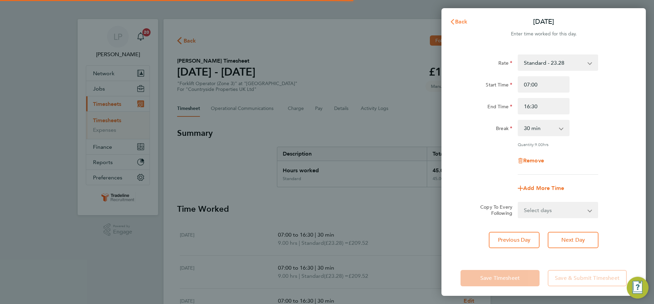
click at [461, 20] on span "Back" at bounding box center [461, 21] width 13 height 6
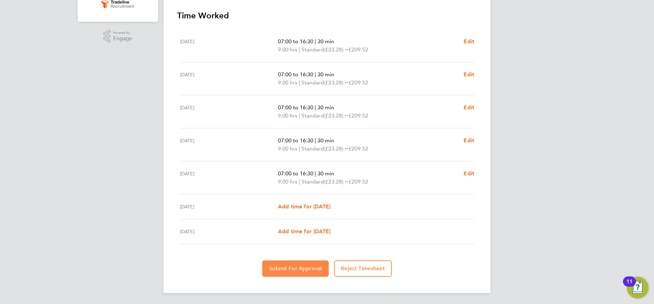
click at [284, 276] on button "Submit For Approval" at bounding box center [295, 269] width 66 height 16
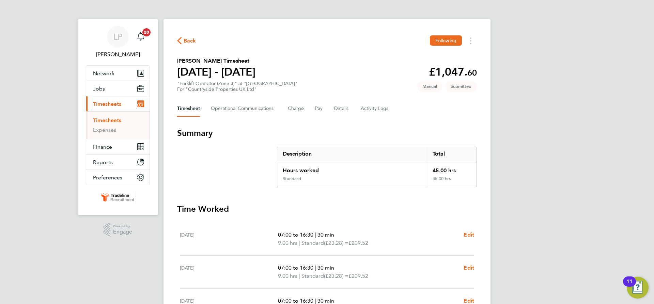
click at [103, 121] on link "Timesheets" at bounding box center [107, 120] width 28 height 6
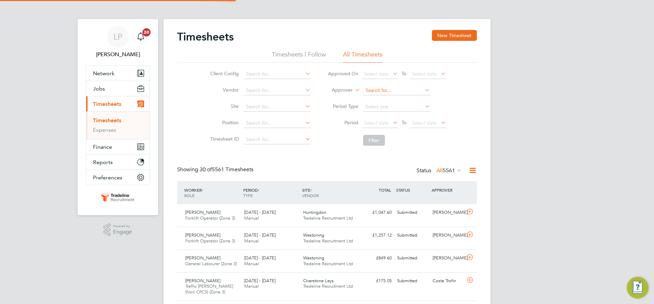
scroll to position [17, 59]
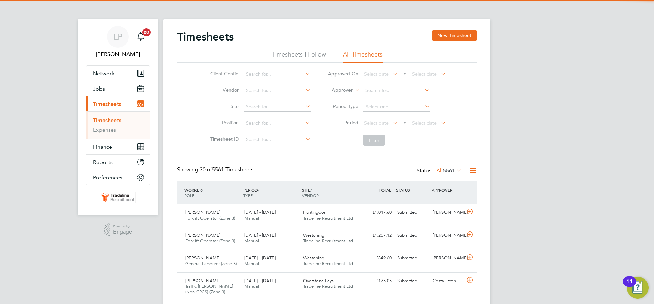
click at [349, 92] on label "Approver" at bounding box center [337, 90] width 31 height 7
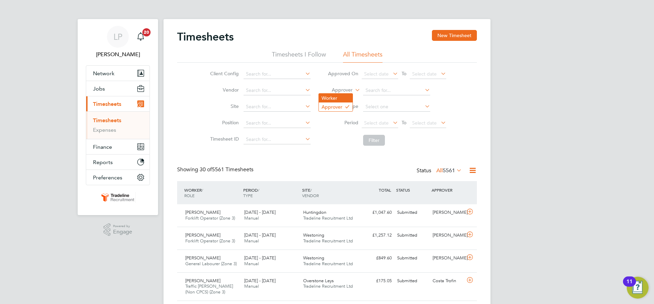
click at [348, 95] on li "Worker" at bounding box center [336, 98] width 34 height 9
click at [384, 92] on input at bounding box center [396, 91] width 67 height 10
type input "calin"
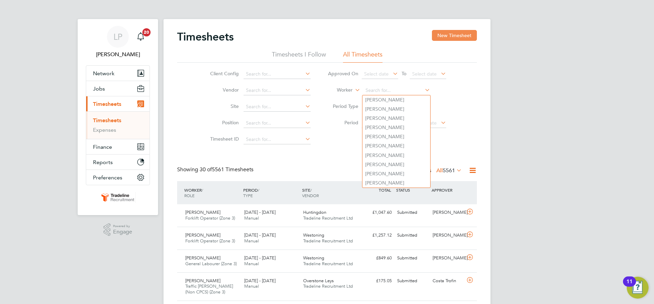
click at [470, 31] on button "New Timesheet" at bounding box center [454, 35] width 45 height 11
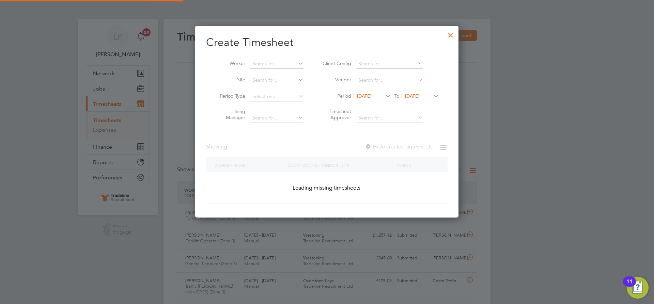
scroll to position [1119, 264]
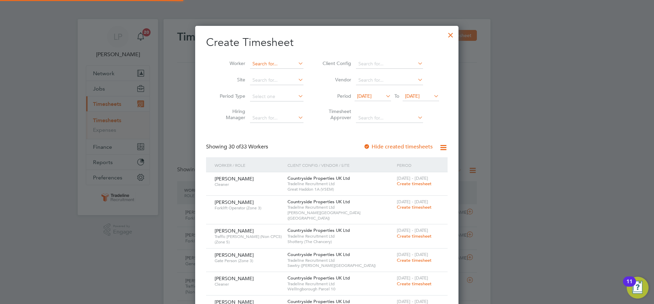
click at [274, 61] on input at bounding box center [277, 64] width 54 height 10
click at [292, 72] on b "Lund" at bounding box center [312, 73] width 40 height 6
type input "Lloyd Lund"
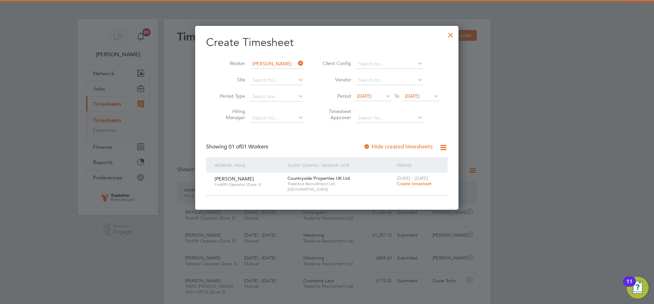
scroll to position [184, 264]
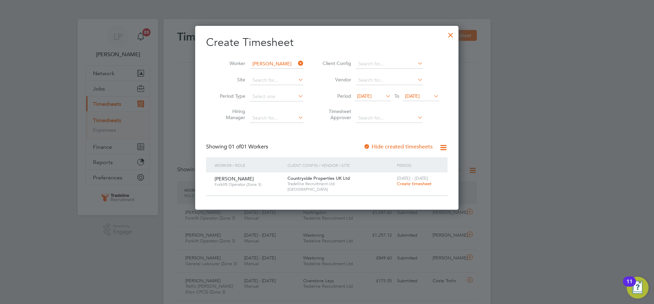
click at [417, 184] on span "Create timesheet" at bounding box center [414, 184] width 35 height 6
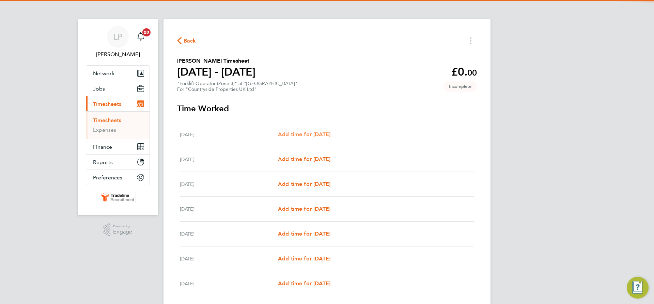
click at [306, 131] on span "Add time for Mon 22 Sep" at bounding box center [304, 134] width 52 height 6
select select "30"
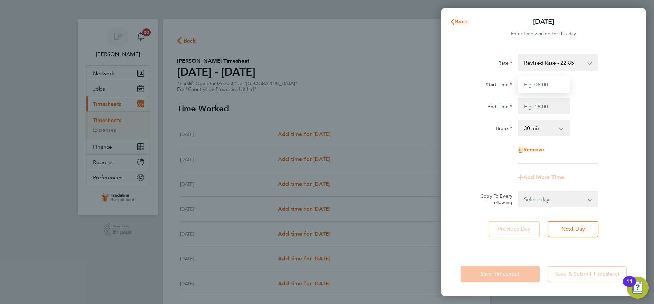
click at [550, 89] on input "Start Time" at bounding box center [544, 84] width 52 height 16
type input "07:00"
click at [545, 107] on input "End Time" at bounding box center [544, 106] width 52 height 16
type input "16:30"
click at [586, 136] on div "Break 0 min 15 min 30 min 45 min 60 min 75 min 90 min" at bounding box center [544, 128] width 172 height 16
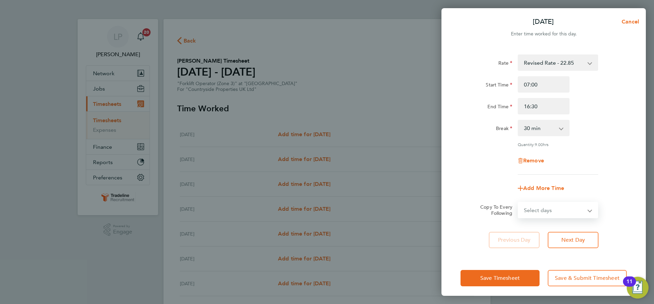
click at [585, 212] on select "Select days Day Weekday (Mon-Fri) Weekend (Sat-Sun) Tuesday Wednesday Thursday …" at bounding box center [555, 210] width 72 height 15
select select "WEEKDAY"
click at [519, 203] on select "Select days Day Weekday (Mon-Fri) Weekend (Sat-Sun) Tuesday Wednesday Thursday …" at bounding box center [555, 210] width 72 height 15
select select "2025-09-28"
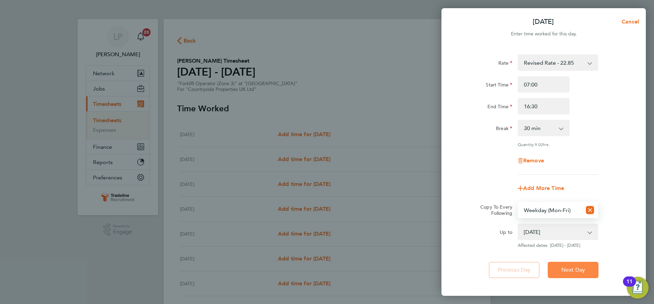
click at [576, 269] on span "Next Day" at bounding box center [574, 270] width 24 height 7
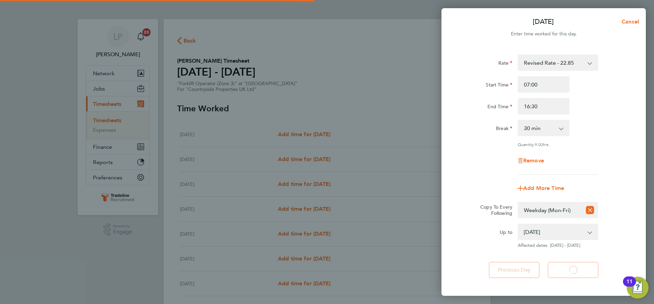
select select "30"
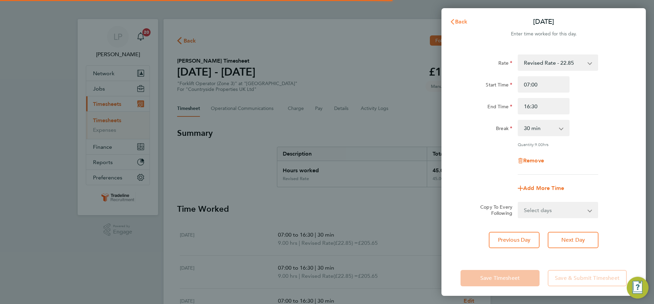
click at [462, 22] on span "Back" at bounding box center [461, 21] width 13 height 6
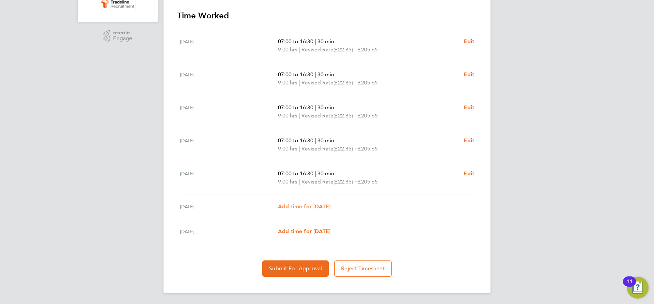
scroll to position [57, 0]
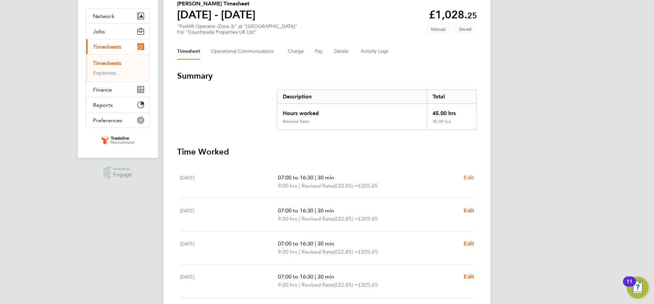
click at [467, 177] on span "Edit" at bounding box center [469, 178] width 11 height 6
select select "30"
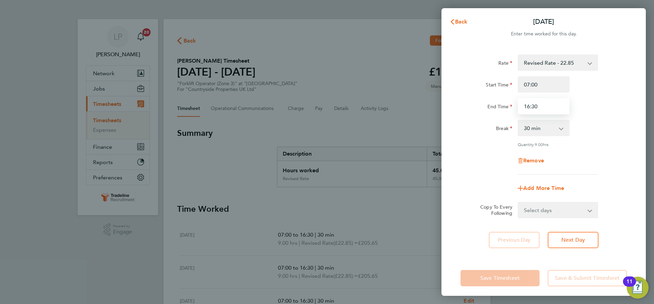
click at [546, 105] on input "16:30" at bounding box center [544, 106] width 52 height 16
type input "16:00"
click at [622, 119] on div "Rate Revised Rate - 22.85 Start Time 07:00 End Time 16:00 Break 0 min 15 min 30…" at bounding box center [544, 115] width 166 height 120
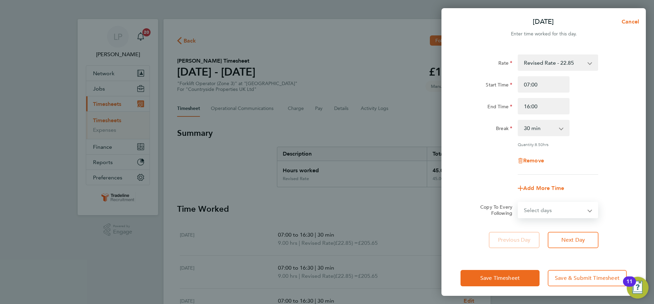
click at [574, 214] on select "Select days Day Weekday (Mon-Fri) Weekend (Sat-Sun) Tuesday Wednesday Thursday …" at bounding box center [555, 210] width 72 height 15
select select "WEEKDAY"
click at [519, 203] on select "Select days Day Weekday (Mon-Fri) Weekend (Sat-Sun) Tuesday Wednesday Thursday …" at bounding box center [555, 210] width 72 height 15
select select "2025-09-28"
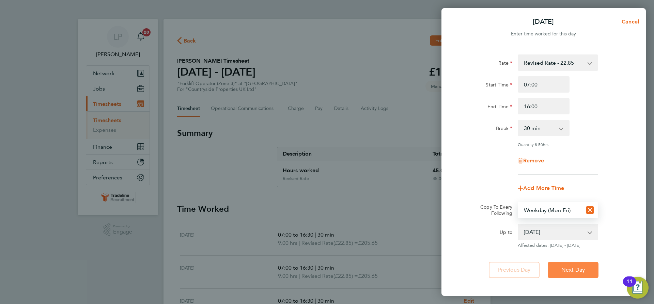
click at [573, 276] on button "Next Day" at bounding box center [573, 270] width 51 height 16
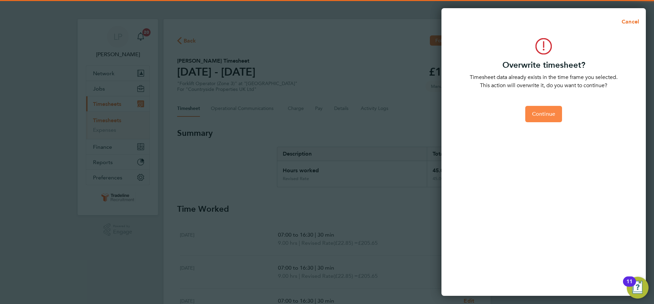
click at [543, 115] on span "Continue" at bounding box center [543, 114] width 23 height 7
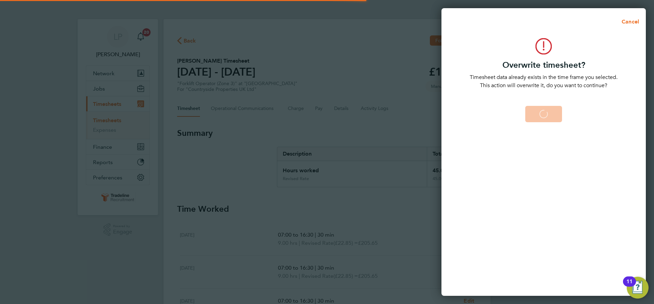
select select "0: null"
select select "30"
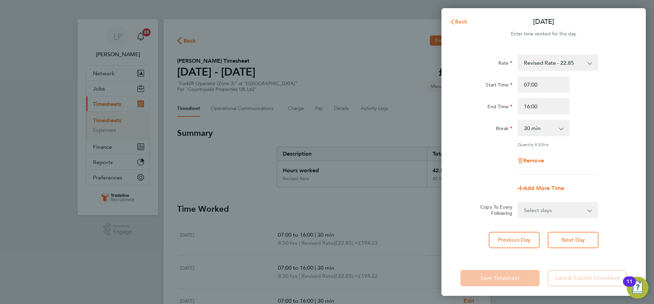
click at [461, 17] on button "Back" at bounding box center [459, 22] width 32 height 14
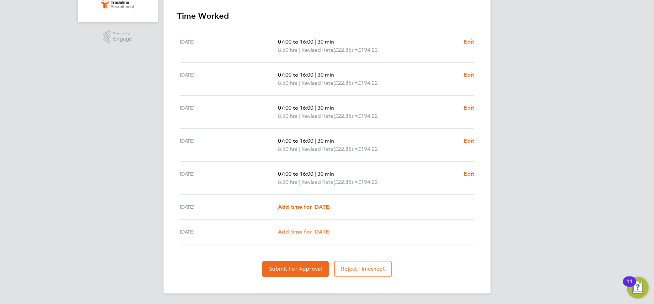
scroll to position [194, 0]
click at [291, 264] on button "Submit For Approval" at bounding box center [295, 269] width 66 height 16
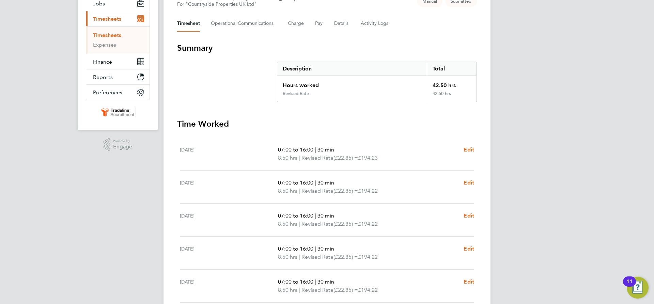
scroll to position [0, 0]
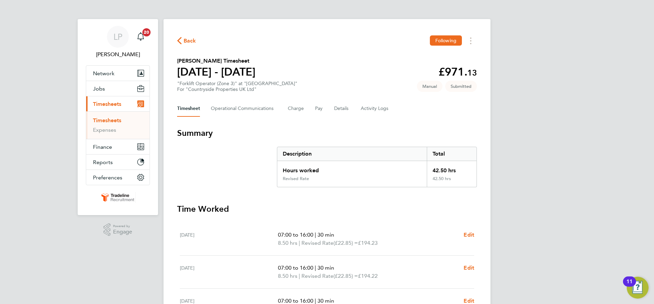
drag, startPoint x: 114, startPoint y: 118, endPoint x: 118, endPoint y: 117, distance: 4.3
click at [114, 118] on link "Timesheets" at bounding box center [107, 120] width 28 height 6
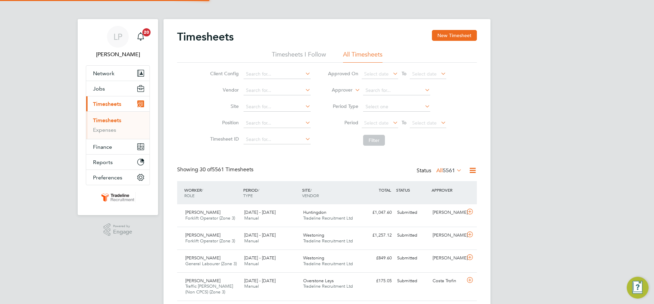
scroll to position [17, 59]
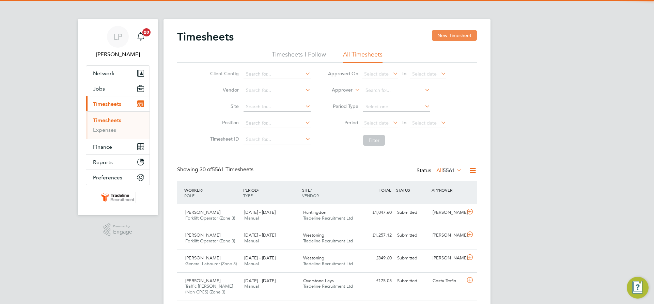
click at [453, 33] on button "New Timesheet" at bounding box center [454, 35] width 45 height 11
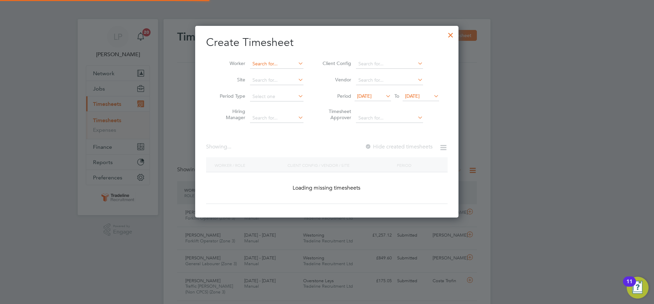
click at [261, 67] on input at bounding box center [277, 64] width 54 height 10
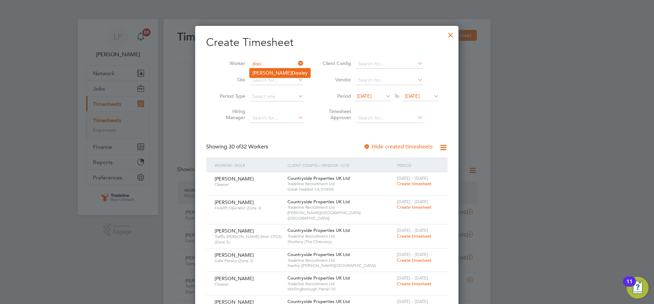
click at [292, 75] on b "Doo" at bounding box center [297, 73] width 10 height 6
type input "Darren Dooley"
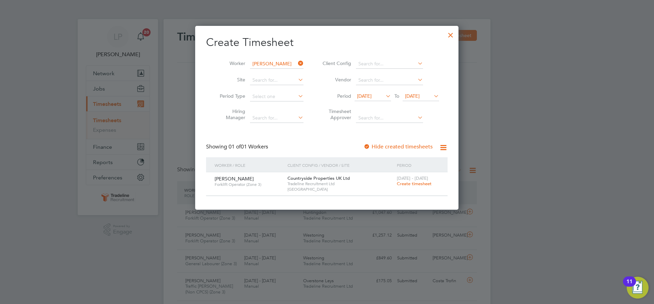
click at [413, 184] on span "Create timesheet" at bounding box center [414, 184] width 35 height 6
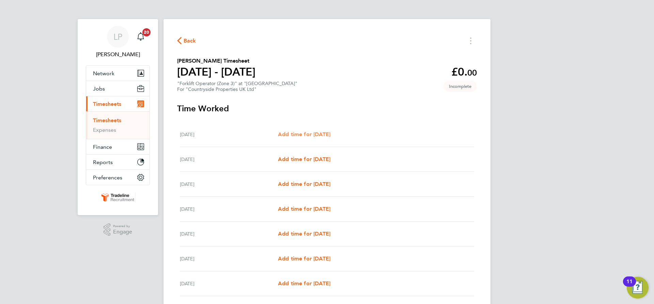
click at [308, 134] on span "Add time for Mon 22 Sep" at bounding box center [304, 134] width 52 height 6
select select "30"
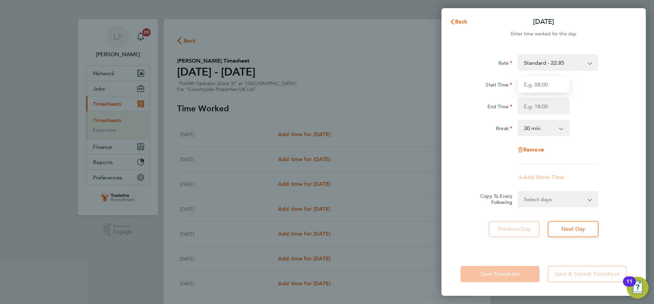
click at [561, 87] on input "Start Time" at bounding box center [544, 84] width 52 height 16
type input "07:00"
click at [547, 107] on input "End Time" at bounding box center [544, 106] width 52 height 16
type input "16:00"
drag, startPoint x: 603, startPoint y: 138, endPoint x: 589, endPoint y: 160, distance: 25.5
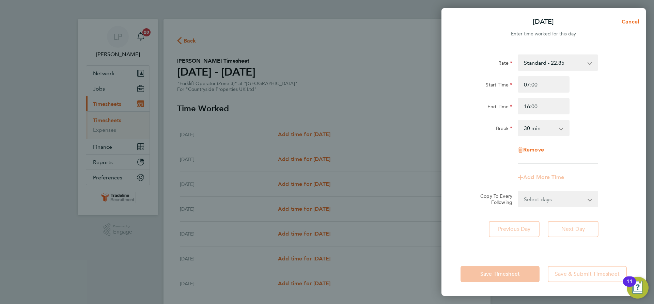
click at [603, 137] on div "Rate Standard - 22.85 Start Time 07:00 End Time 16:00 Break 0 min 15 min 30 min…" at bounding box center [544, 109] width 166 height 109
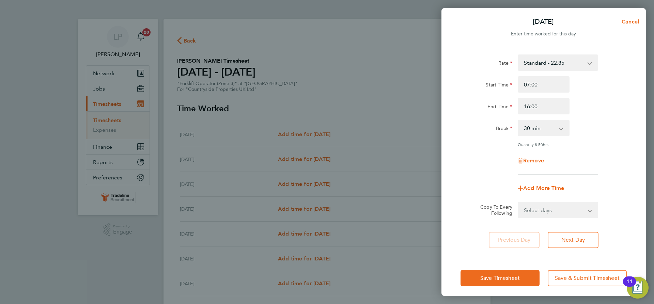
click at [565, 216] on select "Select days Day Weekday (Mon-Fri) Weekend (Sat-Sun) Tuesday Wednesday Thursday …" at bounding box center [555, 210] width 72 height 15
select select "WEEKDAY"
click at [519, 203] on select "Select days Day Weekday (Mon-Fri) Weekend (Sat-Sun) Tuesday Wednesday Thursday …" at bounding box center [555, 210] width 72 height 15
select select "2025-09-28"
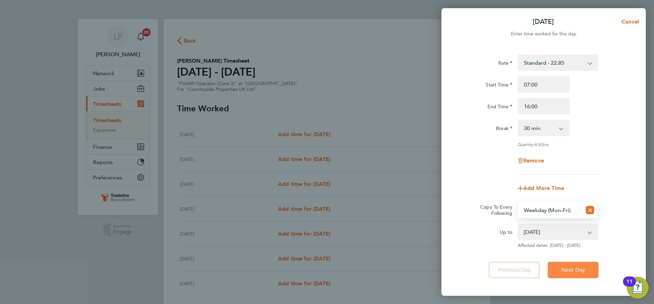
click at [588, 274] on button "Next Day" at bounding box center [573, 270] width 51 height 16
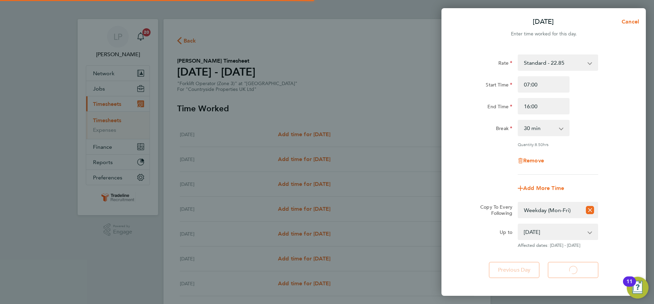
select select "30"
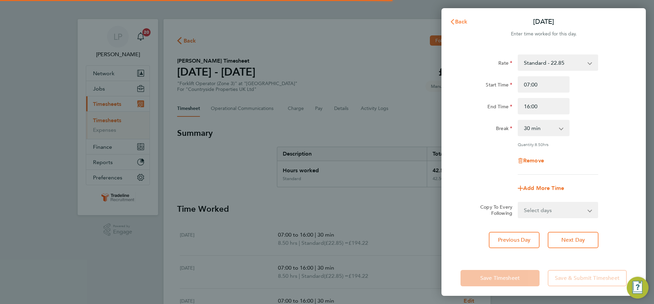
click at [465, 24] on span "Back" at bounding box center [461, 21] width 13 height 6
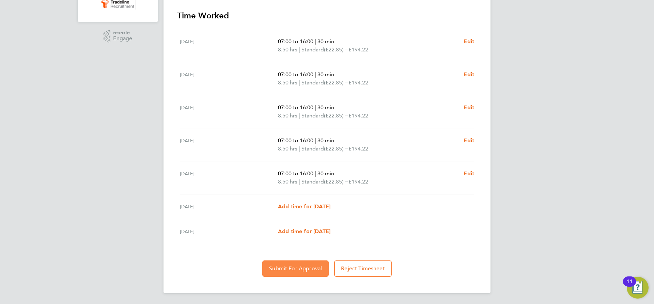
click at [298, 266] on span "Submit For Approval" at bounding box center [295, 269] width 53 height 7
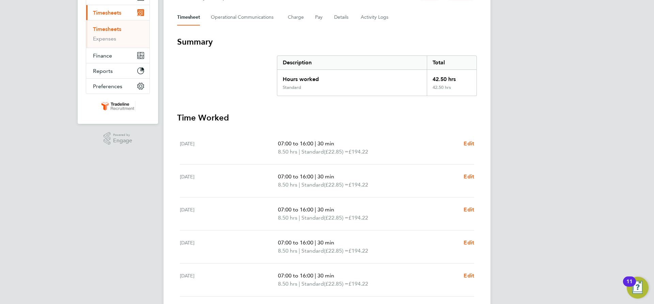
click at [114, 29] on link "Timesheets" at bounding box center [107, 29] width 28 height 6
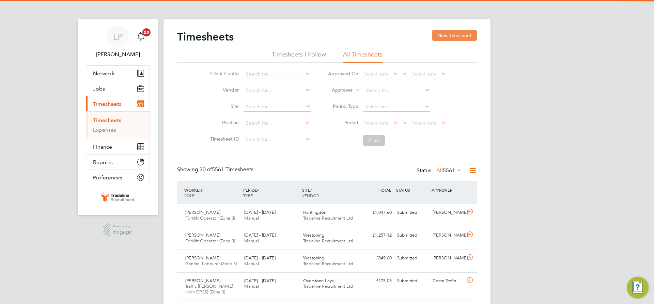
click at [452, 35] on button "New Timesheet" at bounding box center [454, 35] width 45 height 11
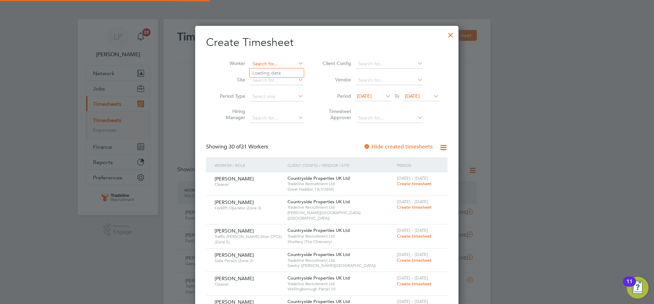
click at [268, 61] on input at bounding box center [277, 64] width 54 height 10
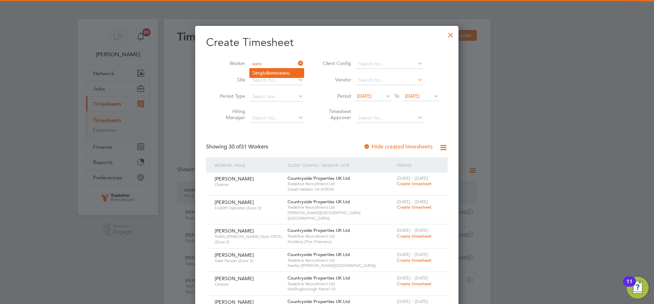
click at [277, 74] on b "Soro" at bounding box center [272, 73] width 11 height 6
type input "Sergiu Soroceanu"
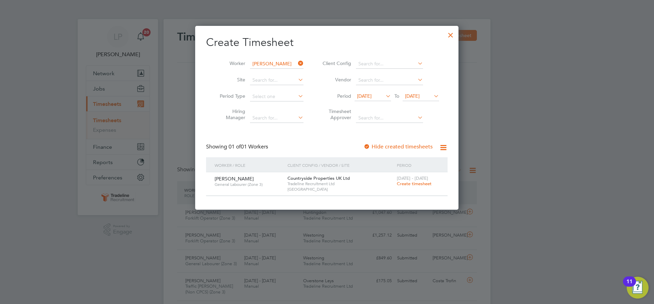
click at [418, 183] on span "Create timesheet" at bounding box center [414, 184] width 35 height 6
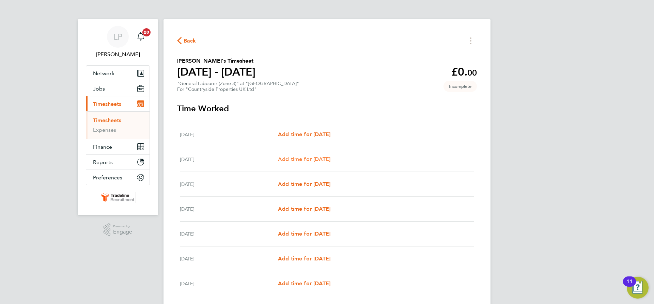
click at [320, 158] on span "Add time for Tue 23 Sep" at bounding box center [304, 159] width 52 height 6
select select "30"
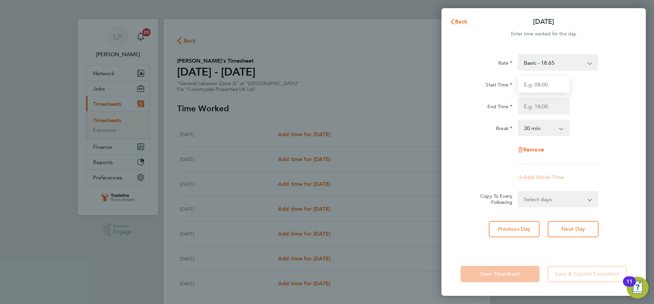
click at [551, 86] on input "Start Time" at bounding box center [544, 84] width 52 height 16
type input "07:00"
click at [548, 106] on input "End Time" at bounding box center [544, 106] width 52 height 16
type input "15:30"
click at [608, 100] on div "End Time 15:30" at bounding box center [544, 106] width 172 height 16
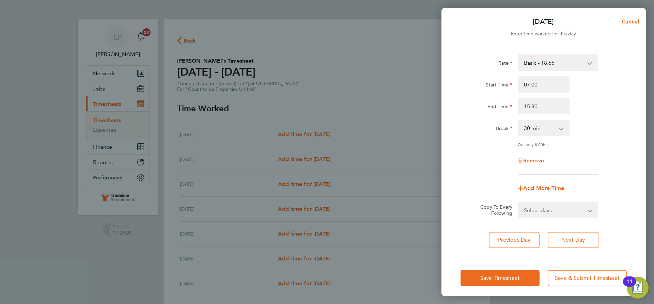
click at [574, 215] on select "Select days Day Weekday (Mon-Fri) Weekend (Sat-Sun) Wednesday Thursday Friday S…" at bounding box center [555, 210] width 72 height 15
select select "WEEKDAY"
click at [519, 203] on select "Select days Day Weekday (Mon-Fri) Weekend (Sat-Sun) Wednesday Thursday Friday S…" at bounding box center [555, 210] width 72 height 15
select select "2025-09-28"
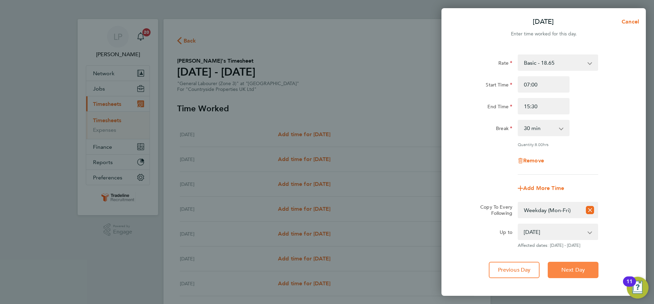
click at [574, 271] on span "Next Day" at bounding box center [574, 270] width 24 height 7
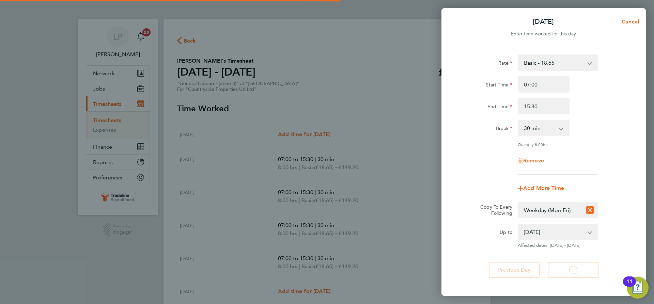
select select "30"
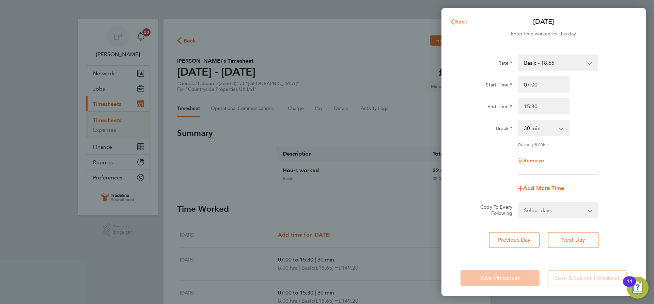
click at [458, 19] on span "Back" at bounding box center [461, 21] width 13 height 6
